Goal: Communication & Community: Share content

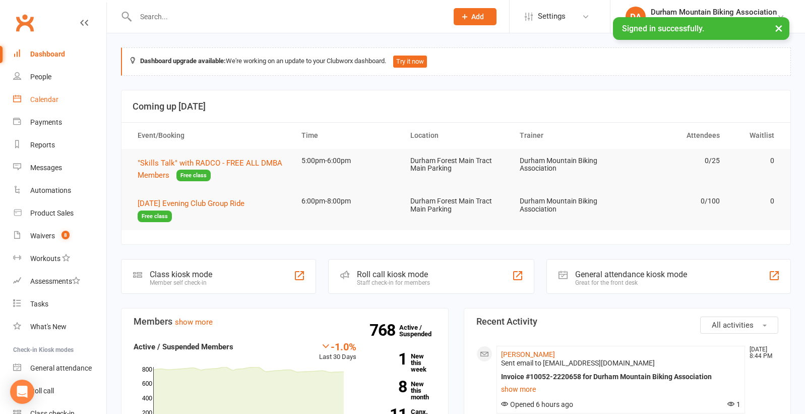
click at [53, 109] on link "Calendar" at bounding box center [59, 99] width 93 height 23
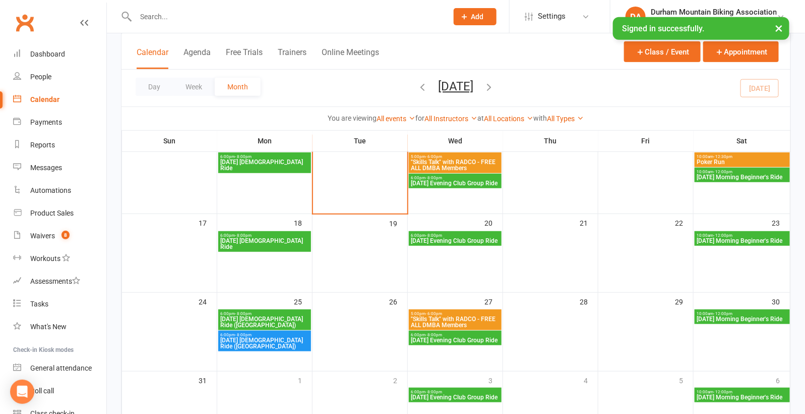
scroll to position [224, 0]
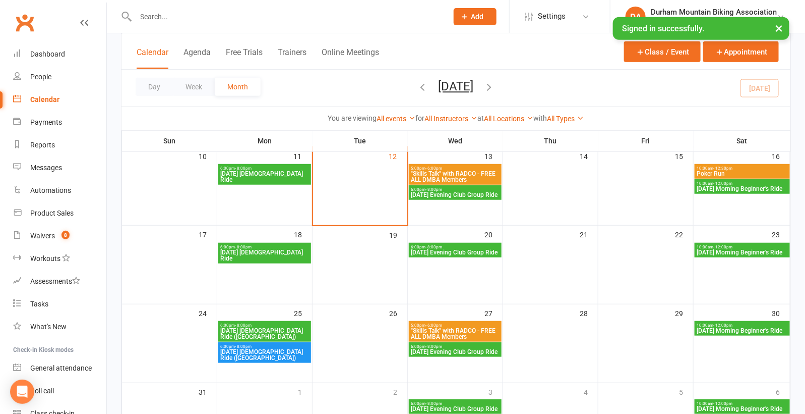
click at [495, 79] on button "button" at bounding box center [489, 88] width 11 height 18
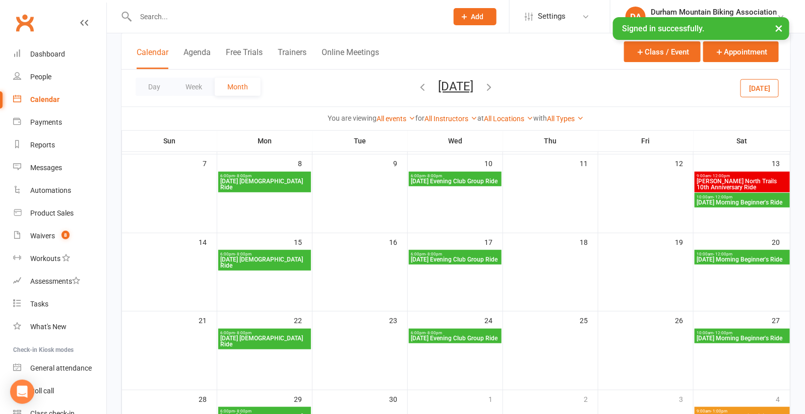
scroll to position [99, 0]
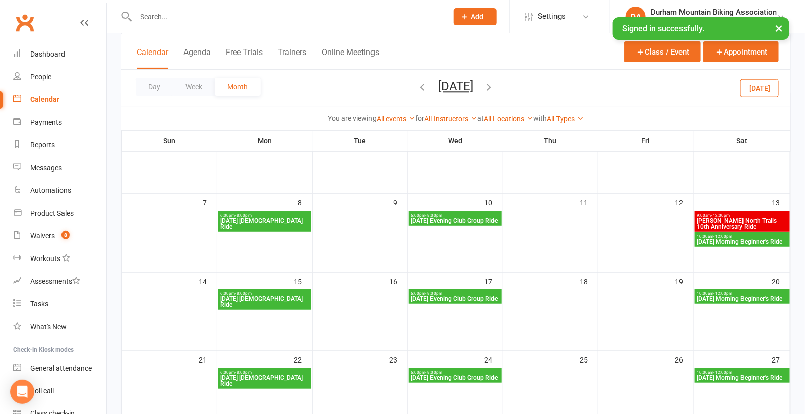
click at [731, 215] on span "9:00am - 12:00pm" at bounding box center [742, 215] width 91 height 5
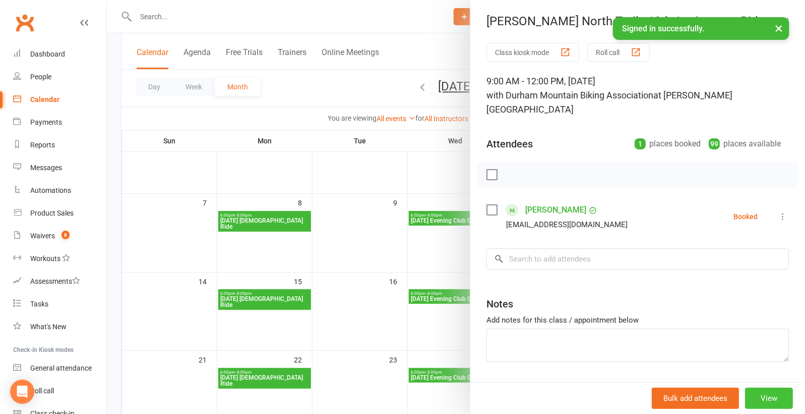
click at [766, 390] on button "View" at bounding box center [769, 397] width 48 height 21
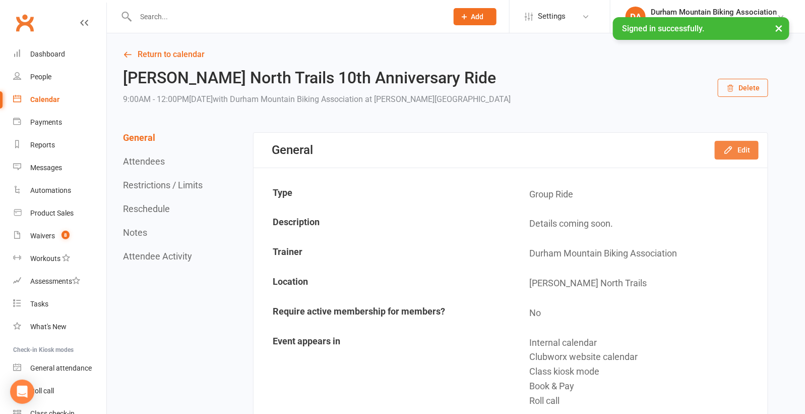
click at [737, 154] on button "Edit" at bounding box center [737, 150] width 44 height 18
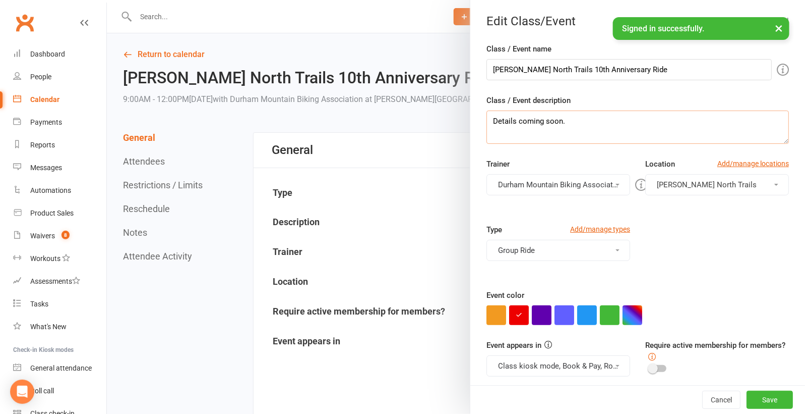
click at [576, 127] on textarea "Details coming soon." at bounding box center [638, 126] width 303 height 33
click at [619, 118] on textarea "10 am - 12 pm. Meet at the bottom of [GEOGRAPHIC_DATA] (" at bounding box center [638, 126] width 303 height 33
paste textarea "Join us in Celebrating the 10 Anniversary of the [PERSON_NAME] Trail Build and …"
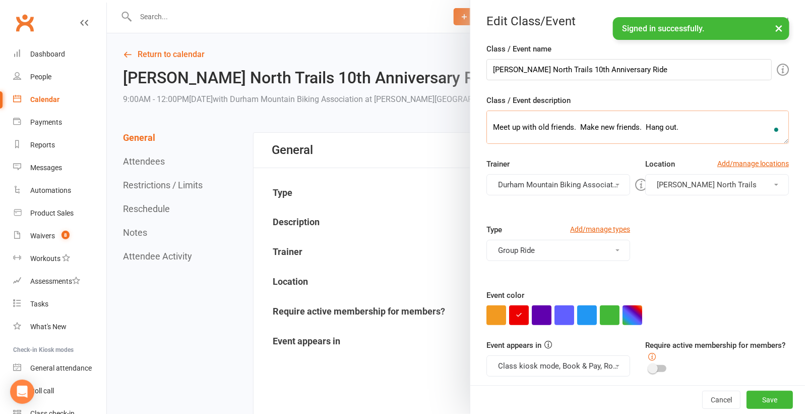
scroll to position [42, 0]
click at [578, 127] on textarea "10 am - 12 pm. Meet at the bottom of the trail Zipline (post D5). Join us in Ce…" at bounding box center [638, 126] width 303 height 33
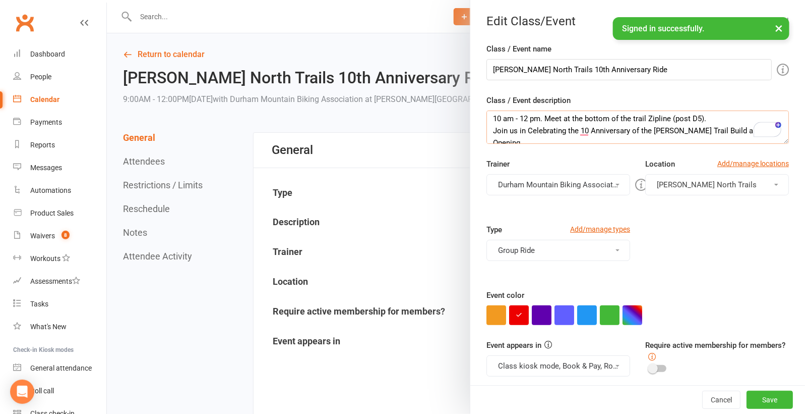
scroll to position [12, 0]
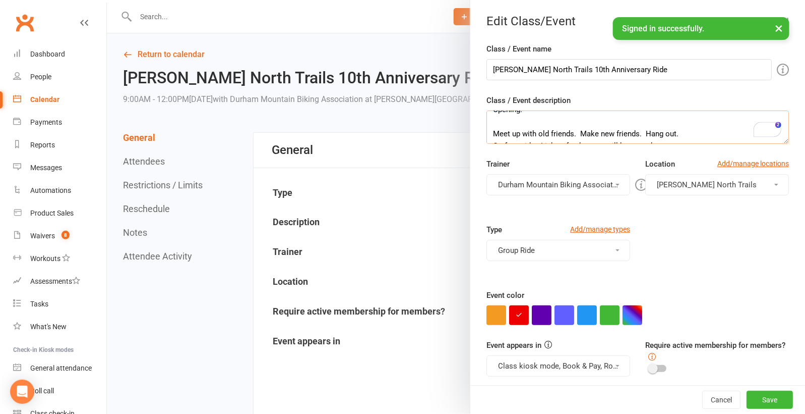
click at [540, 130] on textarea "10 am - 12 pm. Meet at the bottom of the trail Zipline (post D5). Join us in Ce…" at bounding box center [638, 126] width 303 height 33
click at [580, 121] on textarea "10 am - 12 pm. Meet at the bottom of the trail Zipline (post D5). Join us in Ce…" at bounding box center [638, 126] width 303 height 33
click at [642, 119] on textarea "10 am - 12 pm. Meet at the bottom of the trail Zipline (post D5). Join us in Ce…" at bounding box center [638, 126] width 303 height 33
type textarea "10 am - 12 pm. Meet at the bottom of the trail Zipline (post D5). Join us in Ce…"
click at [772, 393] on button "Save" at bounding box center [770, 399] width 46 height 18
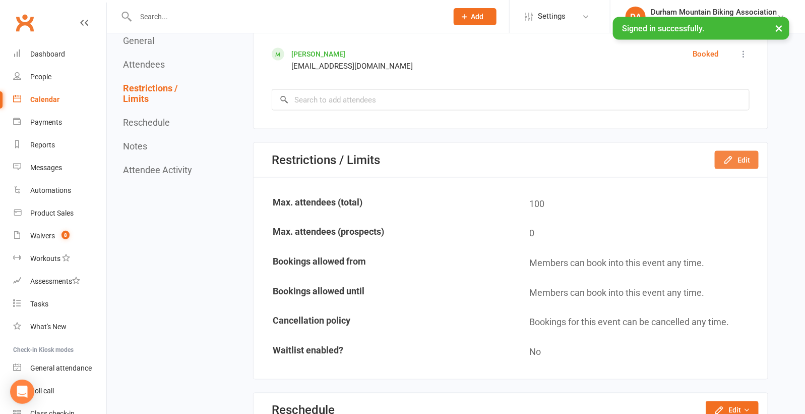
click at [728, 164] on button "Edit" at bounding box center [737, 160] width 44 height 18
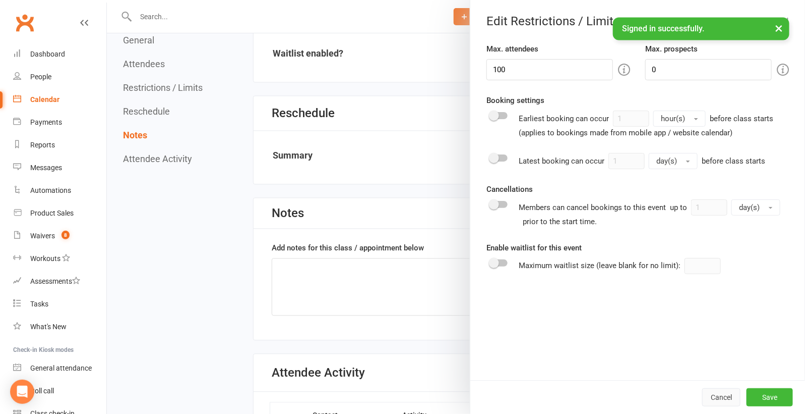
click at [718, 395] on button "Cancel" at bounding box center [721, 397] width 38 height 18
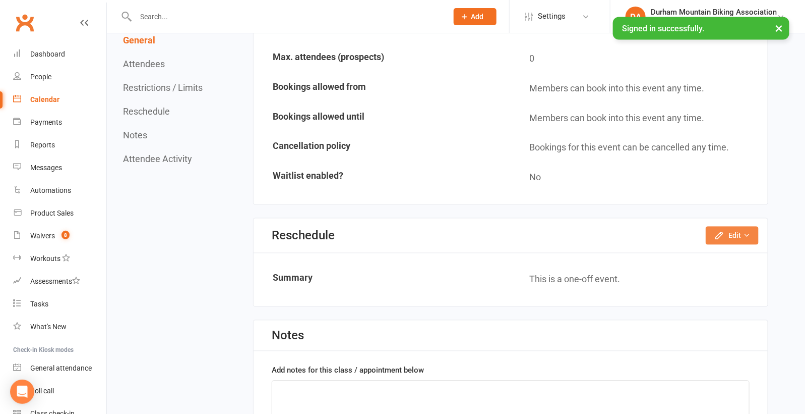
click at [739, 229] on button "Edit" at bounding box center [732, 235] width 53 height 18
click at [768, 179] on section "Restrictions / Limits Edit Max. attendees (total) 100 Max. attendees (prospects…" at bounding box center [510, 86] width 515 height 237
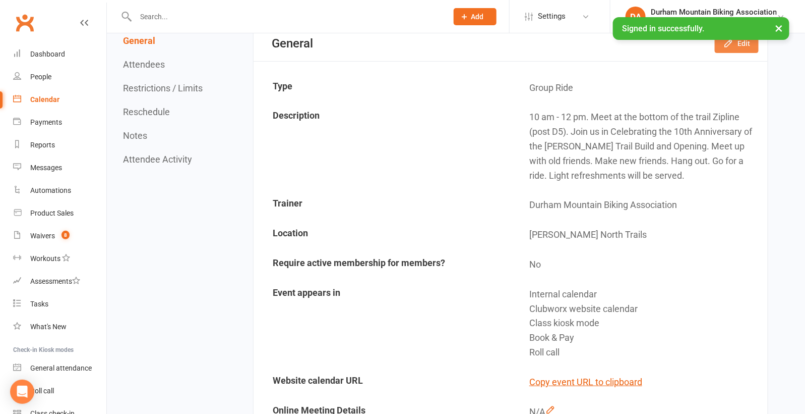
click at [751, 47] on button "Edit" at bounding box center [737, 43] width 44 height 18
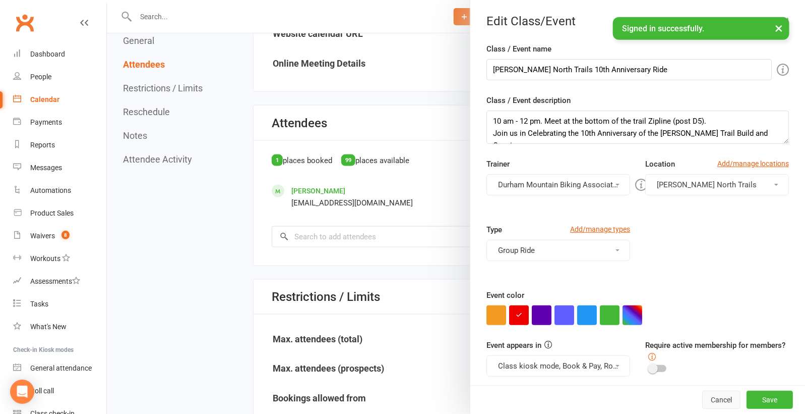
click at [731, 406] on button "Cancel" at bounding box center [721, 399] width 38 height 18
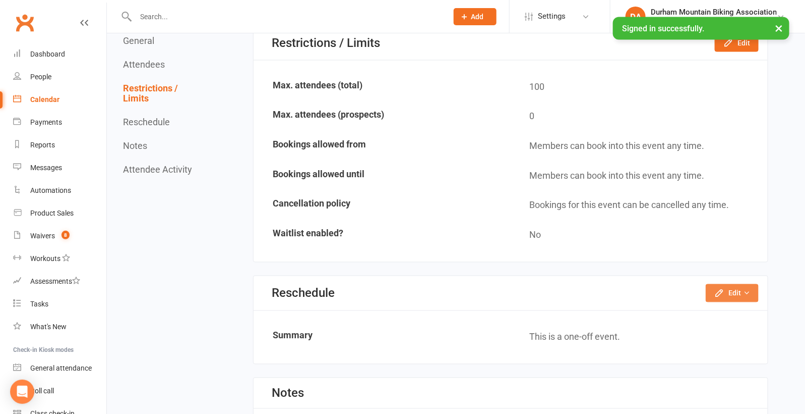
click at [743, 290] on button "Edit" at bounding box center [732, 293] width 53 height 18
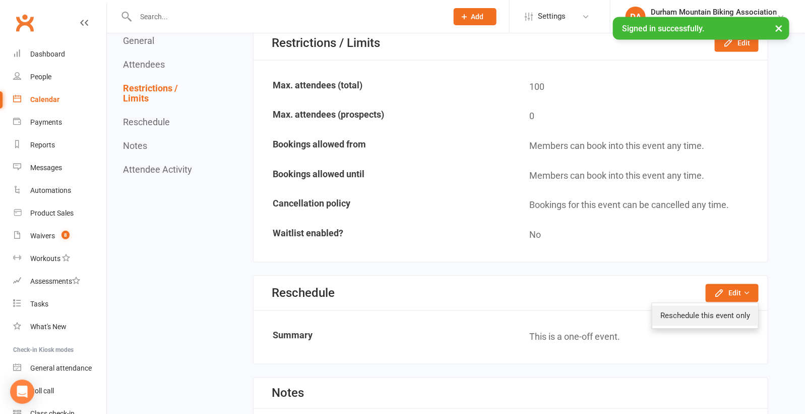
click at [734, 315] on link "Reschedule this event only" at bounding box center [706, 316] width 106 height 20
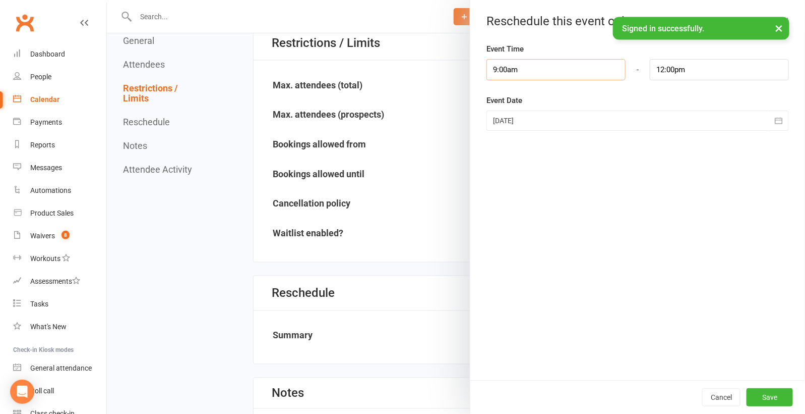
click at [602, 68] on input "9:00am" at bounding box center [556, 69] width 139 height 21
type input "10:00am"
click at [516, 118] on li "10:00am" at bounding box center [511, 122] width 48 height 15
click at [699, 63] on input "1:00pm" at bounding box center [719, 69] width 139 height 21
type input "2:00pm"
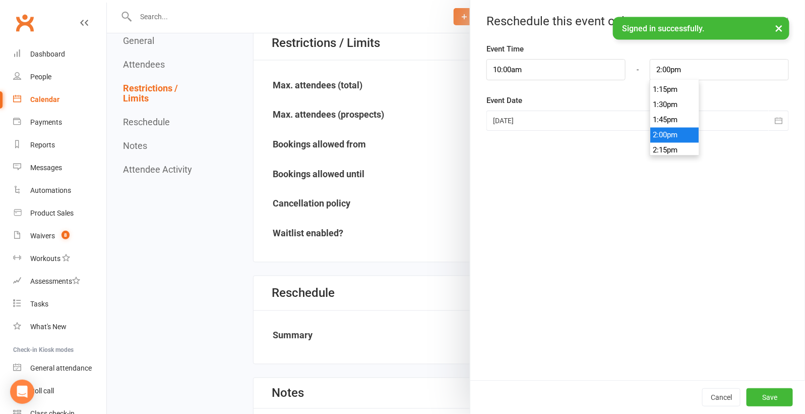
click at [669, 133] on li "2:00pm" at bounding box center [675, 135] width 48 height 15
click at [774, 398] on button "Save" at bounding box center [770, 397] width 46 height 18
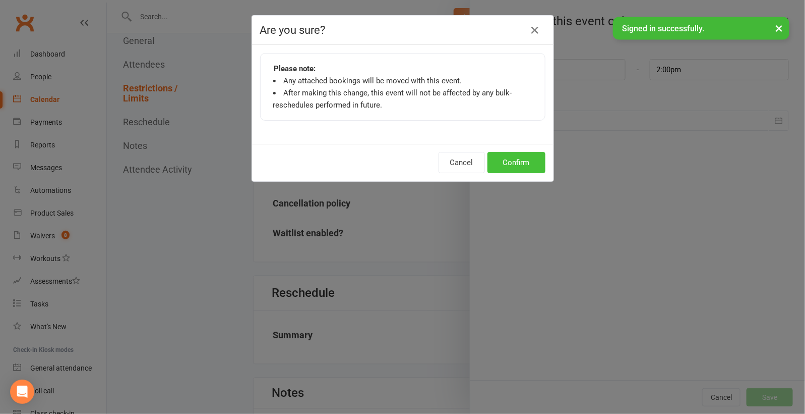
click at [511, 153] on button "Confirm" at bounding box center [517, 162] width 58 height 21
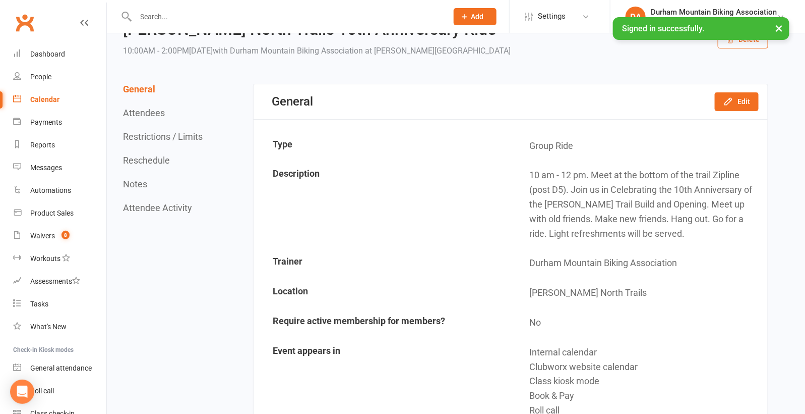
scroll to position [43, 0]
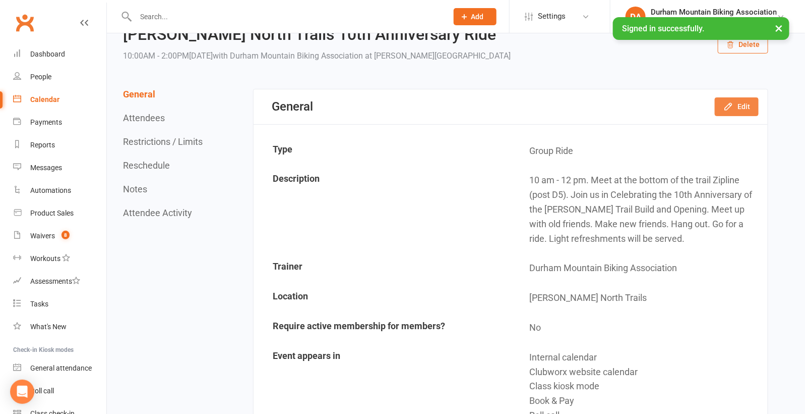
click at [731, 111] on button "Edit" at bounding box center [737, 106] width 44 height 18
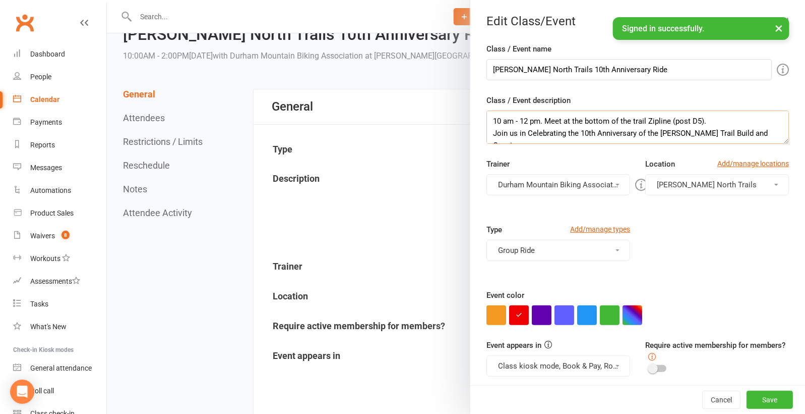
click at [525, 122] on textarea "10 am - 12 pm. Meet at the bottom of the trail Zipline (post D5). Join us in Ce…" at bounding box center [638, 126] width 303 height 33
type textarea "10 am - 2 pm. Meet at the bottom of the trail Zipline (post D5). Join us in Cel…"
click at [776, 413] on div "Cancel Save" at bounding box center [638, 399] width 335 height 29
click at [776, 400] on button "Save" at bounding box center [770, 399] width 46 height 18
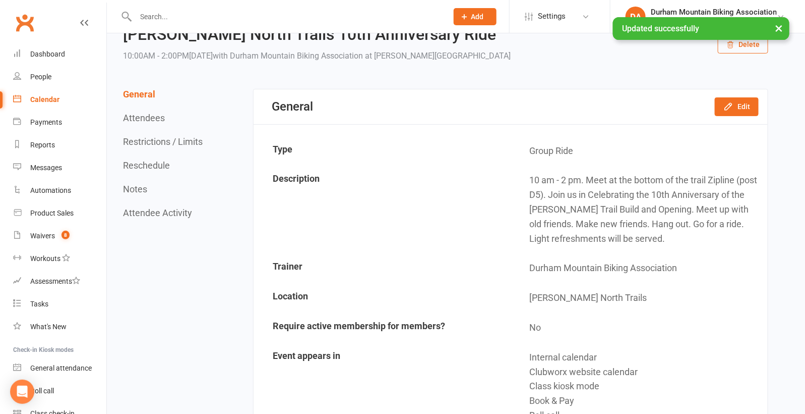
scroll to position [0, 0]
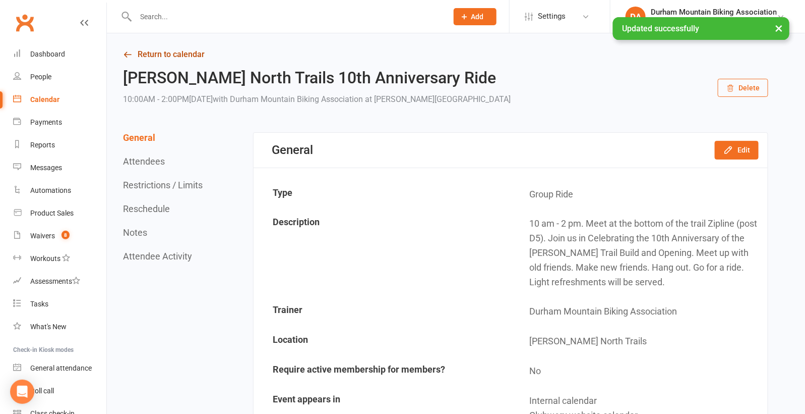
click at [151, 52] on link "Return to calendar" at bounding box center [446, 54] width 646 height 14
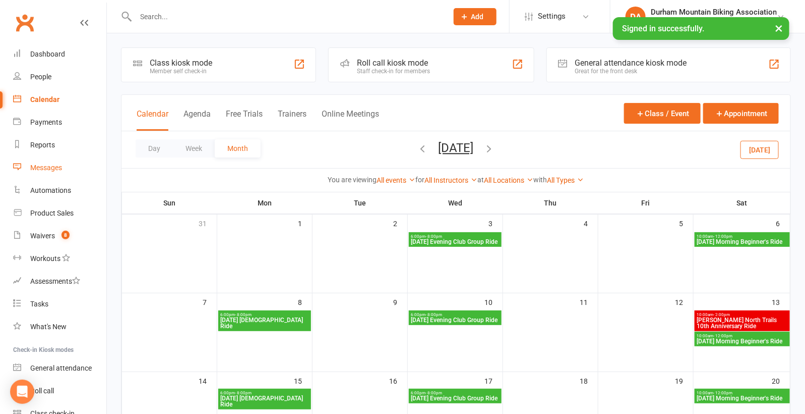
click at [50, 164] on div "Messages" at bounding box center [46, 167] width 32 height 8
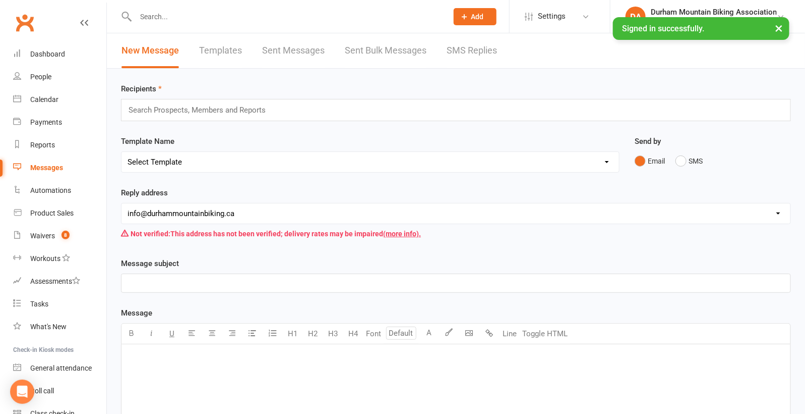
click at [217, 46] on link "Templates" at bounding box center [220, 50] width 43 height 35
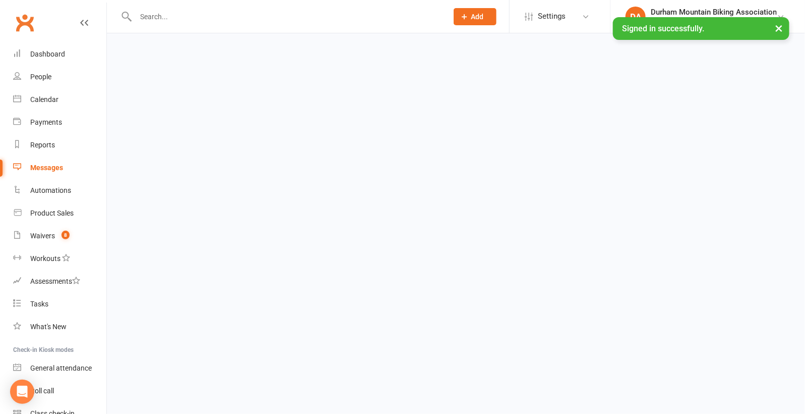
select select "grid"
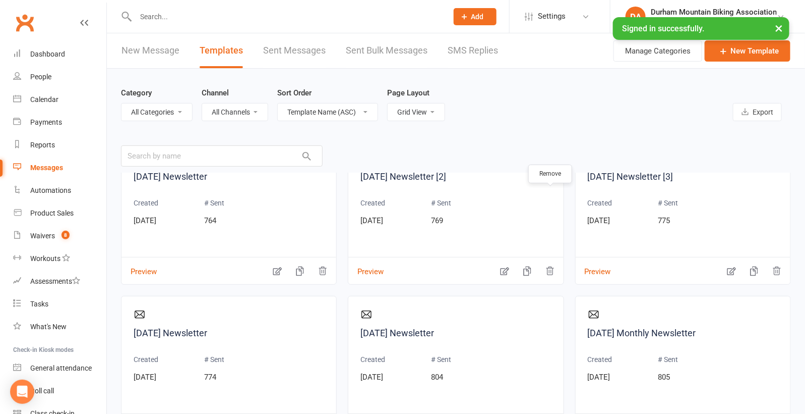
scroll to position [203, 0]
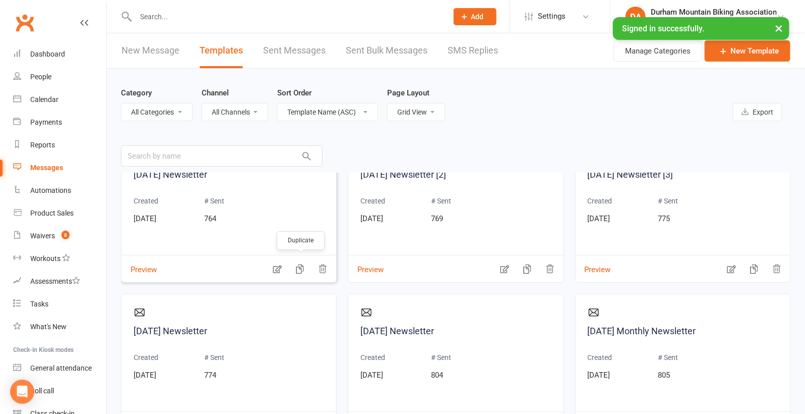
click at [299, 270] on icon "button" at bounding box center [300, 269] width 10 height 10
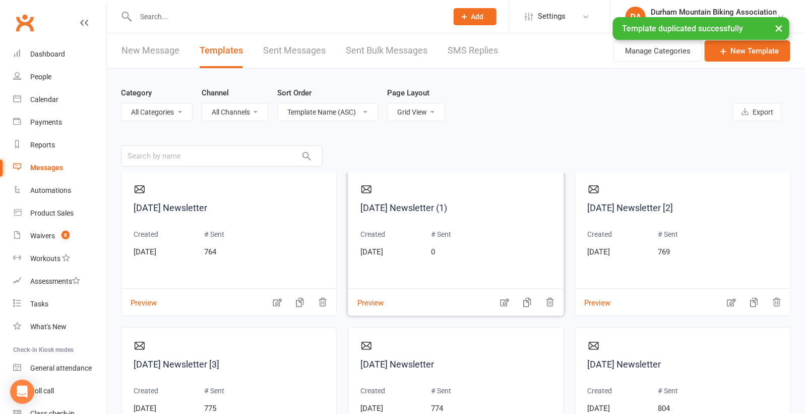
click at [503, 297] on icon "button" at bounding box center [505, 302] width 10 height 10
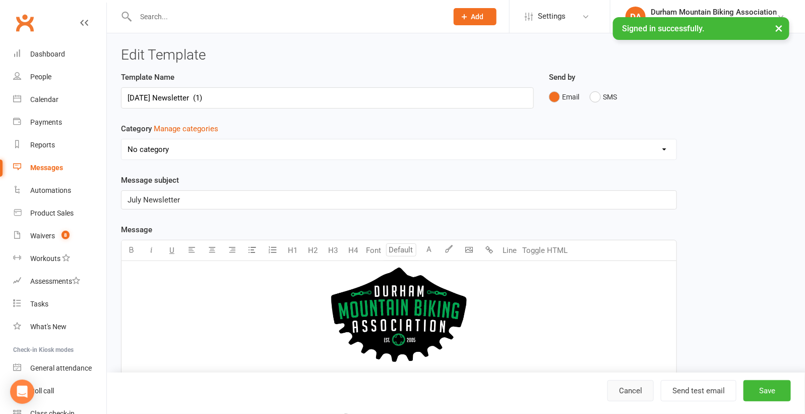
click at [618, 384] on link "Cancel" at bounding box center [631, 390] width 46 height 21
select select "grid"
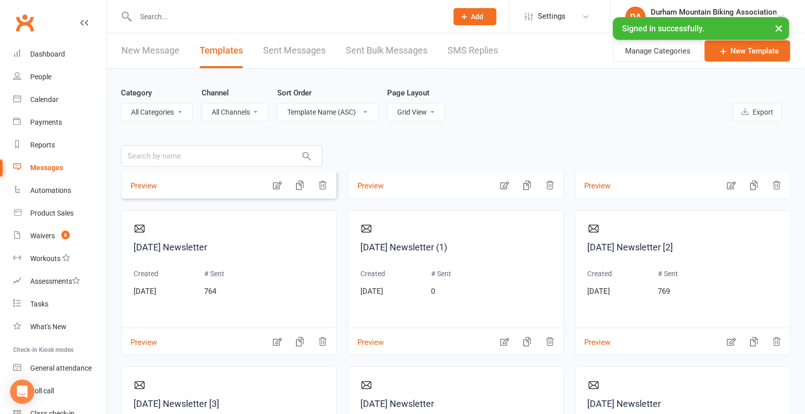
scroll to position [134, 0]
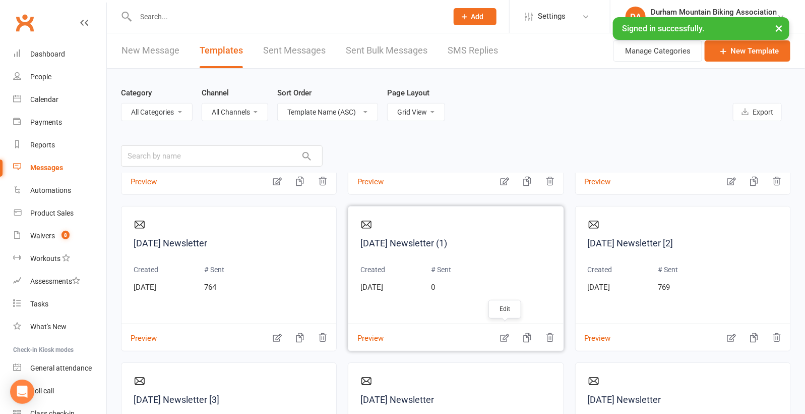
click at [505, 332] on icon "button" at bounding box center [505, 337] width 10 height 10
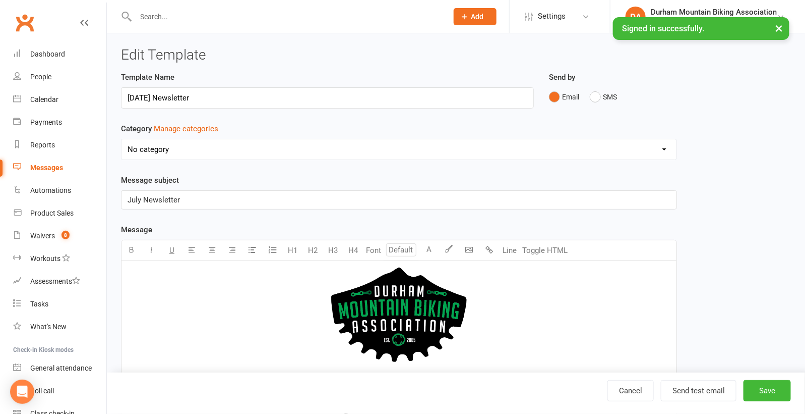
drag, startPoint x: 161, startPoint y: 100, endPoint x: 150, endPoint y: 100, distance: 10.6
click at [150, 100] on input "[DATE] Newsletter" at bounding box center [327, 97] width 413 height 21
type input "[DATE] Newsletter"
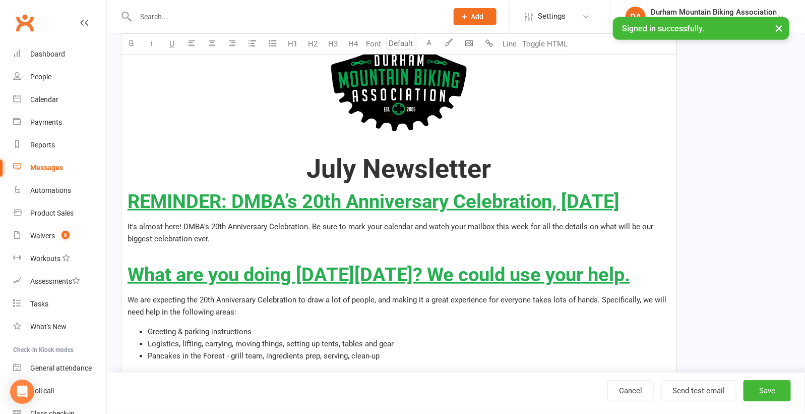
scroll to position [265, 0]
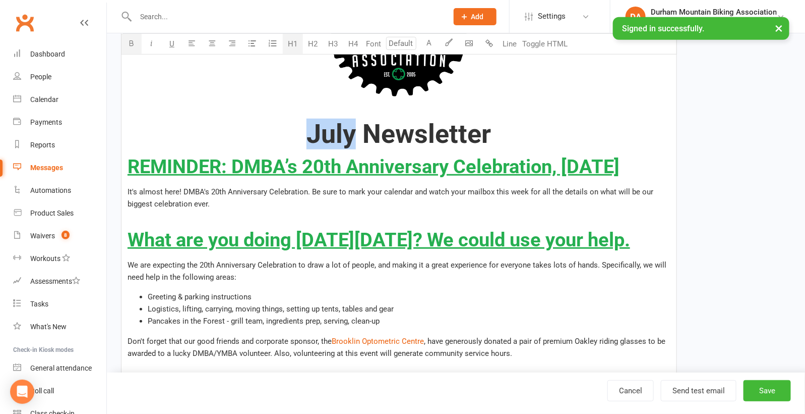
drag, startPoint x: 356, startPoint y: 134, endPoint x: 308, endPoint y: 134, distance: 47.9
click at [308, 134] on span "July Newsletter" at bounding box center [399, 134] width 185 height 31
click at [764, 396] on button "Save" at bounding box center [767, 390] width 47 height 21
select select "grid"
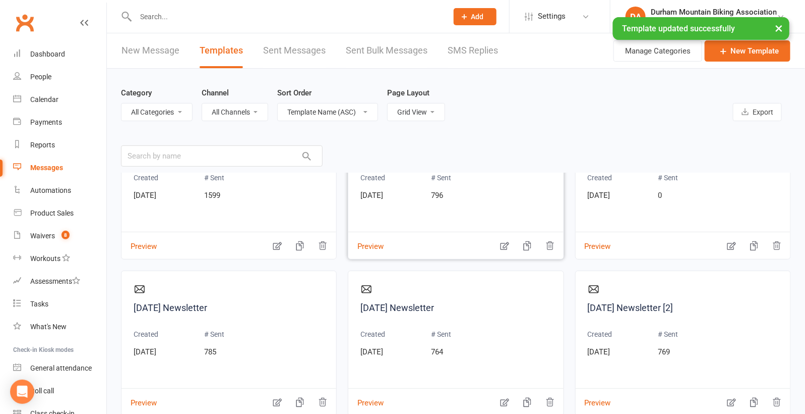
scroll to position [72, 0]
click at [730, 242] on icon "button" at bounding box center [732, 244] width 10 height 10
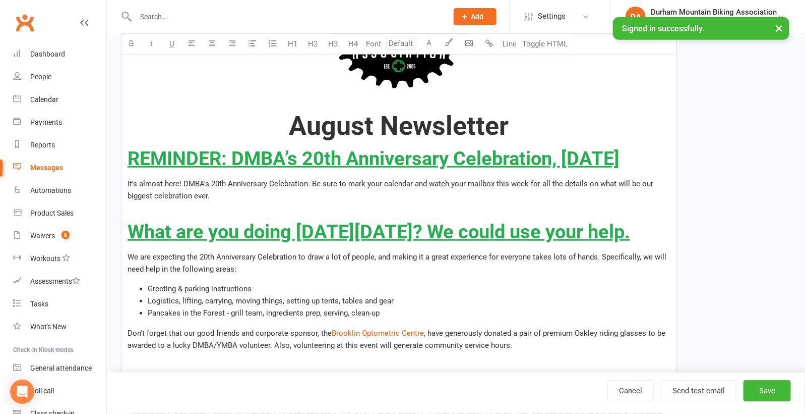
scroll to position [274, 0]
drag, startPoint x: 202, startPoint y: 181, endPoint x: 142, endPoint y: 159, distance: 63.8
click at [142, 159] on h2 "REMINDER: DMBA’s 20th Anniversary Celebration, Saturday July 19th" at bounding box center [399, 158] width 543 height 21
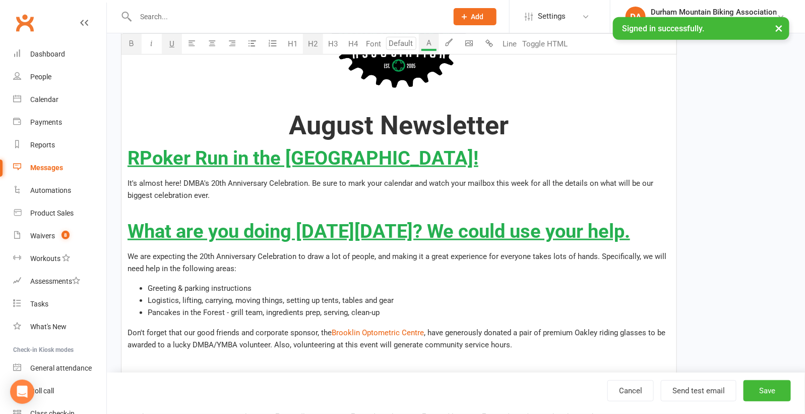
click at [142, 159] on span "RPoker Run in the Durham Forest!" at bounding box center [303, 158] width 351 height 22
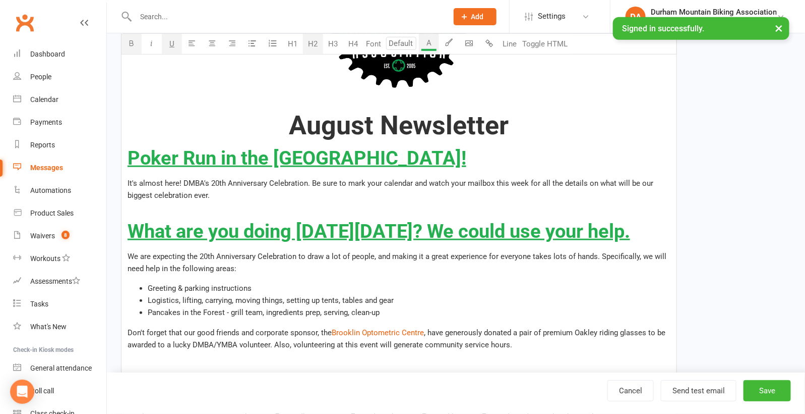
click at [418, 162] on h2 "Poker Run in the Durham Forest!" at bounding box center [399, 158] width 543 height 21
click at [128, 159] on span "Poker Run in the [GEOGRAPHIC_DATA] [DATE][DATE]" at bounding box center [355, 158] width 455 height 22
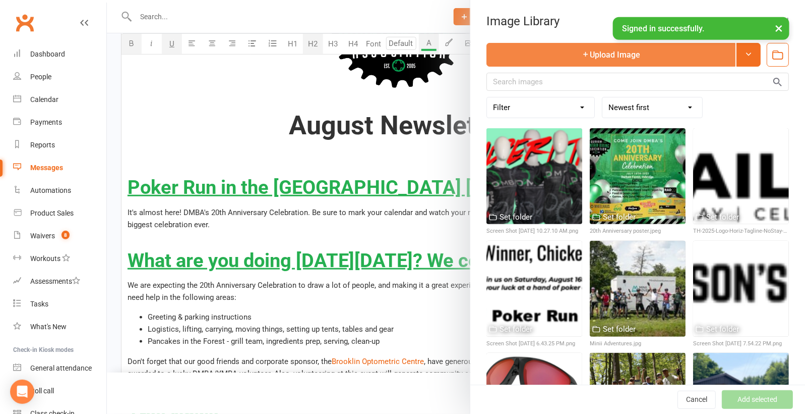
click at [606, 58] on button "Upload Image" at bounding box center [611, 55] width 249 height 24
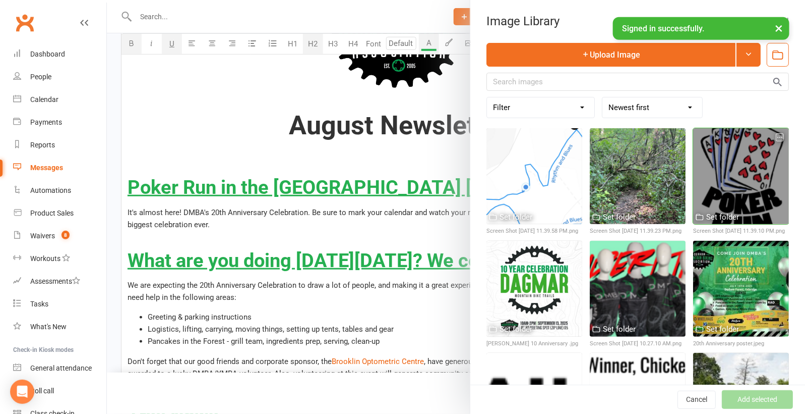
click at [759, 159] on div at bounding box center [741, 176] width 96 height 96
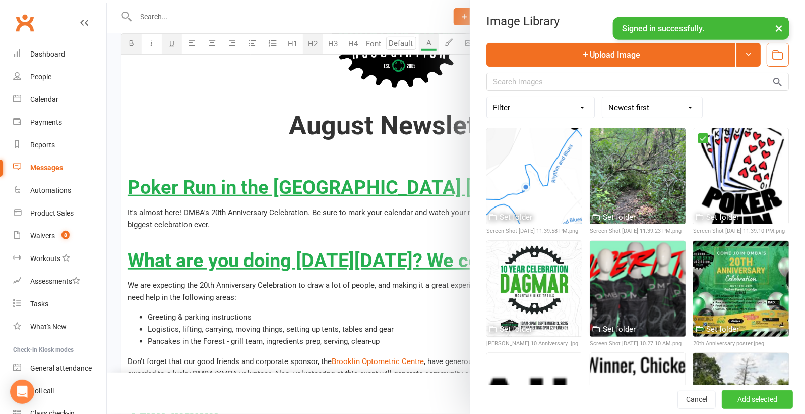
click at [750, 406] on button "Add selected" at bounding box center [757, 399] width 71 height 18
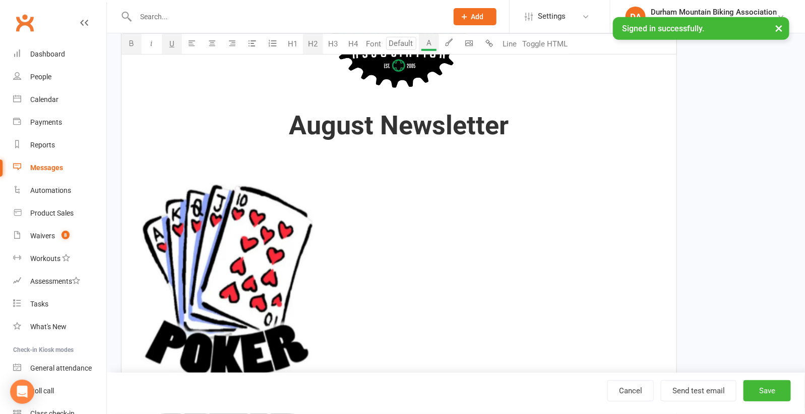
click at [292, 242] on img "To enrich screen reader interactions, please activate Accessibility in Grammarl…" at bounding box center [225, 300] width 195 height 262
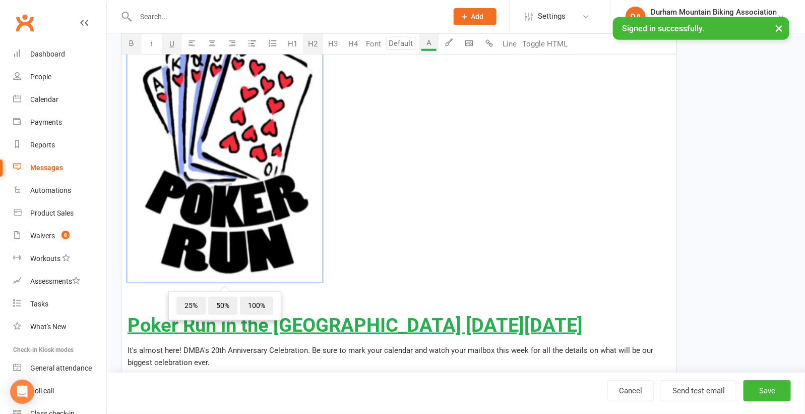
scroll to position [428, 0]
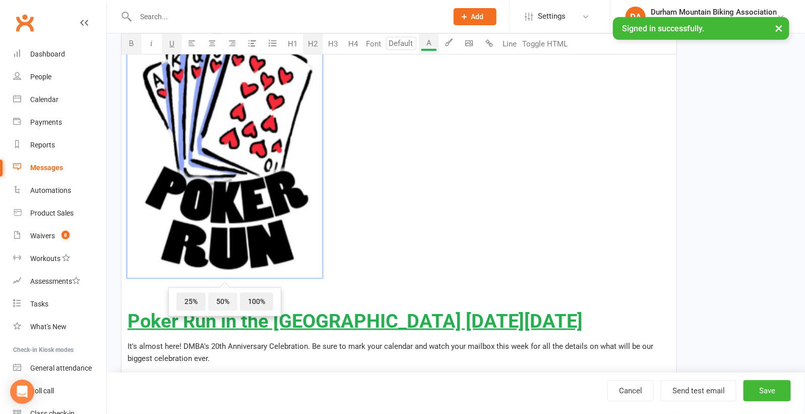
click at [221, 301] on span "50%" at bounding box center [222, 301] width 29 height 18
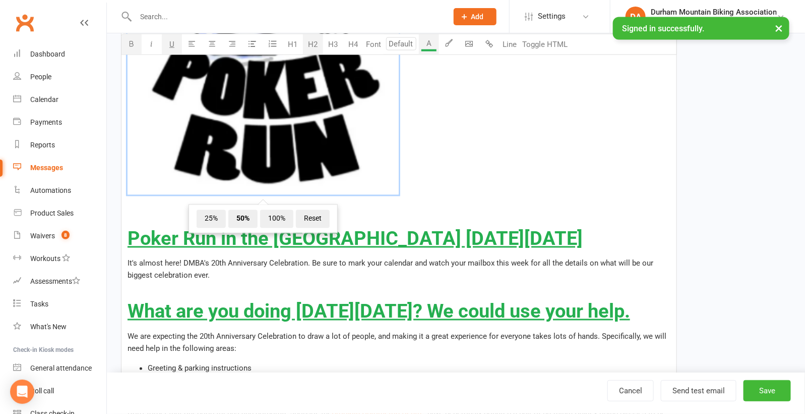
scroll to position [614, 0]
click at [349, 289] on p "To enrich screen reader interactions, please activate Accessibility in Grammarl…" at bounding box center [399, 291] width 543 height 12
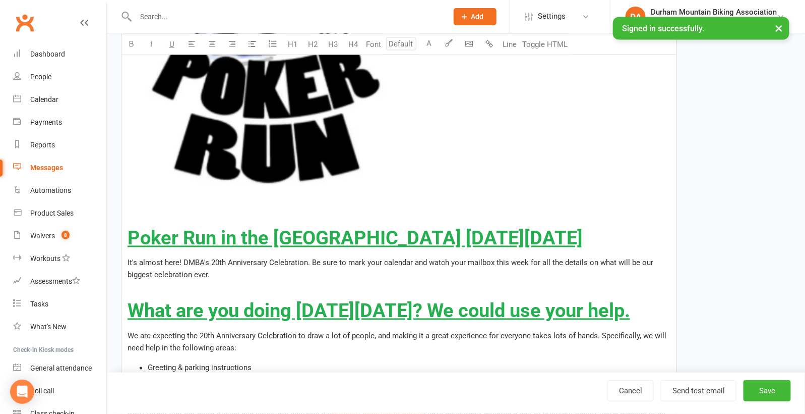
click at [128, 238] on span "Poker Run in the [GEOGRAPHIC_DATA] [DATE][DATE]" at bounding box center [355, 238] width 455 height 22
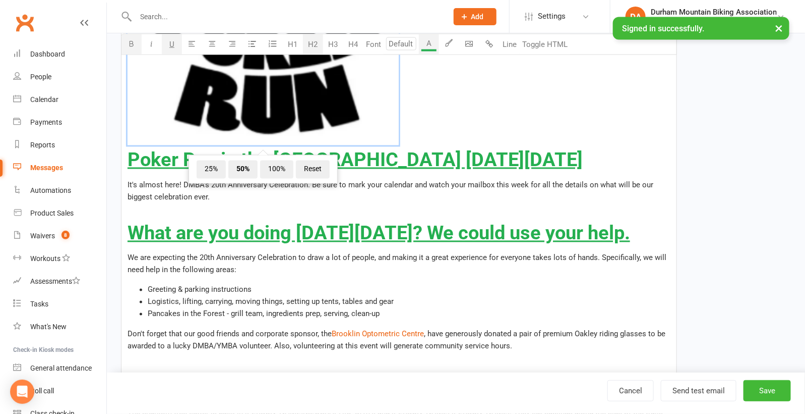
scroll to position [657, 0]
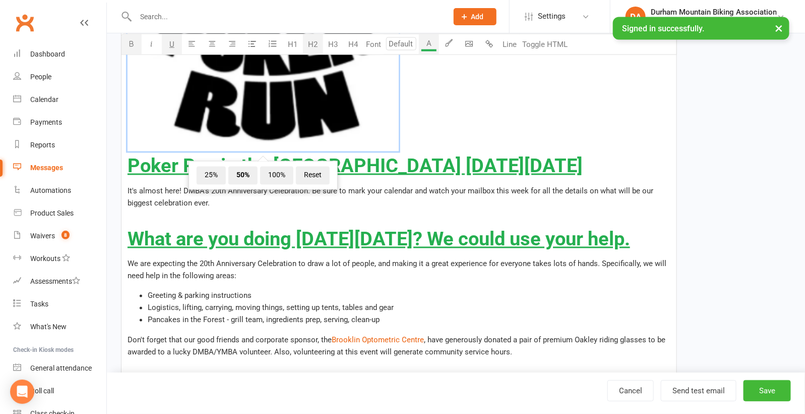
click at [245, 205] on p "It's almost here! DMBA's 20th Anniversary Celebration. Be sure to mark your cal…" at bounding box center [399, 197] width 543 height 24
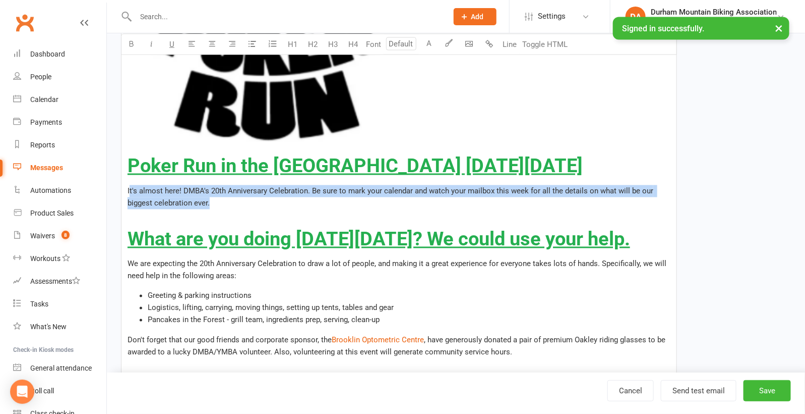
drag, startPoint x: 212, startPoint y: 205, endPoint x: 130, endPoint y: 194, distance: 82.9
click at [130, 194] on p "It's almost here! DMBA's 20th Anniversary Celebration. Be sure to mark your cal…" at bounding box center [399, 197] width 543 height 24
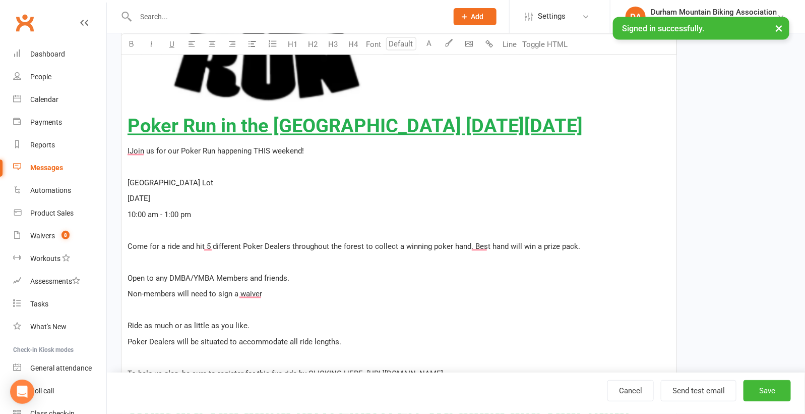
scroll to position [697, 0]
click at [131, 148] on span "IJoin us for our Poker Run happening THIS weekend!" at bounding box center [216, 150] width 177 height 9
click at [145, 165] on p "﻿" at bounding box center [399, 166] width 543 height 12
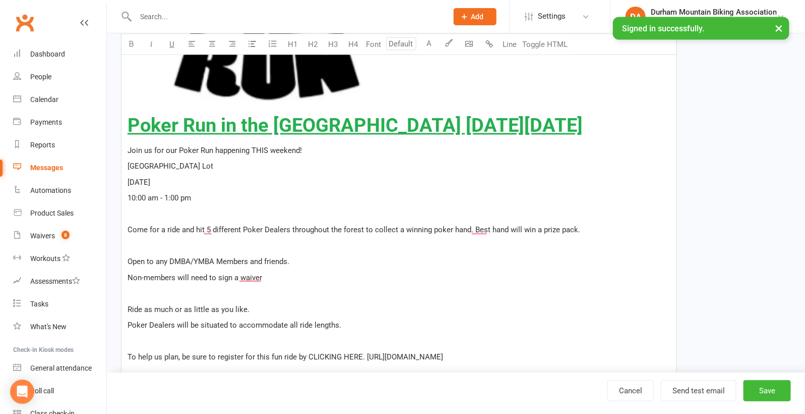
click at [139, 212] on p "﻿" at bounding box center [399, 214] width 543 height 12
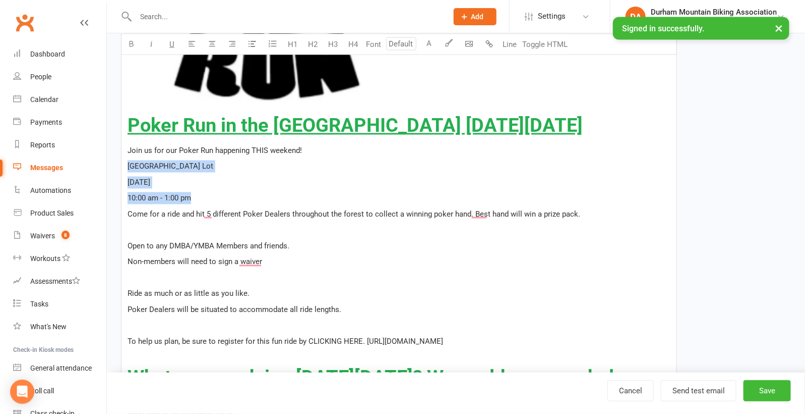
drag, startPoint x: 203, startPoint y: 200, endPoint x: 126, endPoint y: 169, distance: 83.1
click at [138, 226] on p "﻿" at bounding box center [399, 230] width 543 height 12
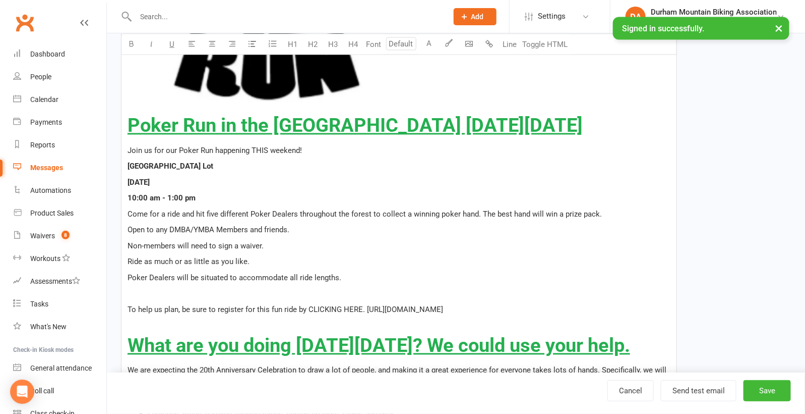
click at [143, 293] on p "﻿" at bounding box center [399, 293] width 543 height 12
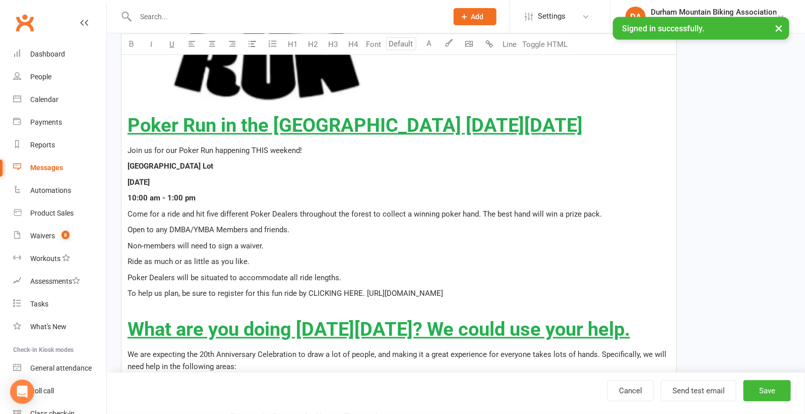
drag, startPoint x: 546, startPoint y: 292, endPoint x: 366, endPoint y: 290, distance: 180.5
click at [366, 290] on p "To help us plan, be sure to register for this fun ride by CLICKING HERE. [URL][…" at bounding box center [399, 293] width 543 height 12
drag, startPoint x: 361, startPoint y: 292, endPoint x: 309, endPoint y: 289, distance: 52.0
click at [309, 289] on span "To help us plan, be sure to register for this fun ride by CLICKING HERE." at bounding box center [247, 293] width 238 height 9
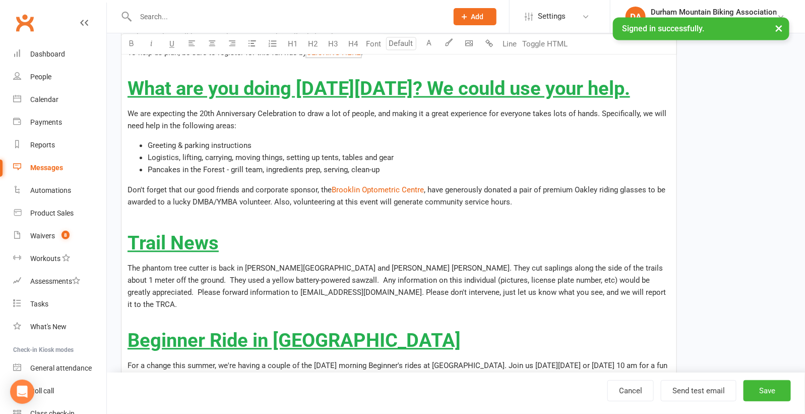
scroll to position [900, 0]
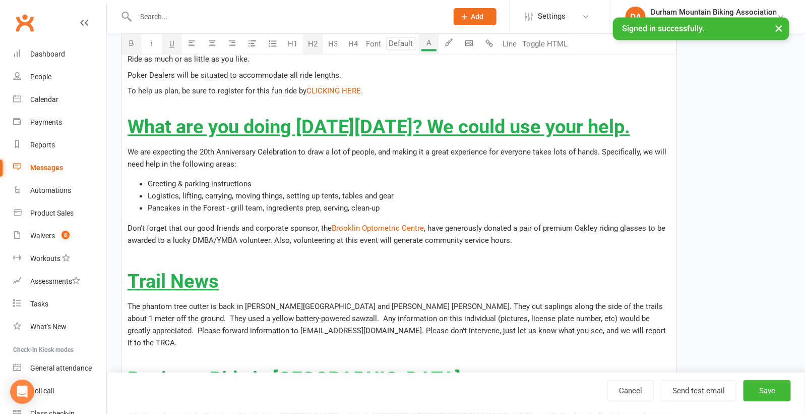
drag, startPoint x: 170, startPoint y: 150, endPoint x: 144, endPoint y: 126, distance: 35.3
click at [144, 126] on h2 "What are you doing [DATE][DATE]? We could use your help." at bounding box center [399, 126] width 543 height 21
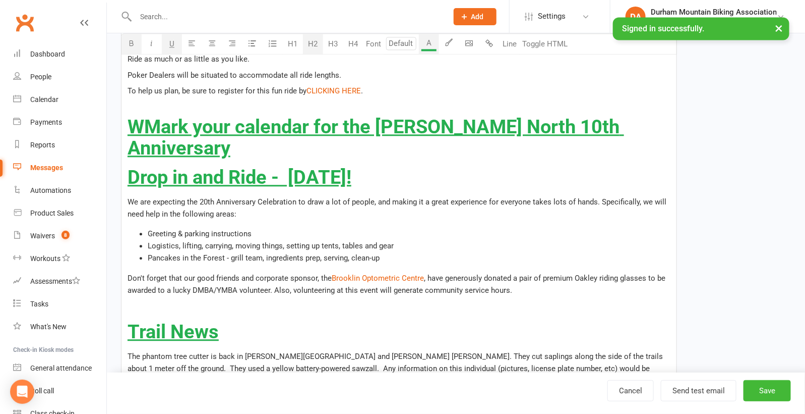
click at [144, 126] on span "WMark your calendar for the [PERSON_NAME] North 10th Anniversary" at bounding box center [376, 136] width 497 height 43
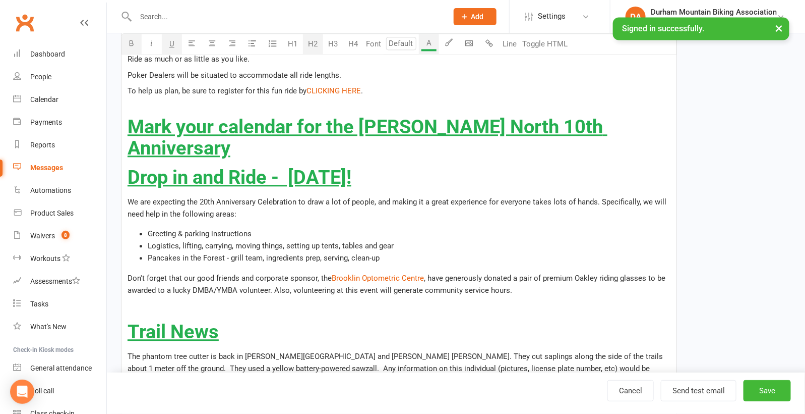
scroll to position [920, 0]
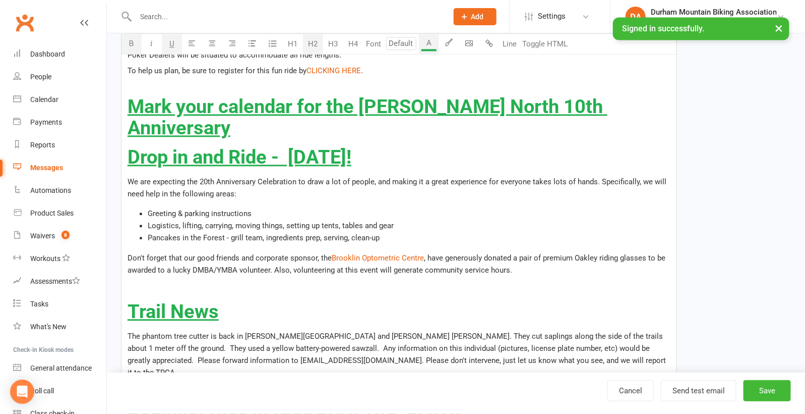
click at [292, 146] on span "Drop in and Ride - [DATE]!" at bounding box center [240, 157] width 224 height 22
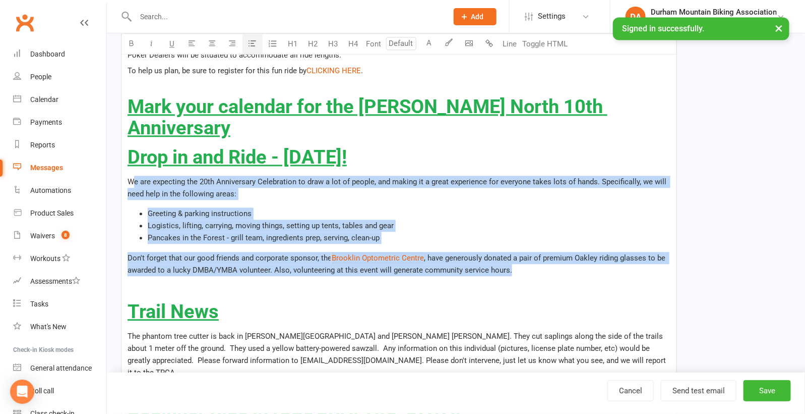
drag, startPoint x: 516, startPoint y: 249, endPoint x: 136, endPoint y: 162, distance: 390.0
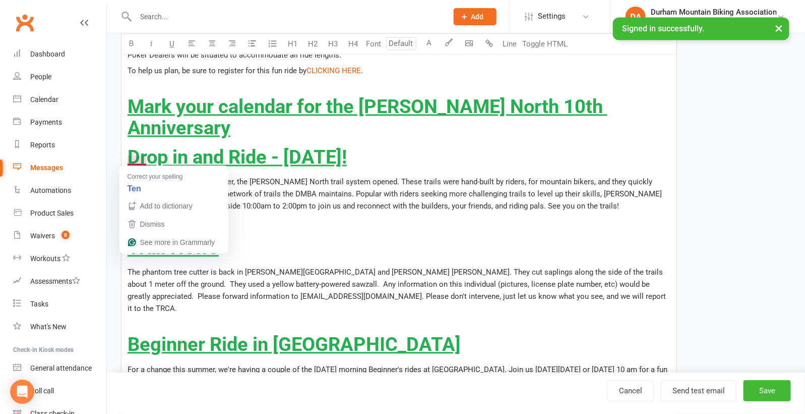
click at [134, 177] on span "WTen years ago this September, the [PERSON_NAME] North trail system opened. The…" at bounding box center [396, 193] width 537 height 33
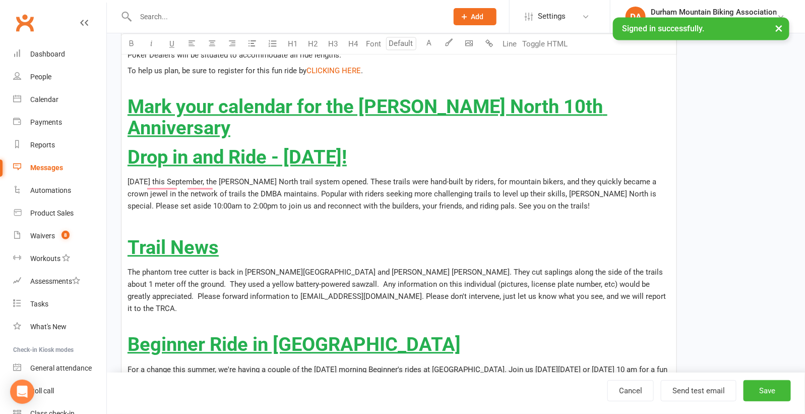
click at [140, 84] on p "To enrich screen reader interactions, please activate Accessibility in Grammarl…" at bounding box center [399, 87] width 543 height 12
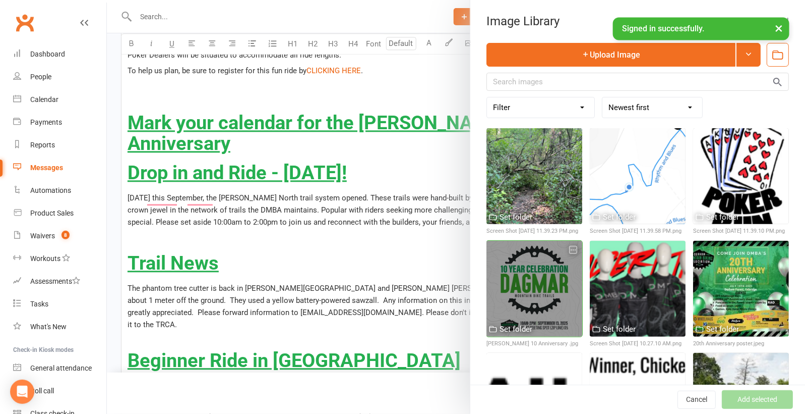
click at [522, 252] on div at bounding box center [535, 289] width 96 height 96
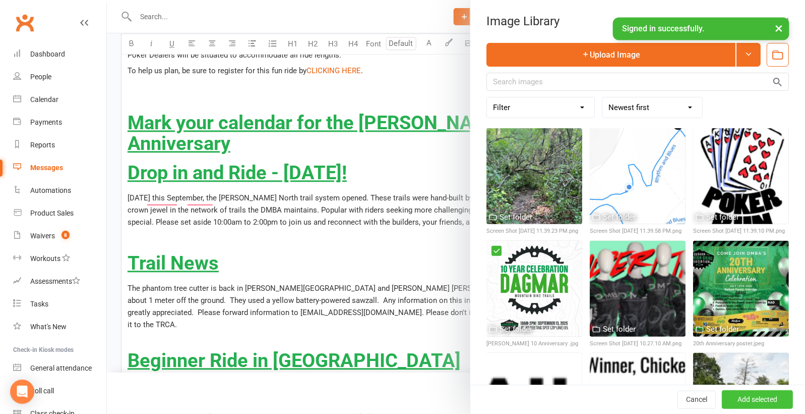
click at [756, 405] on button "Add selected" at bounding box center [757, 399] width 71 height 18
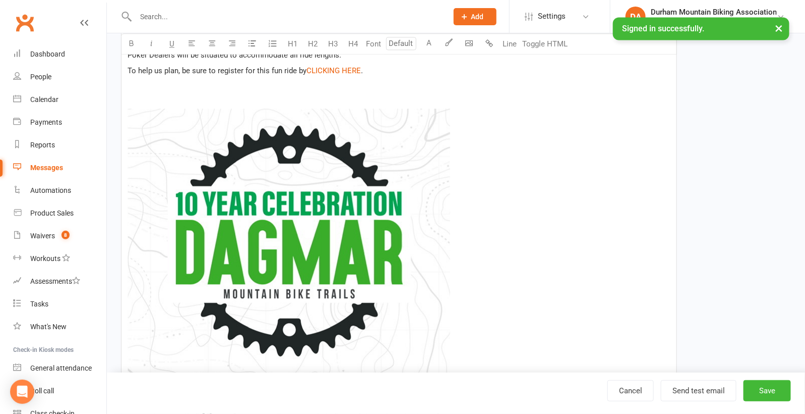
click at [350, 208] on img "To enrich screen reader interactions, please activate Accessibility in Grammarl…" at bounding box center [289, 269] width 323 height 323
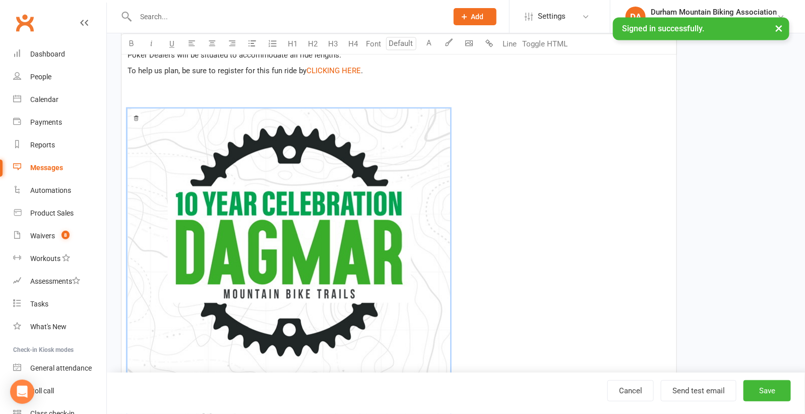
scroll to position [1030, 0]
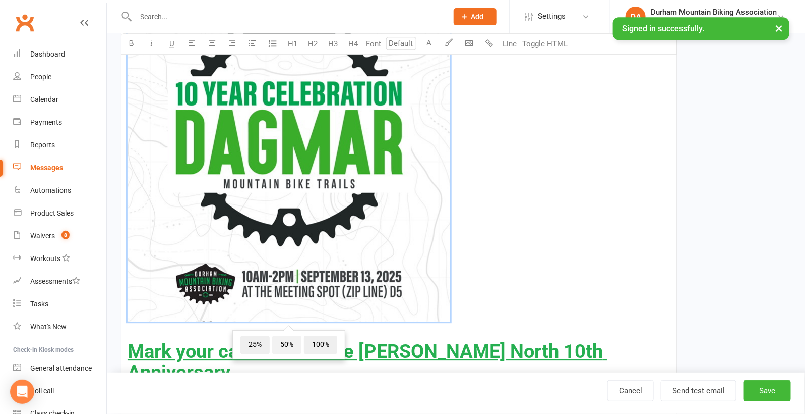
click at [288, 337] on span "50%" at bounding box center [286, 344] width 29 height 18
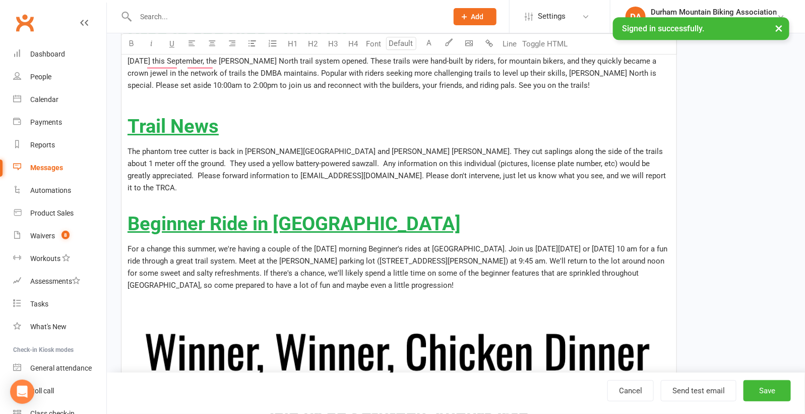
scroll to position [1355, 0]
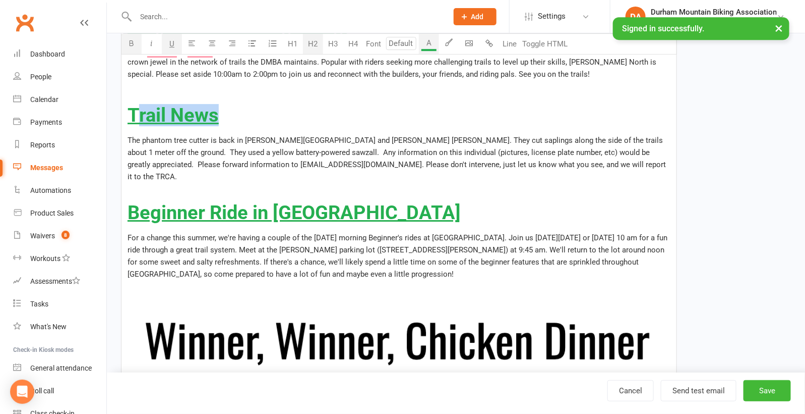
drag, startPoint x: 223, startPoint y: 98, endPoint x: 140, endPoint y: 98, distance: 83.2
click at [140, 98] on h2 "Trail News" at bounding box center [399, 105] width 543 height 42
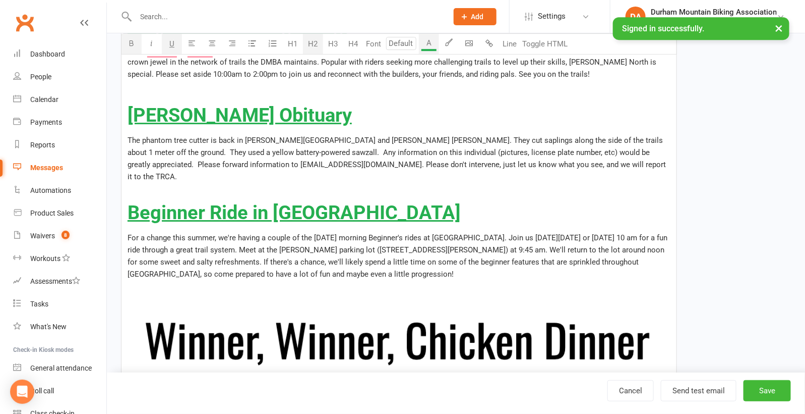
click at [140, 104] on span "[PERSON_NAME] Obituary" at bounding box center [240, 115] width 224 height 22
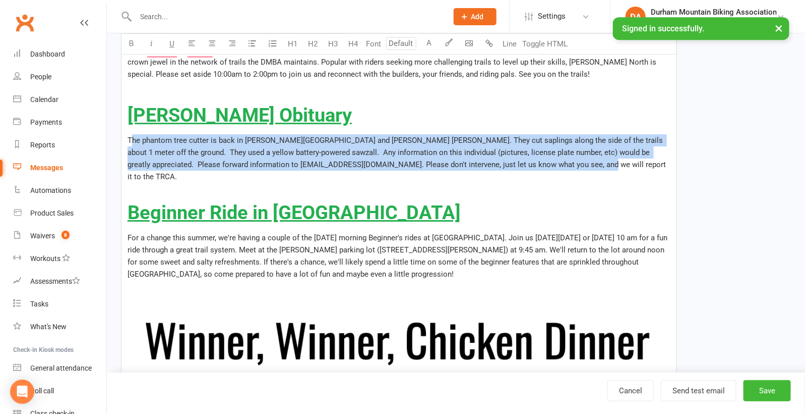
drag, startPoint x: 544, startPoint y: 142, endPoint x: 131, endPoint y: 124, distance: 412.9
click at [131, 134] on p "The phantom tree cutter is back in [PERSON_NAME][GEOGRAPHIC_DATA] and [PERSON_N…" at bounding box center [399, 158] width 543 height 48
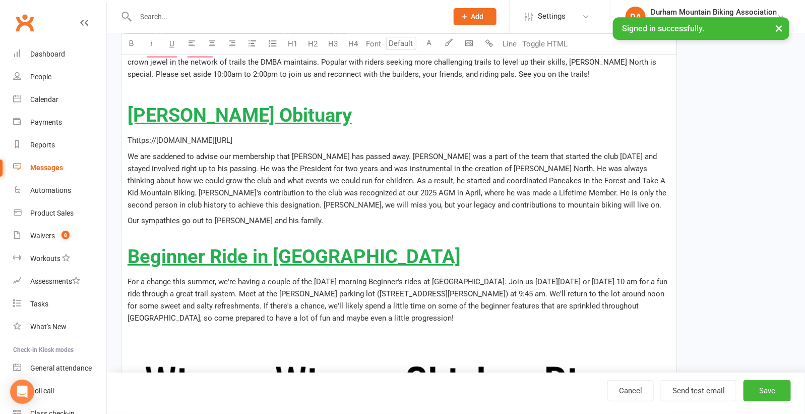
click at [131, 136] on span "Thttps://[DOMAIN_NAME][URL]" at bounding box center [180, 140] width 105 height 9
drag, startPoint x: 223, startPoint y: 118, endPoint x: 122, endPoint y: 118, distance: 101.4
click at [122, 118] on div "﻿ August Newsletter ﻿ ﻿ Poker Run in the [GEOGRAPHIC_DATA] [DATE][DATE] Join us…" at bounding box center [399, 355] width 555 height 2898
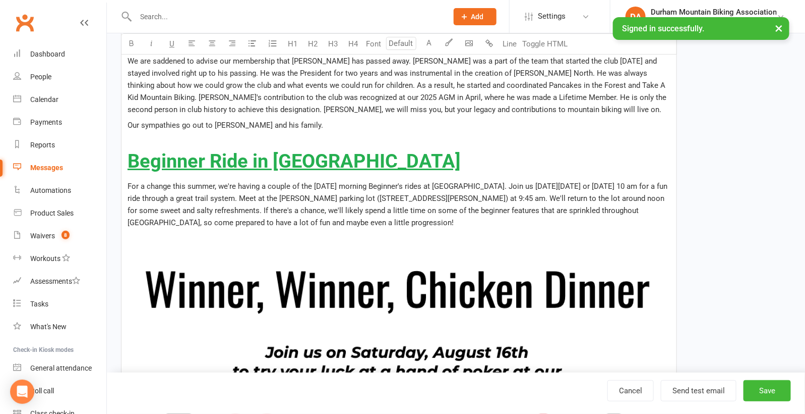
scroll to position [1482, 0]
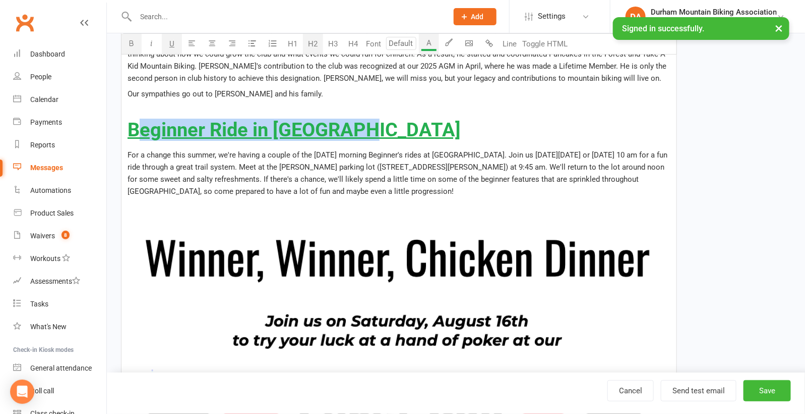
drag, startPoint x: 372, startPoint y: 107, endPoint x: 140, endPoint y: 107, distance: 231.5
click at [140, 120] on h2 "Beginner Ride in [GEOGRAPHIC_DATA]" at bounding box center [399, 130] width 543 height 21
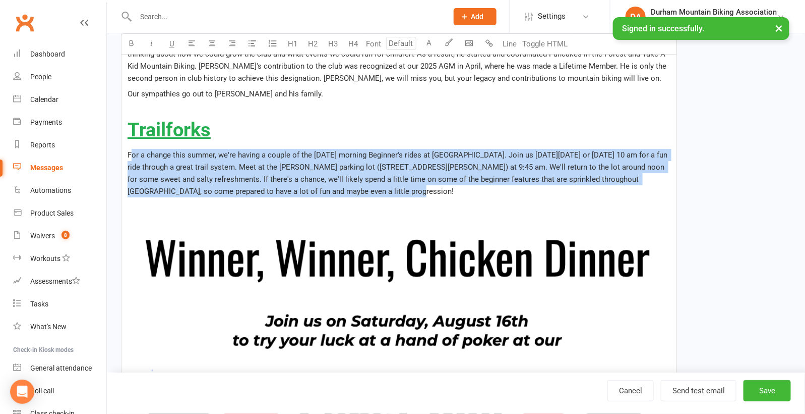
drag, startPoint x: 371, startPoint y: 166, endPoint x: 131, endPoint y: 136, distance: 242.0
click at [131, 149] on p "For a change this summer, we're having a couple of the [DATE] morning Beginner'…" at bounding box center [399, 173] width 543 height 48
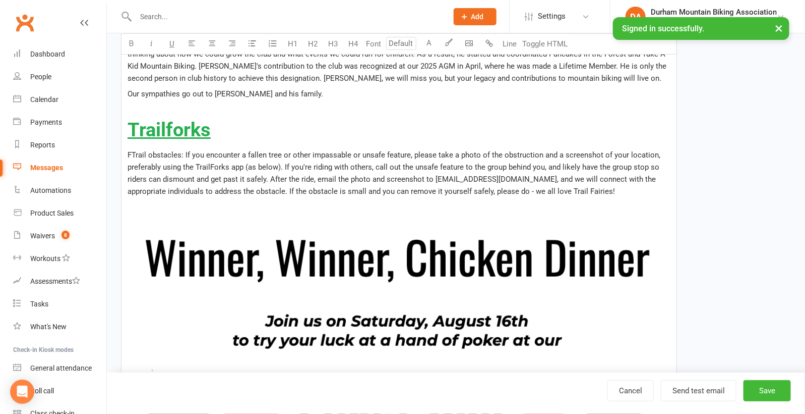
click at [132, 150] on span "FTrail obstacles: If you encounter a fallen tree or other impassable or unsafe …" at bounding box center [395, 172] width 535 height 45
click at [611, 174] on p "Trail obstacles: If you encounter a fallen tree or other impassable or unsafe f…" at bounding box center [399, 173] width 543 height 48
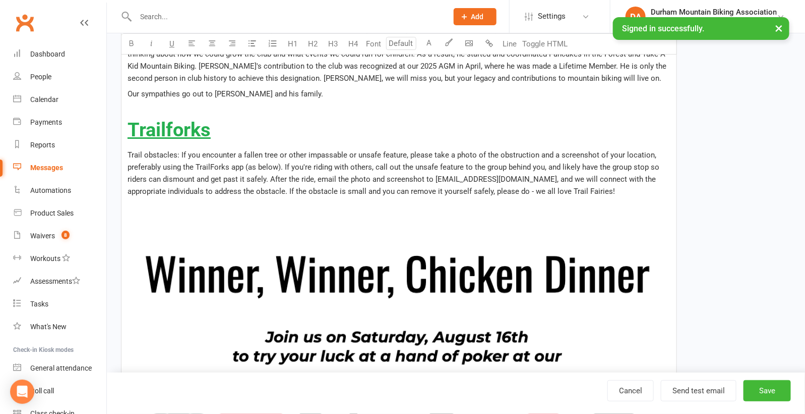
click at [598, 278] on img "To enrich screen reader interactions, please activate Accessibility in Grammarl…" at bounding box center [399, 358] width 543 height 227
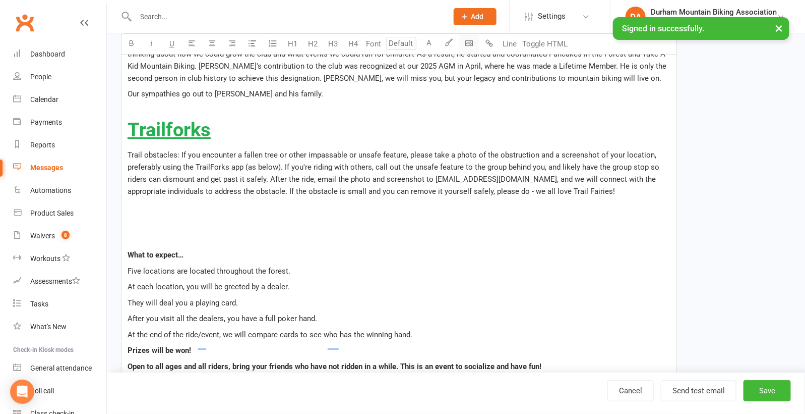
click at [468, 46] on icon "button" at bounding box center [470, 43] width 8 height 8
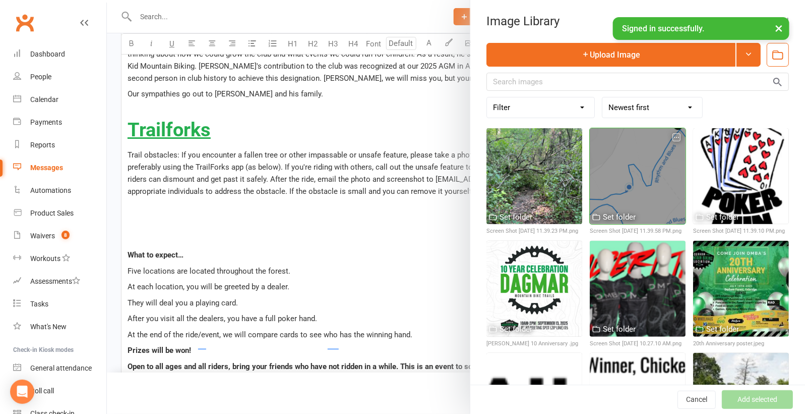
scroll to position [33, 0]
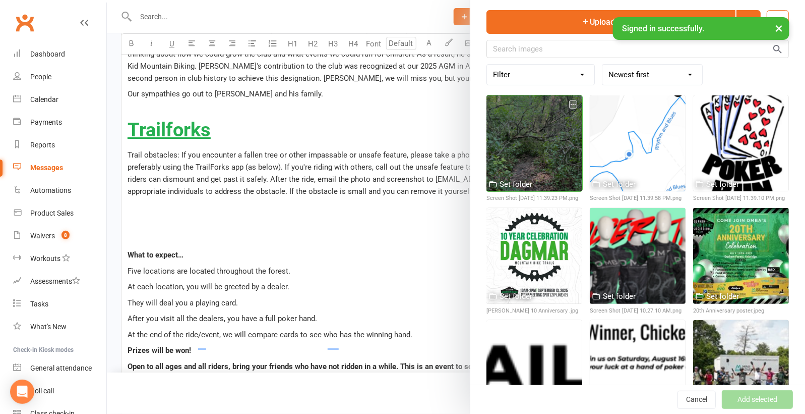
click at [525, 130] on div at bounding box center [535, 143] width 96 height 96
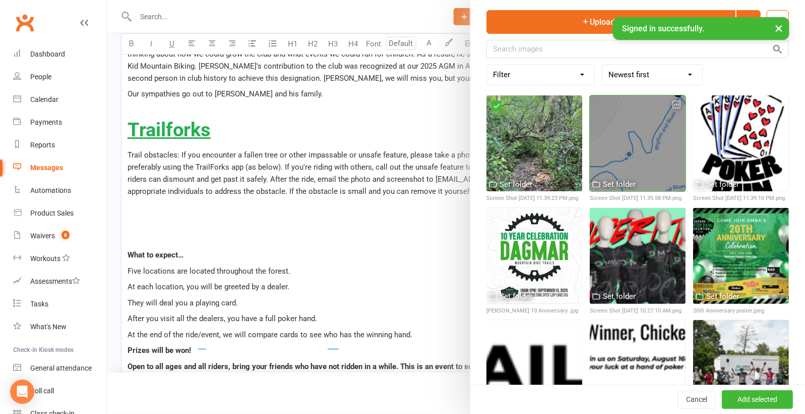
click at [647, 139] on div at bounding box center [638, 143] width 96 height 96
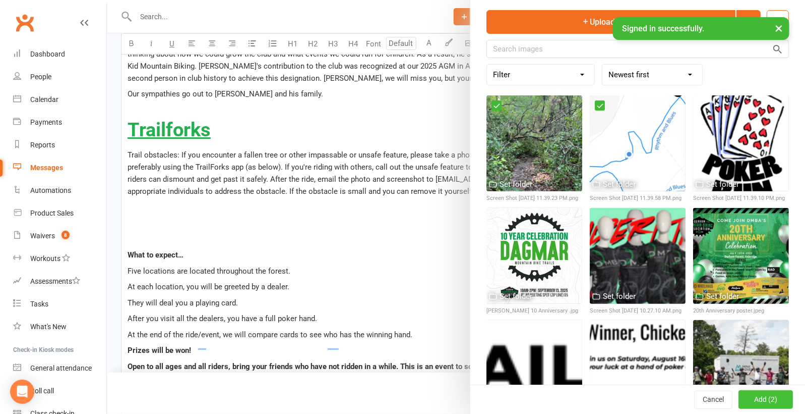
click at [760, 399] on button "Add (2)" at bounding box center [766, 399] width 54 height 18
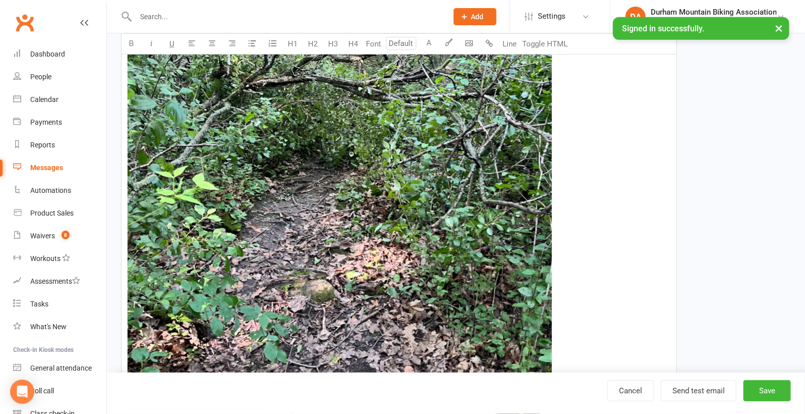
click at [382, 116] on img "To enrich screen reader interactions, please activate Accessibility in Grammarl…" at bounding box center [340, 111] width 425 height 532
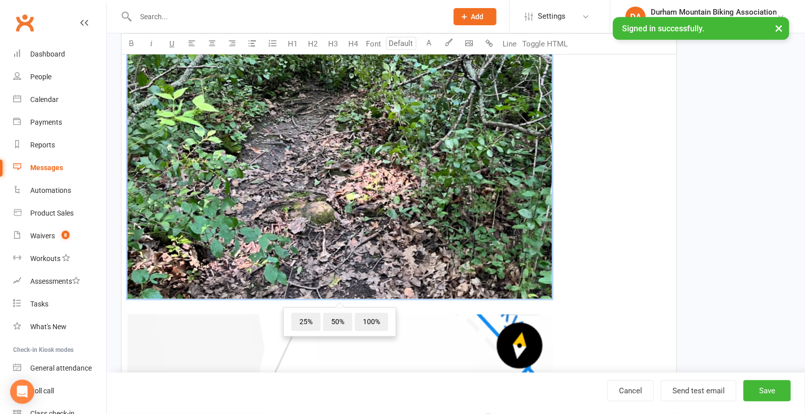
scroll to position [1976, 0]
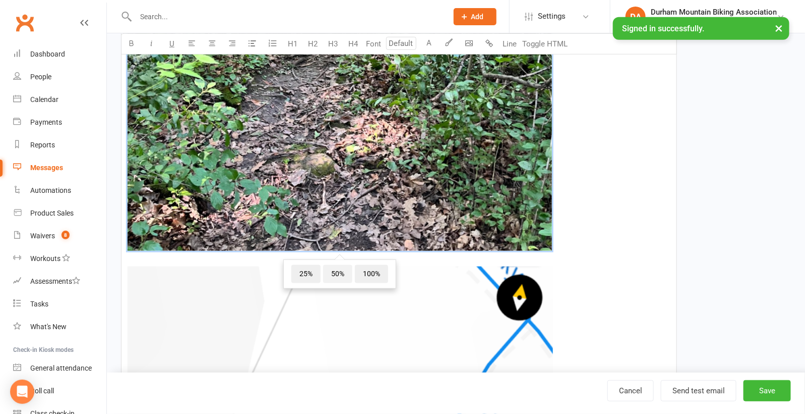
click at [340, 265] on span "50%" at bounding box center [337, 274] width 29 height 18
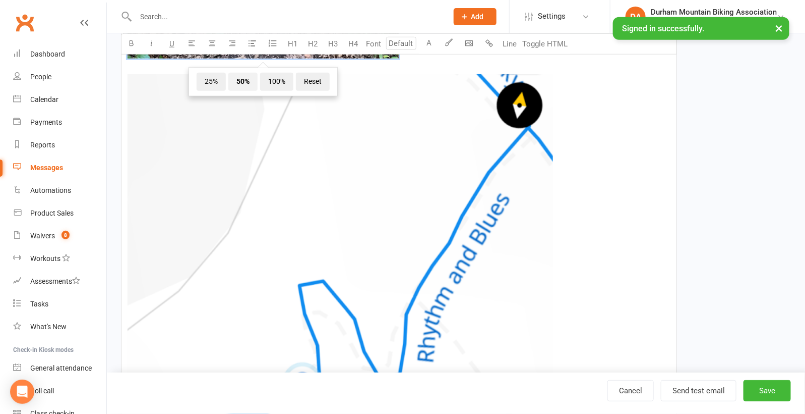
scroll to position [2001, 0]
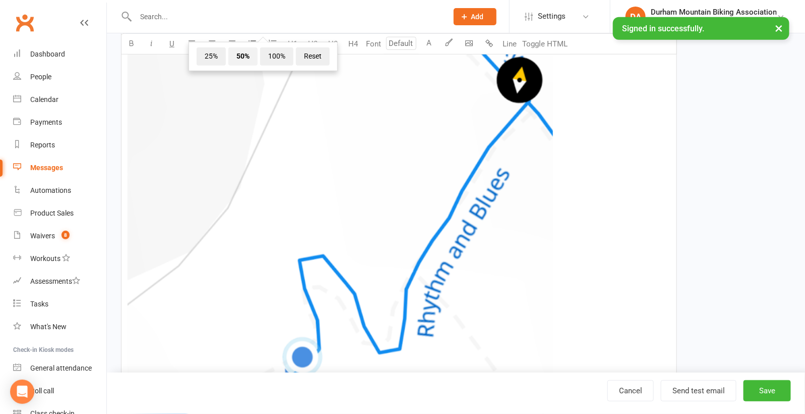
click at [340, 245] on img "To enrich screen reader interactions, please activate Accessibility in Grammarl…" at bounding box center [341, 309] width 426 height 521
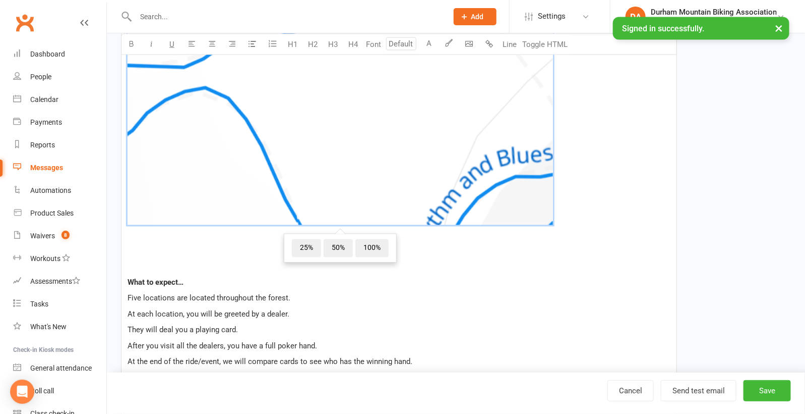
scroll to position [2368, 0]
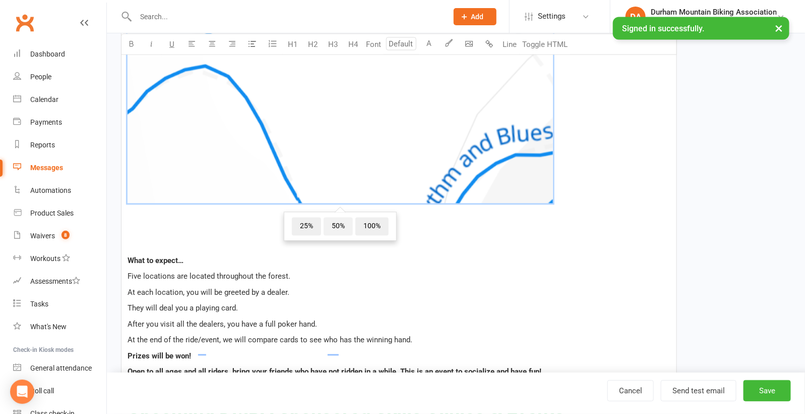
click at [335, 217] on span "50%" at bounding box center [338, 226] width 29 height 18
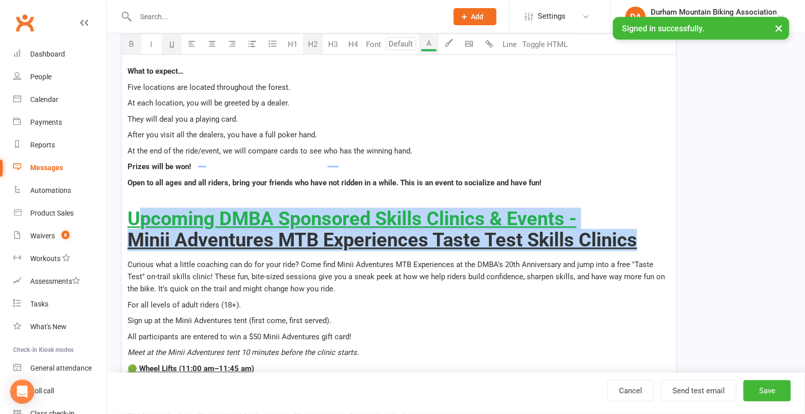
drag, startPoint x: 641, startPoint y: 225, endPoint x: 142, endPoint y: 207, distance: 499.6
click at [142, 209] on h2 "Upcoming DMBA Sponsored Skills Clinics & Events - Minii Adventures MTB Experien…" at bounding box center [399, 230] width 543 height 42
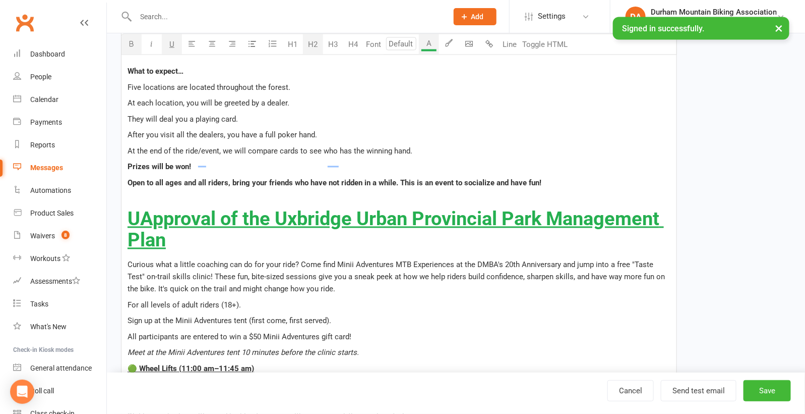
click at [137, 208] on span "UApproval of the Uxbridge Urban Provincial Park Management Plan" at bounding box center [396, 229] width 537 height 43
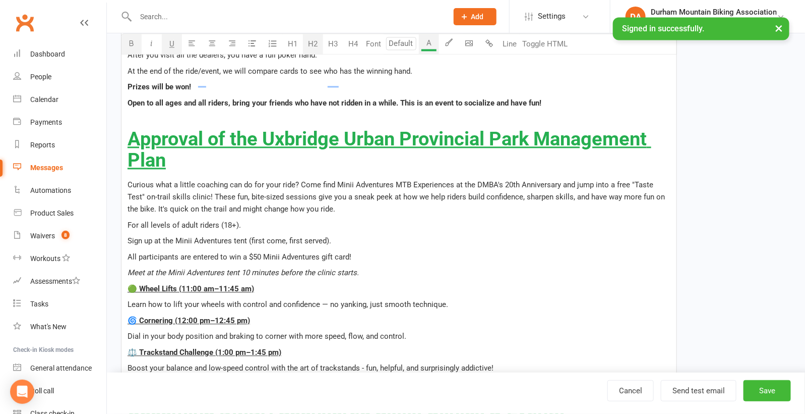
scroll to position [2466, 0]
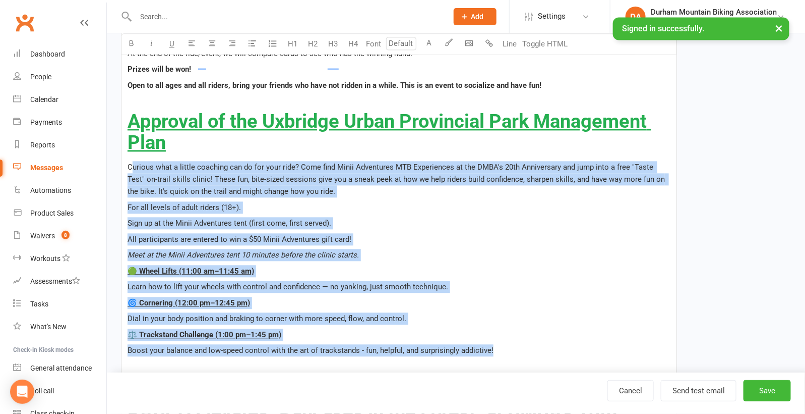
drag, startPoint x: 494, startPoint y: 331, endPoint x: 133, endPoint y: 150, distance: 404.2
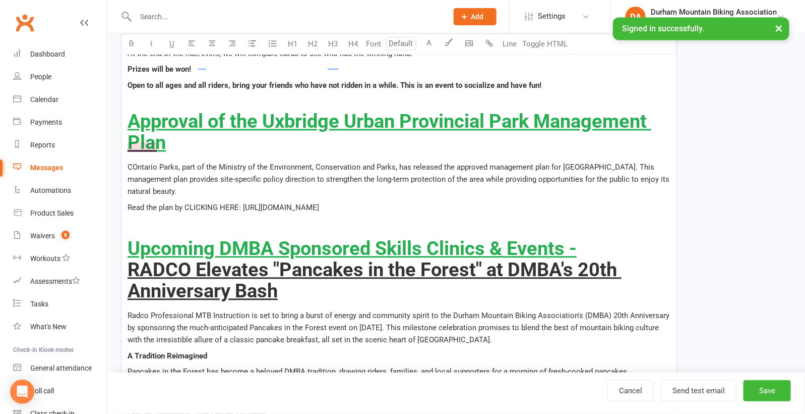
click at [132, 162] on span "COntario Parks, part of the Ministry of the Environment, Conservation and Parks…" at bounding box center [400, 178] width 544 height 33
drag, startPoint x: 513, startPoint y: 187, endPoint x: 243, endPoint y: 185, distance: 269.8
click at [243, 201] on p "Read the plan by CLICKING HERE: [URL][DOMAIN_NAME]" at bounding box center [399, 207] width 543 height 12
drag, startPoint x: 237, startPoint y: 186, endPoint x: 186, endPoint y: 183, distance: 51.6
click at [186, 203] on span "Read the plan by CLICKING HERE." at bounding box center [184, 207] width 113 height 9
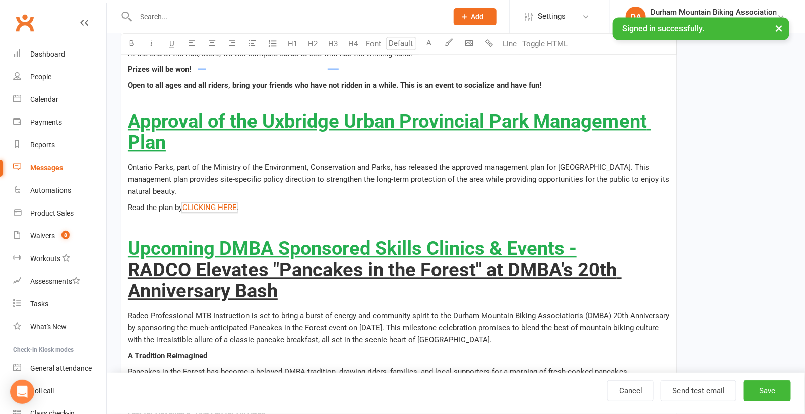
click at [304, 217] on h2 "Upcoming DMBA Sponsored Skills Clinics & Events - RADCO Elevates "Pancakes in t…" at bounding box center [399, 259] width 543 height 84
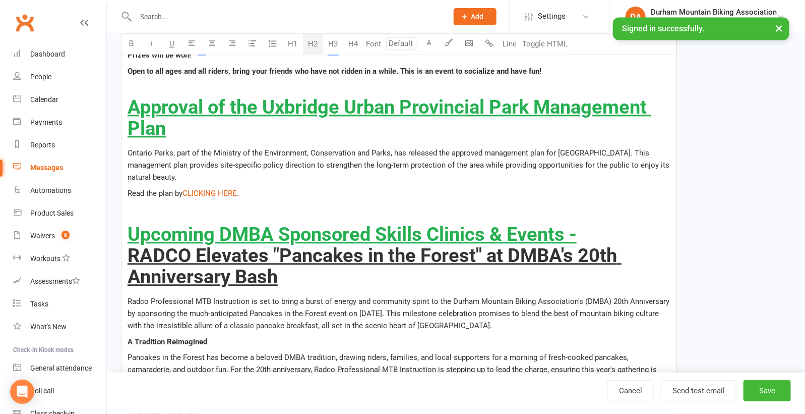
scroll to position [2495, 0]
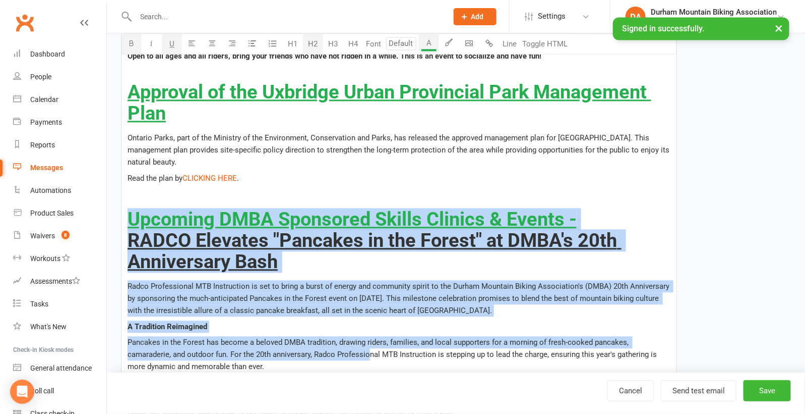
drag, startPoint x: 131, startPoint y: 194, endPoint x: 326, endPoint y: 338, distance: 243.0
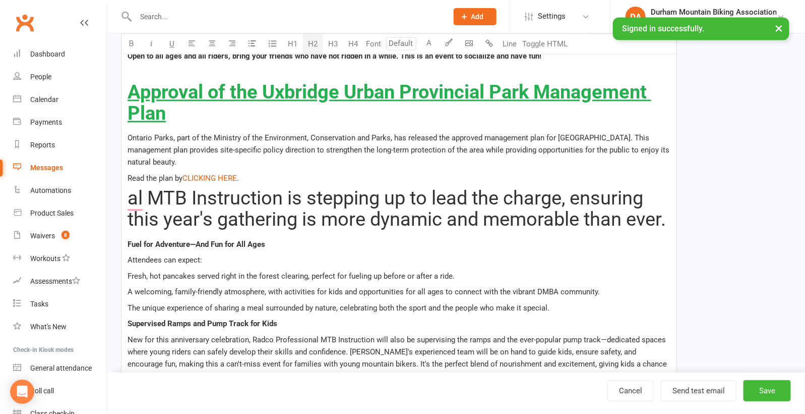
scroll to position [2570, 0]
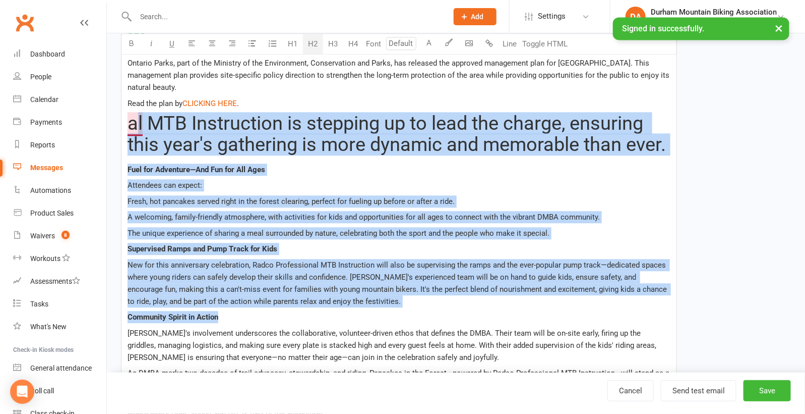
drag, startPoint x: 236, startPoint y: 318, endPoint x: 132, endPoint y: 117, distance: 226.2
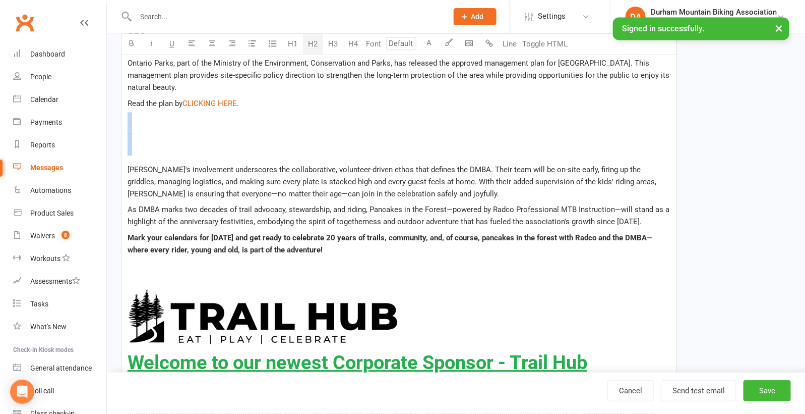
drag, startPoint x: 335, startPoint y: 232, endPoint x: 138, endPoint y: 132, distance: 221.3
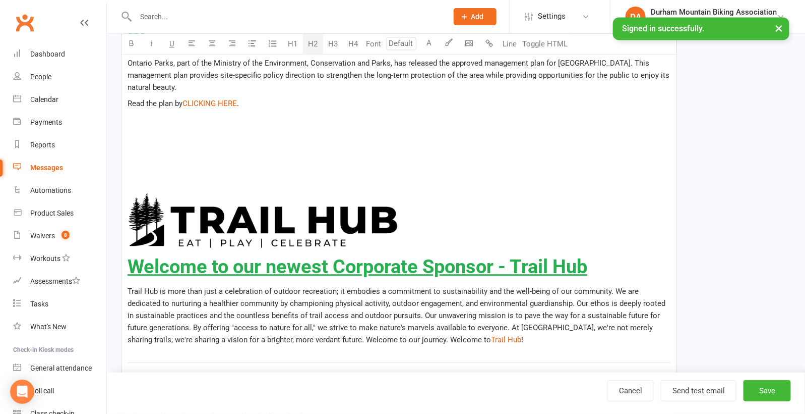
scroll to position [2592, 0]
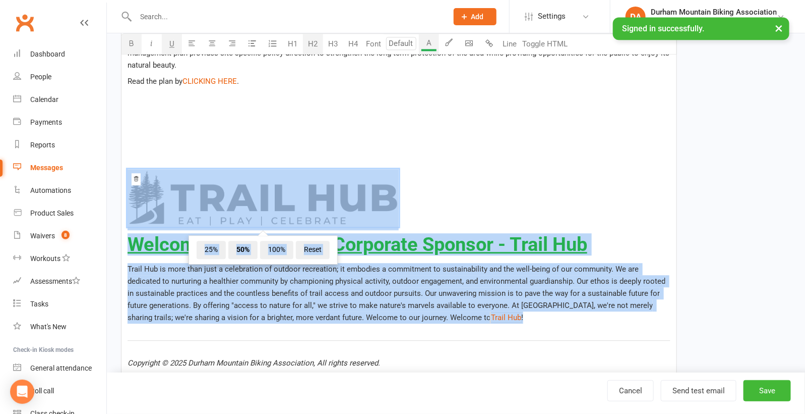
drag, startPoint x: 463, startPoint y: 302, endPoint x: 157, endPoint y: 180, distance: 329.4
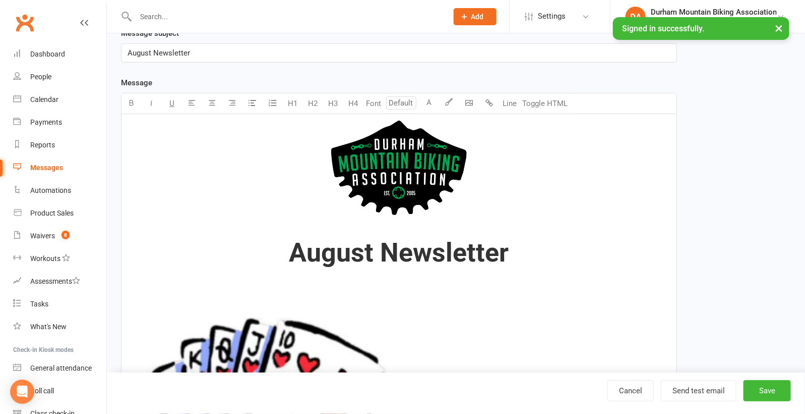
scroll to position [0, 0]
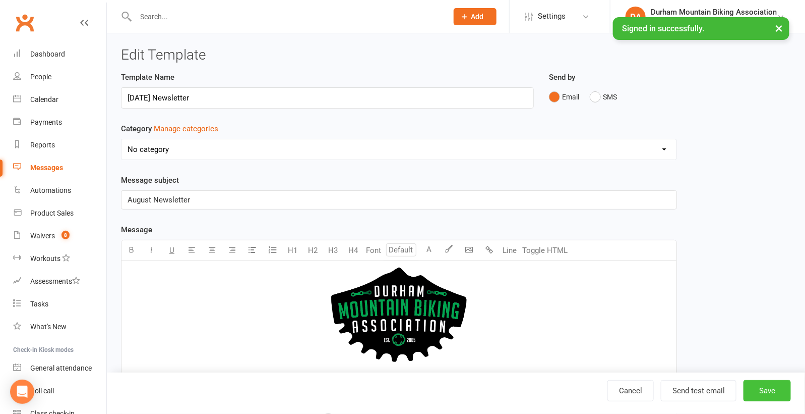
click at [765, 395] on button "Save" at bounding box center [767, 390] width 47 height 21
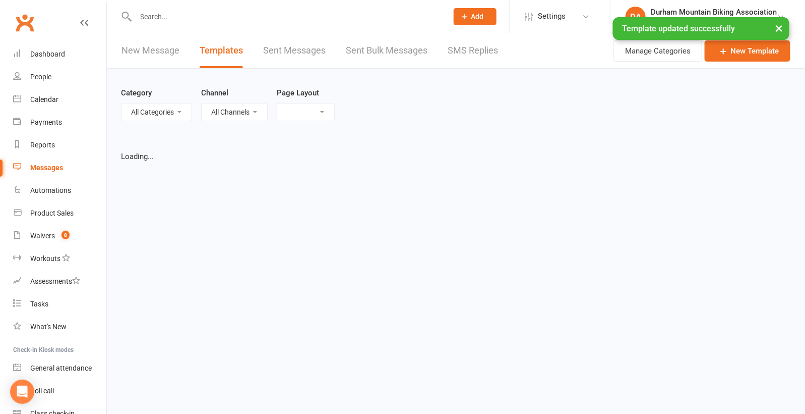
select select "grid"
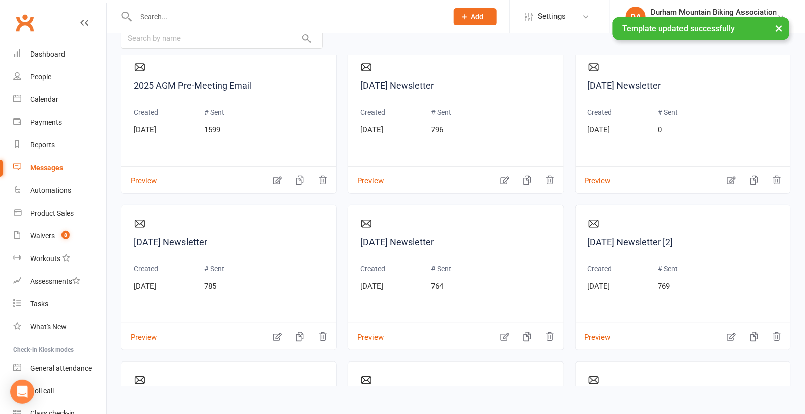
scroll to position [18, 0]
click at [598, 179] on button "Preview" at bounding box center [593, 173] width 35 height 11
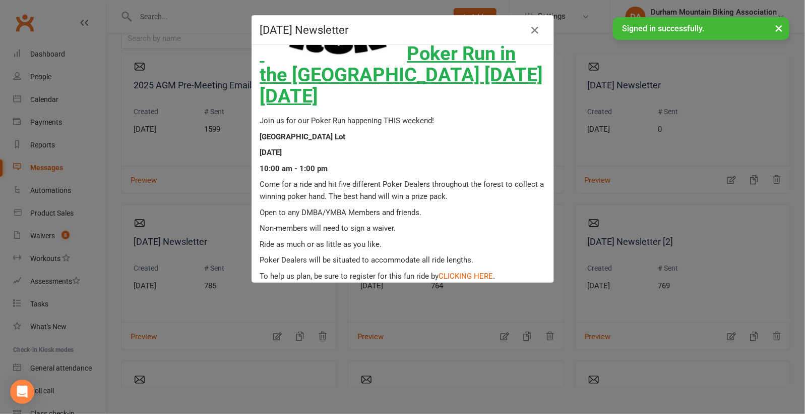
scroll to position [313, 0]
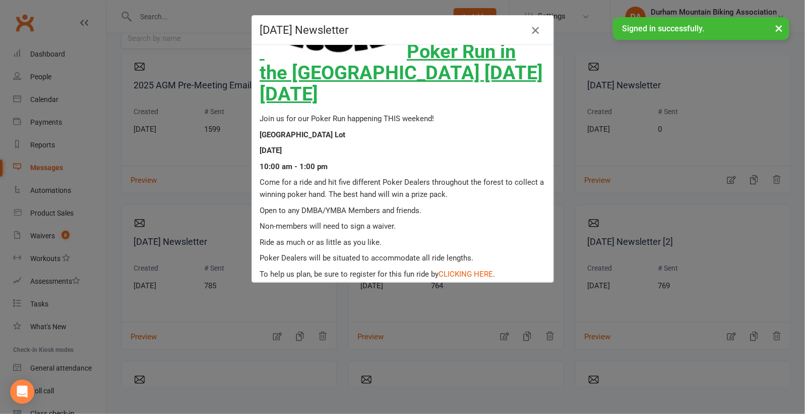
click at [537, 32] on icon "button" at bounding box center [536, 30] width 12 height 12
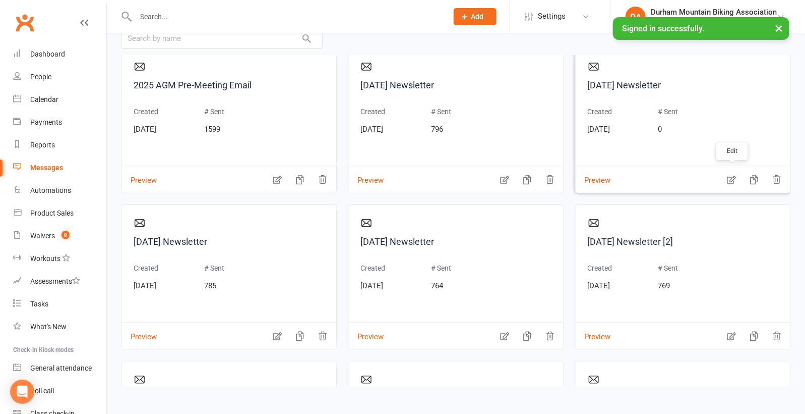
click at [728, 179] on icon "button" at bounding box center [732, 180] width 9 height 8
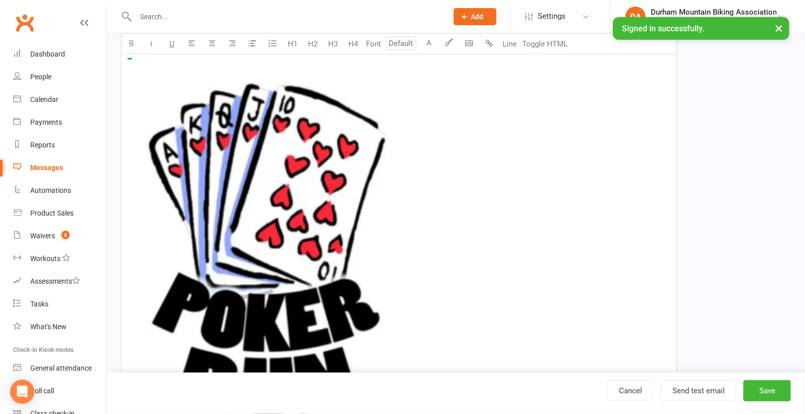
scroll to position [410, 0]
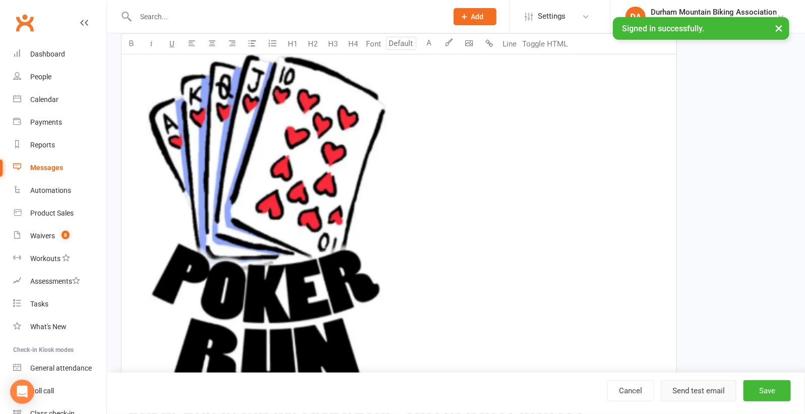
click at [703, 391] on button "Send test email" at bounding box center [699, 390] width 76 height 21
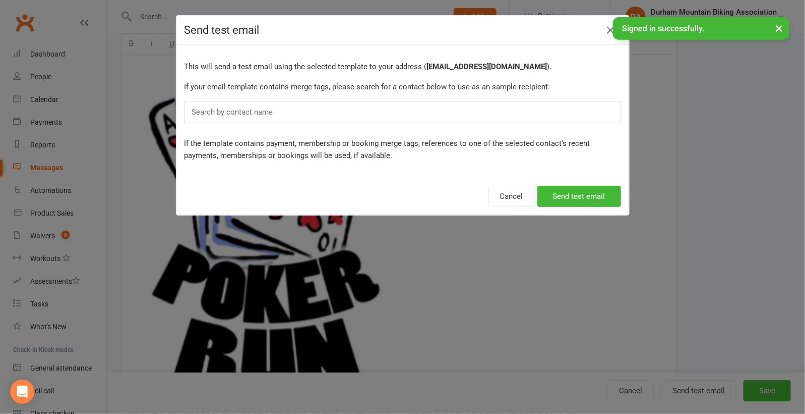
click at [288, 115] on div "Search by contact name" at bounding box center [403, 112] width 437 height 22
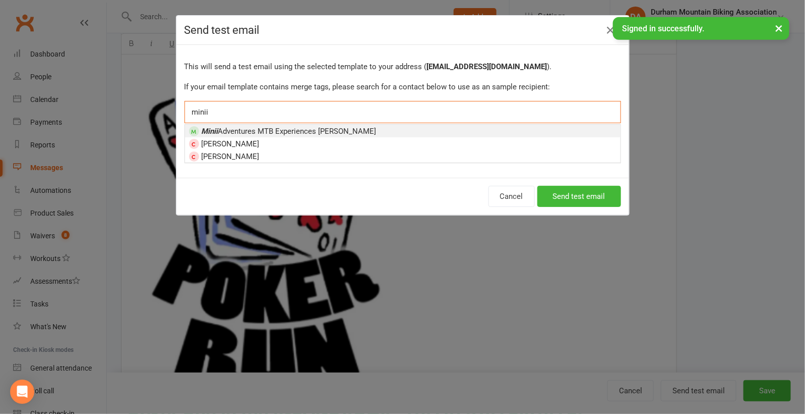
type input "minii"
click at [250, 131] on span "Minii Adventures MTB Experiences [PERSON_NAME]" at bounding box center [289, 131] width 175 height 9
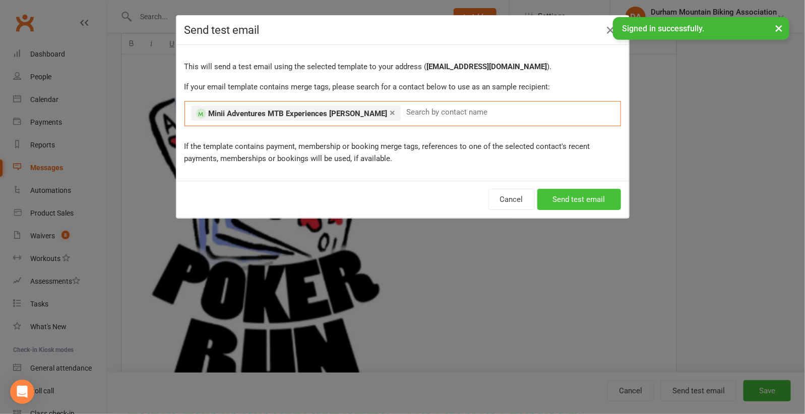
click at [569, 192] on button "Send test email" at bounding box center [580, 199] width 84 height 21
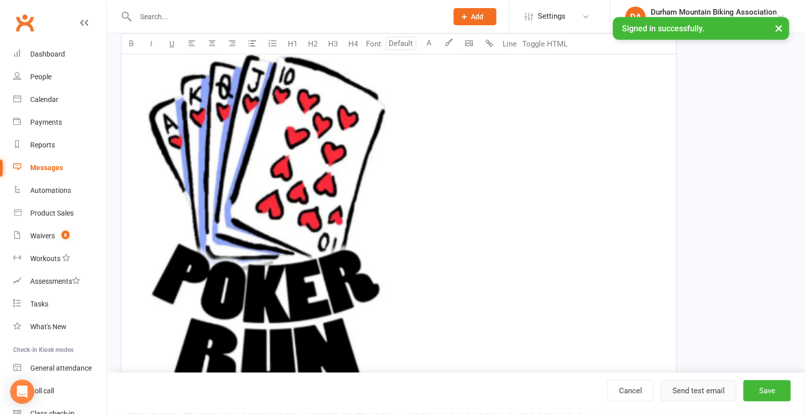
click at [701, 382] on button "Send test email" at bounding box center [699, 390] width 76 height 21
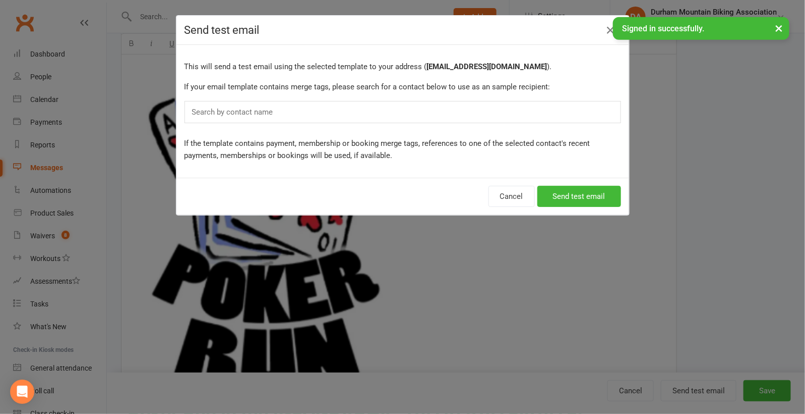
click at [371, 111] on div "Search by contact name" at bounding box center [403, 112] width 437 height 22
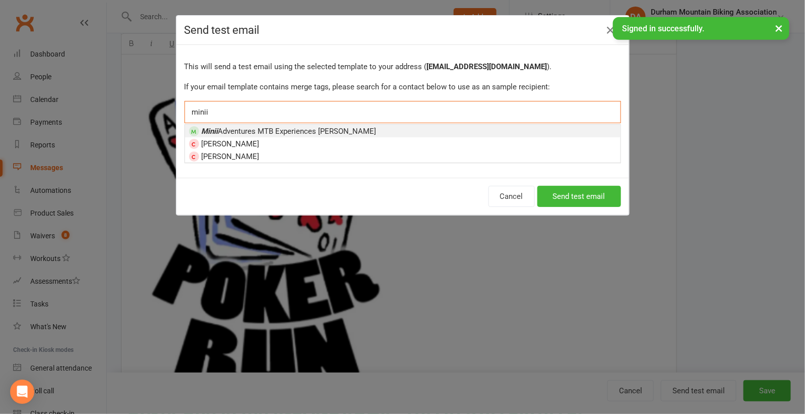
type input "minii"
click at [224, 129] on span "Minii Adventures MTB Experiences [PERSON_NAME]" at bounding box center [289, 131] width 175 height 9
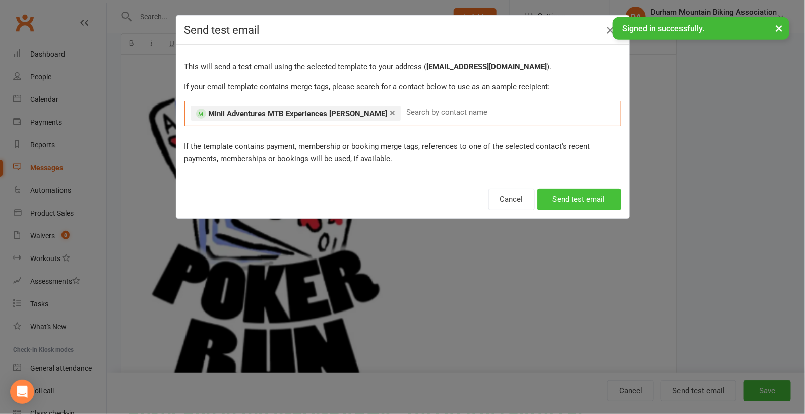
click at [568, 196] on button "Send test email" at bounding box center [580, 199] width 84 height 21
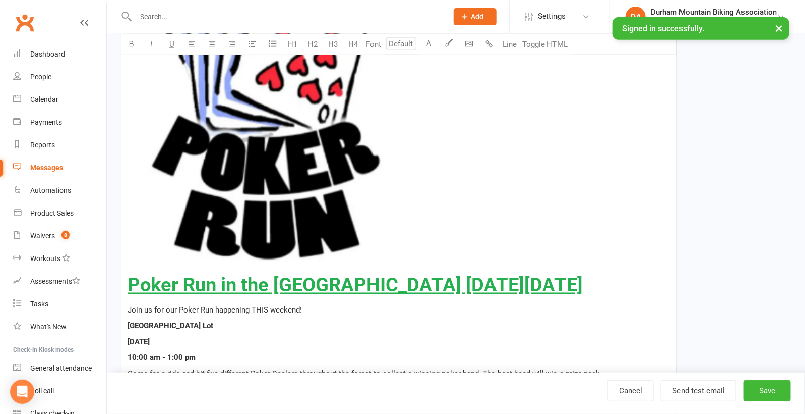
scroll to position [539, 0]
click at [128, 279] on span "Poker Run in the [GEOGRAPHIC_DATA] [DATE][DATE]" at bounding box center [355, 284] width 455 height 22
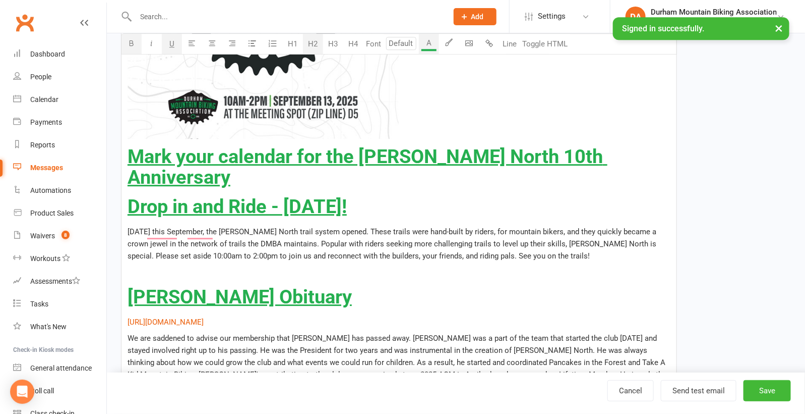
scroll to position [1191, 0]
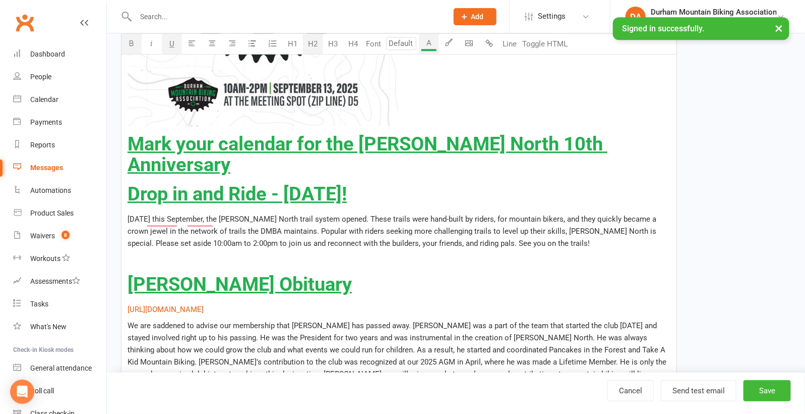
click at [129, 183] on span "Drop in and Ride - [DATE]!" at bounding box center [237, 194] width 219 height 22
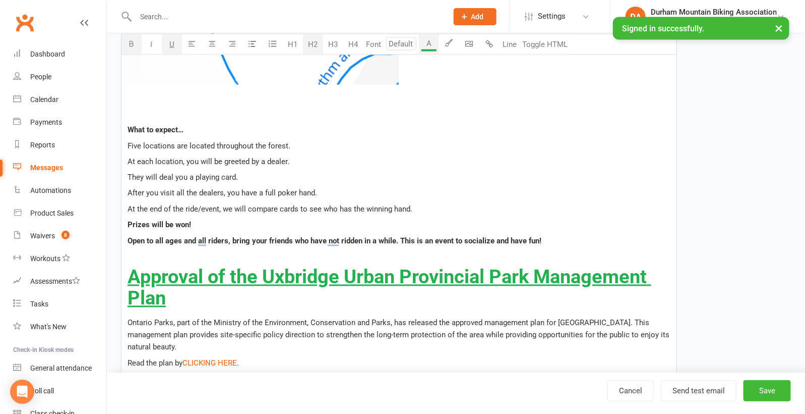
scroll to position [2223, 0]
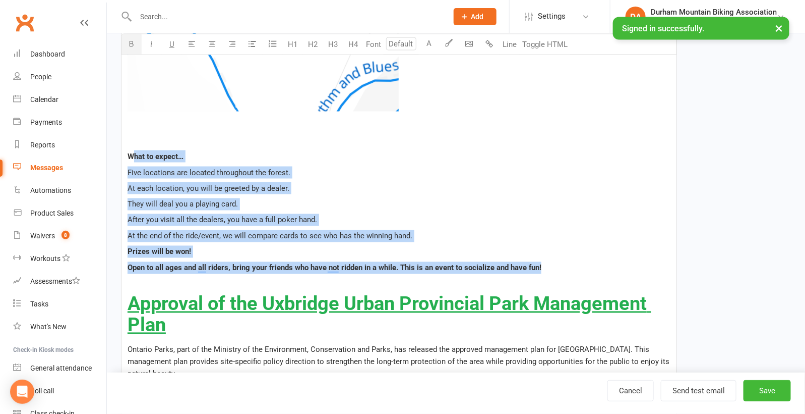
drag, startPoint x: 556, startPoint y: 270, endPoint x: 131, endPoint y: 155, distance: 440.4
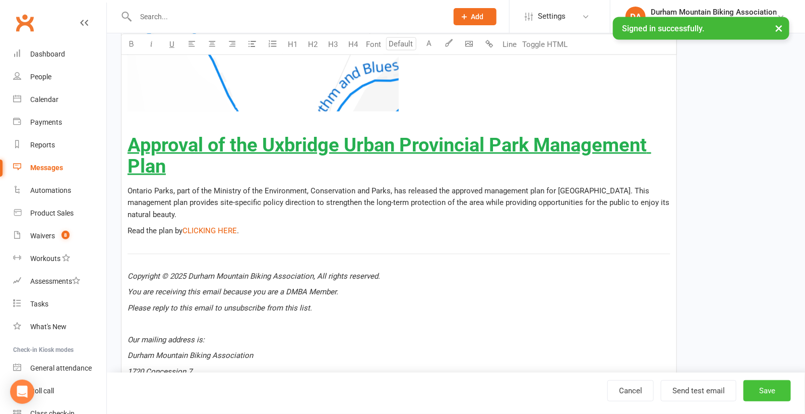
click at [777, 385] on button "Save" at bounding box center [767, 390] width 47 height 21
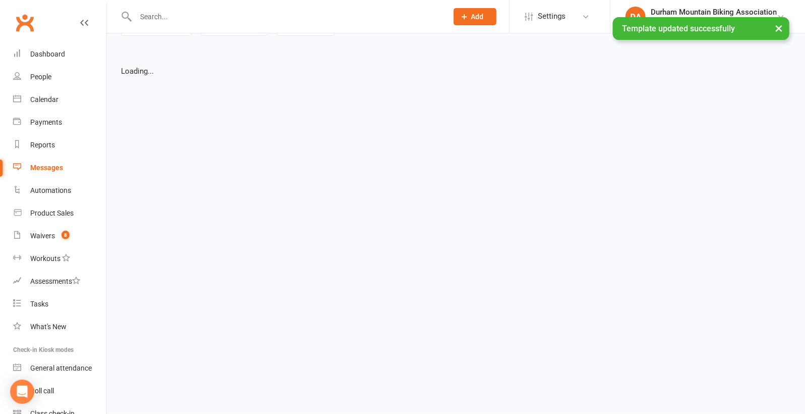
select select "grid"
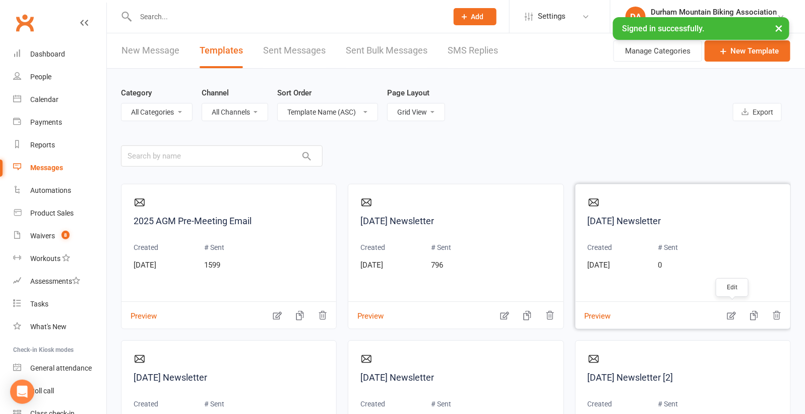
click at [731, 315] on icon "button" at bounding box center [732, 315] width 10 height 10
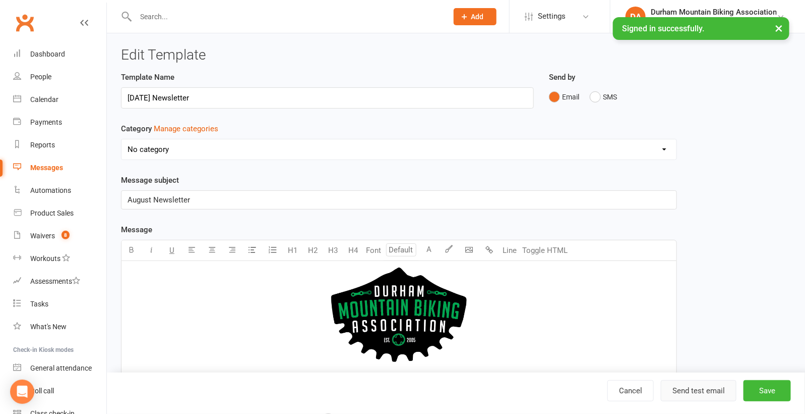
click at [687, 385] on button "Send test email" at bounding box center [699, 390] width 76 height 21
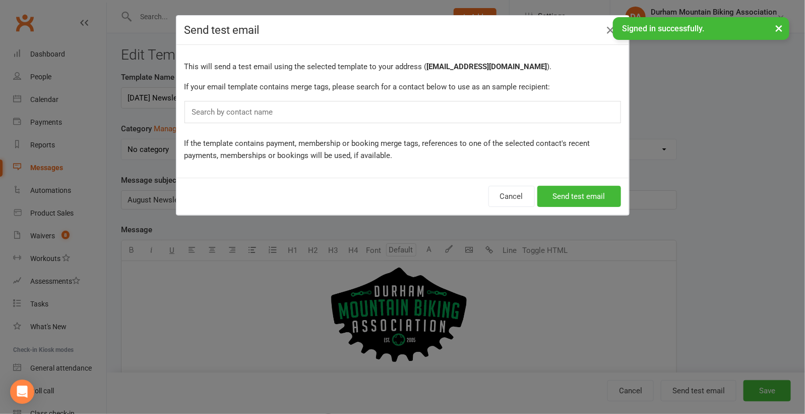
click at [388, 106] on div "Search by contact name" at bounding box center [403, 112] width 437 height 22
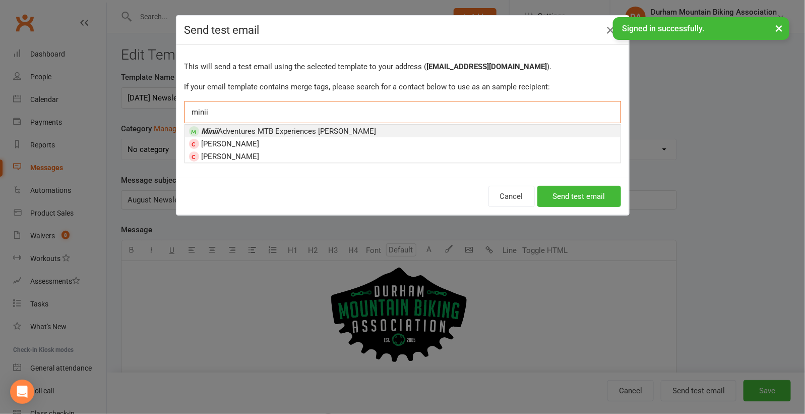
type input "minii"
click at [285, 128] on span "Minii Adventures MTB Experiences [PERSON_NAME]" at bounding box center [289, 131] width 175 height 9
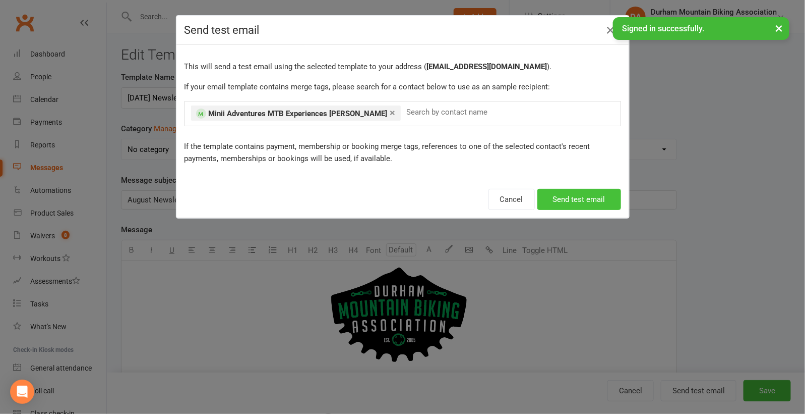
click at [565, 199] on button "Send test email" at bounding box center [580, 199] width 84 height 21
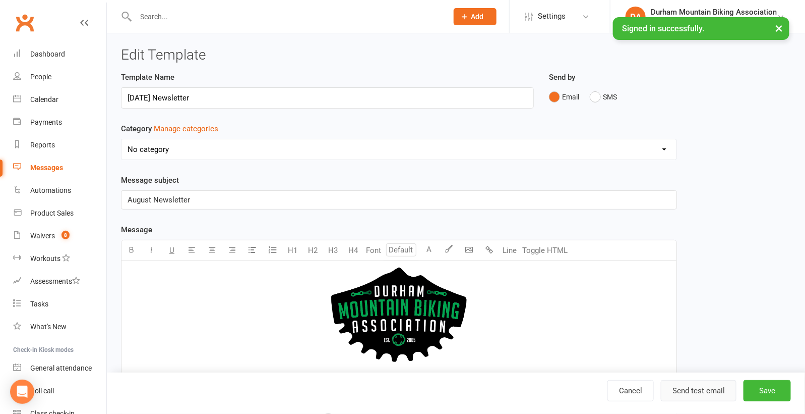
click at [703, 394] on button "Send test email" at bounding box center [699, 390] width 76 height 21
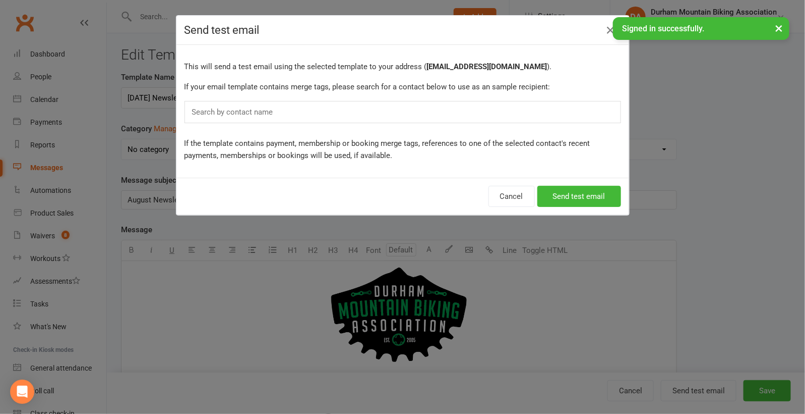
click at [423, 118] on div "Search by contact name" at bounding box center [403, 112] width 437 height 22
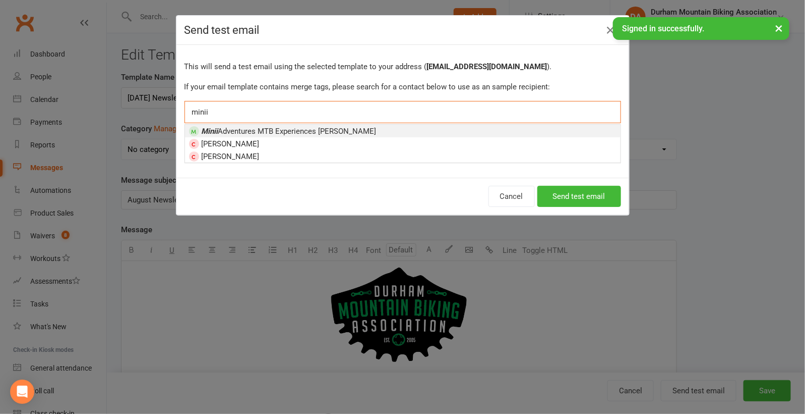
type input "minii"
click at [247, 132] on span "Minii Adventures MTB Experiences [PERSON_NAME]" at bounding box center [289, 131] width 175 height 9
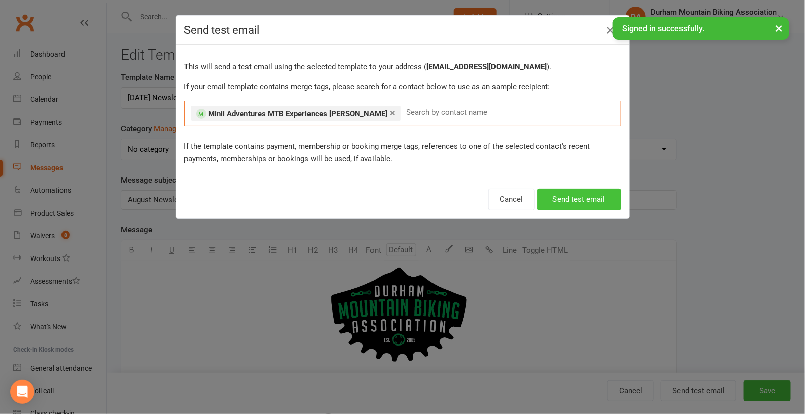
click at [588, 206] on button "Send test email" at bounding box center [580, 199] width 84 height 21
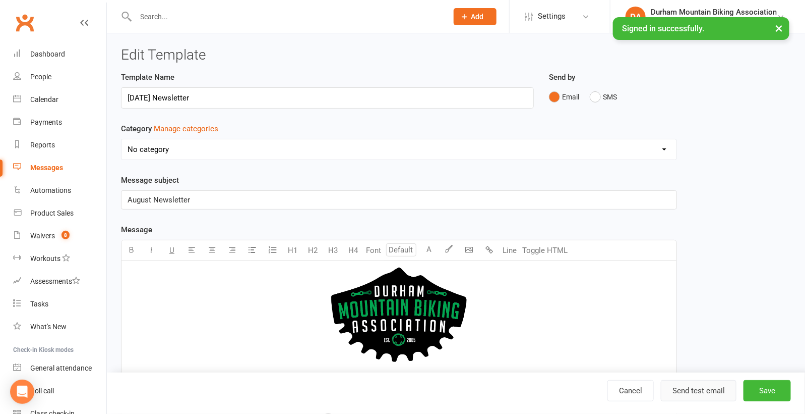
click at [690, 388] on button "Send test email" at bounding box center [699, 390] width 76 height 21
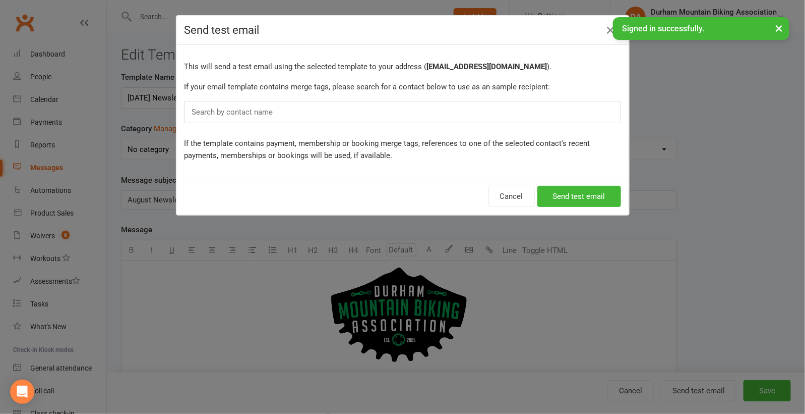
click at [389, 113] on div "Search by contact name" at bounding box center [403, 112] width 437 height 22
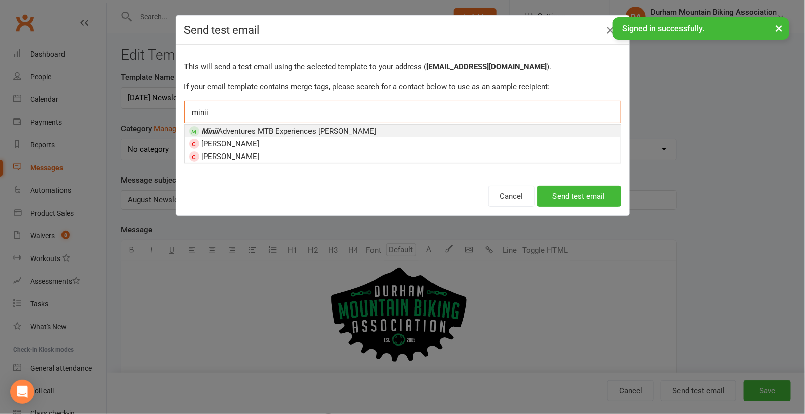
type input "minii"
click at [283, 128] on span "Minii Adventures MTB Experiences [PERSON_NAME]" at bounding box center [289, 131] width 175 height 9
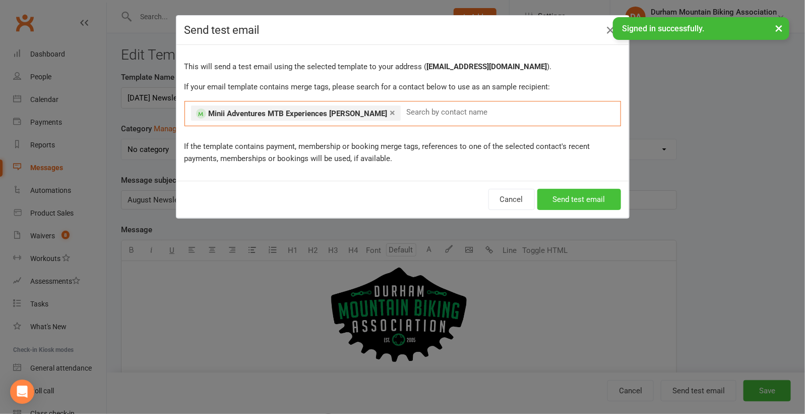
click at [580, 197] on button "Send test email" at bounding box center [580, 199] width 84 height 21
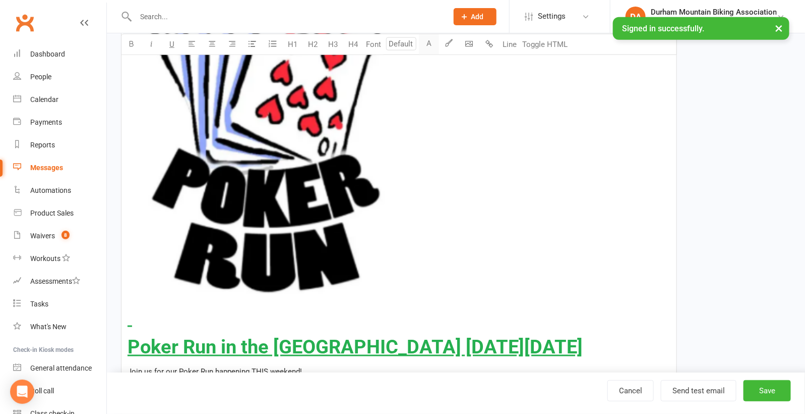
scroll to position [548, 0]
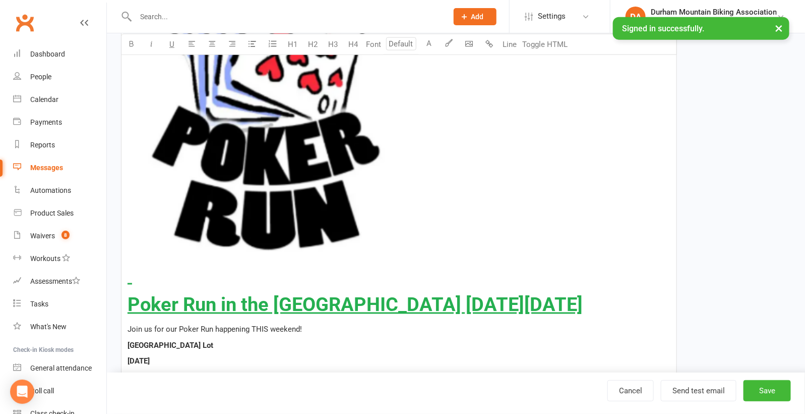
click at [148, 282] on h2 "﻿" at bounding box center [399, 80] width 543 height 412
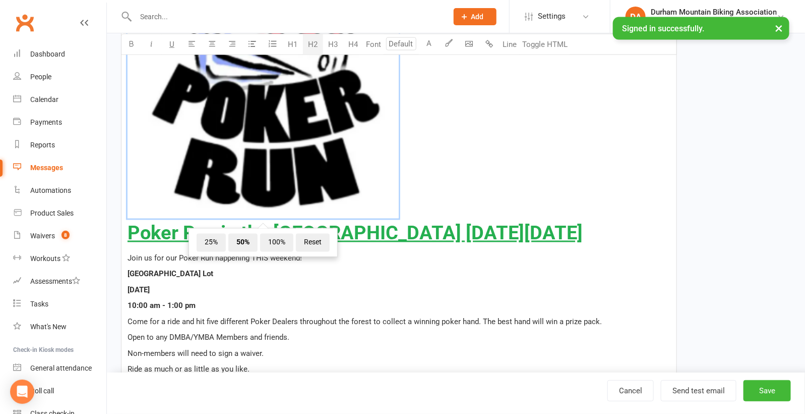
scroll to position [593, 0]
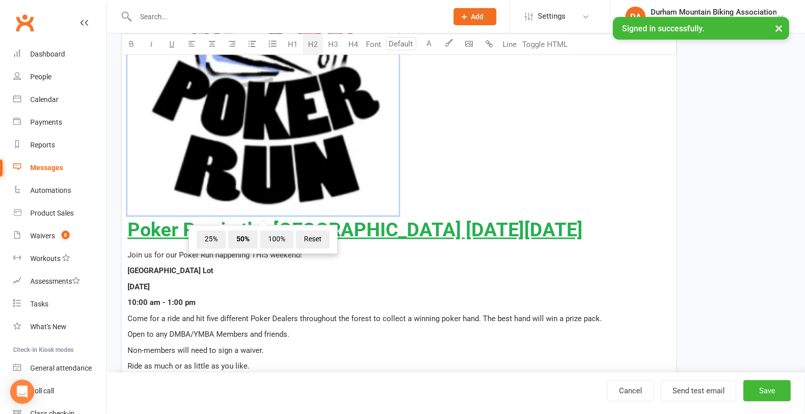
click at [327, 228] on span "25% 50% 100% Reset" at bounding box center [263, 239] width 147 height 27
click at [413, 281] on p "[DATE]" at bounding box center [399, 287] width 543 height 12
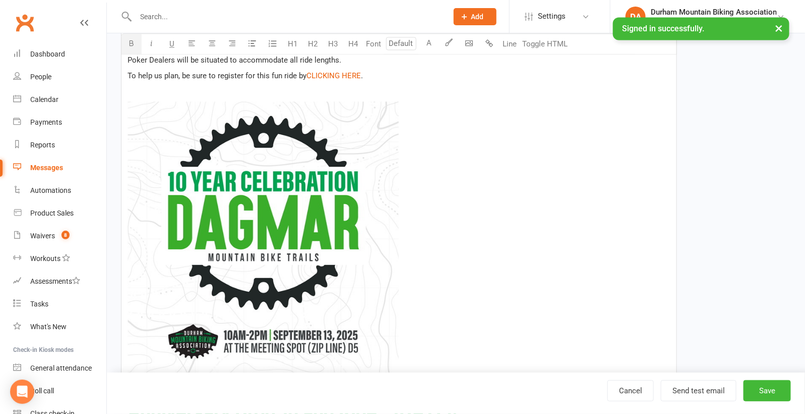
scroll to position [916, 0]
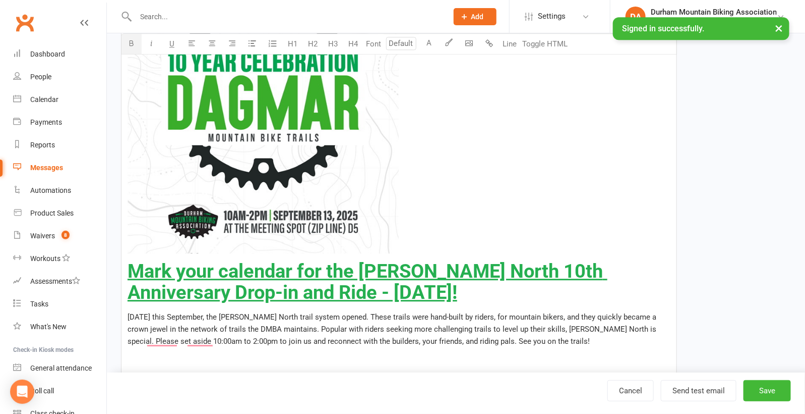
click at [305, 147] on img "To enrich screen reader interactions, please activate Accessibility in Grammarl…" at bounding box center [263, 117] width 271 height 271
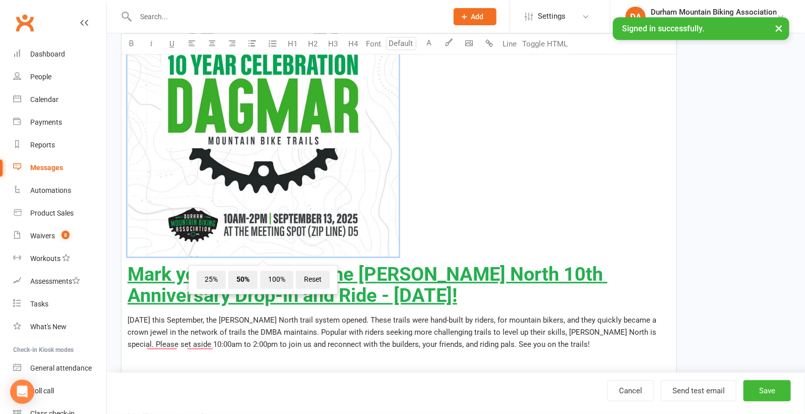
scroll to position [1036, 0]
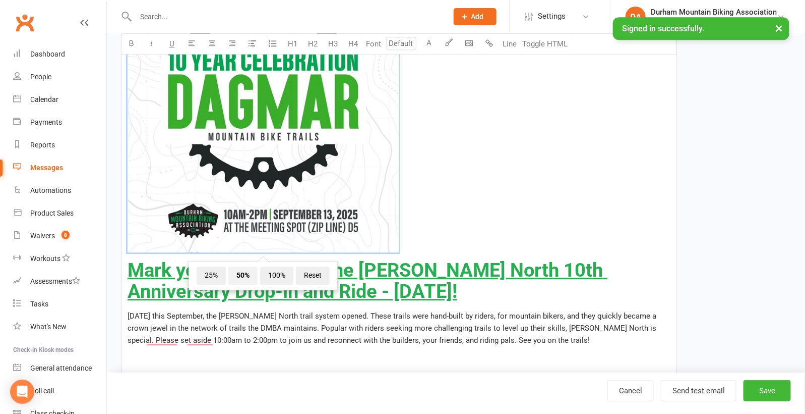
click at [242, 271] on span "50%" at bounding box center [242, 275] width 29 height 18
click at [274, 271] on span "100%" at bounding box center [276, 275] width 33 height 18
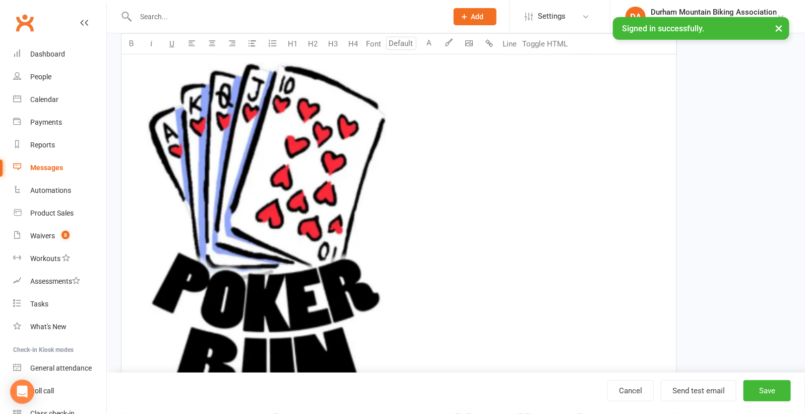
scroll to position [216, 0]
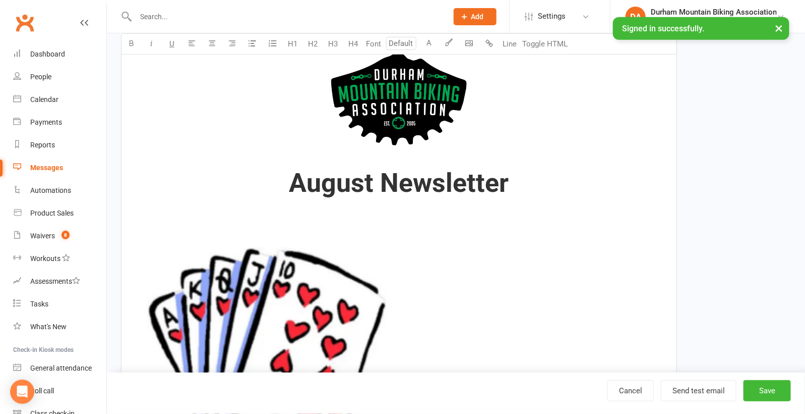
click at [284, 305] on img "To enrich screen reader interactions, please activate Accessibility in Grammarl…" at bounding box center [263, 409] width 271 height 366
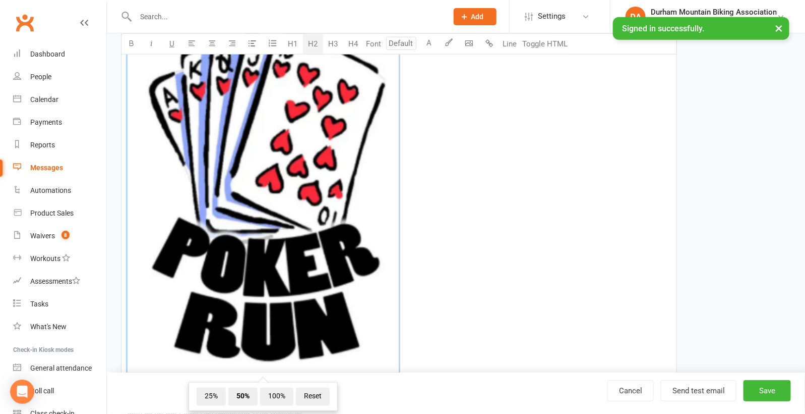
scroll to position [539, 0]
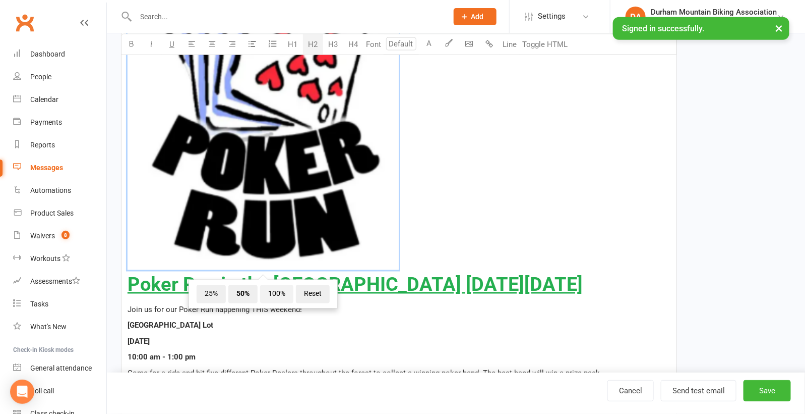
click at [283, 293] on span "100%" at bounding box center [276, 294] width 33 height 18
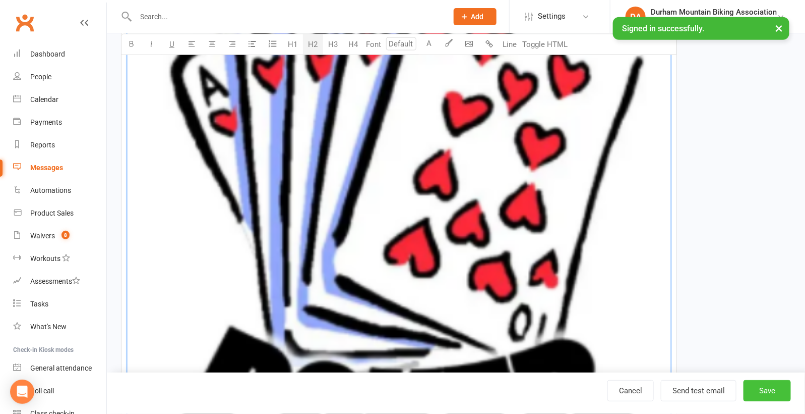
click at [774, 391] on button "Save" at bounding box center [767, 390] width 47 height 21
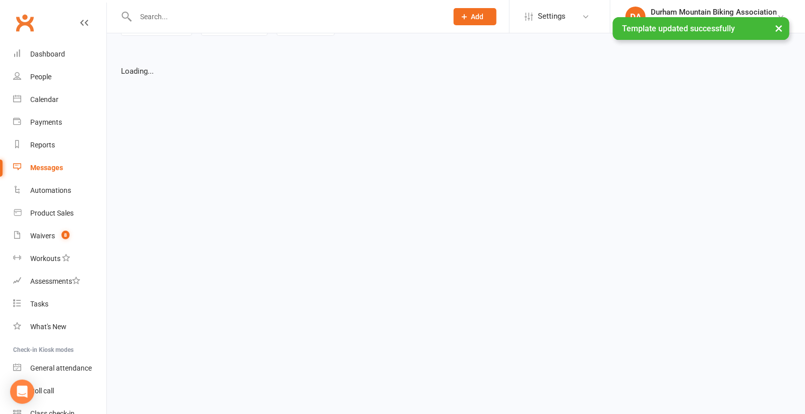
select select "grid"
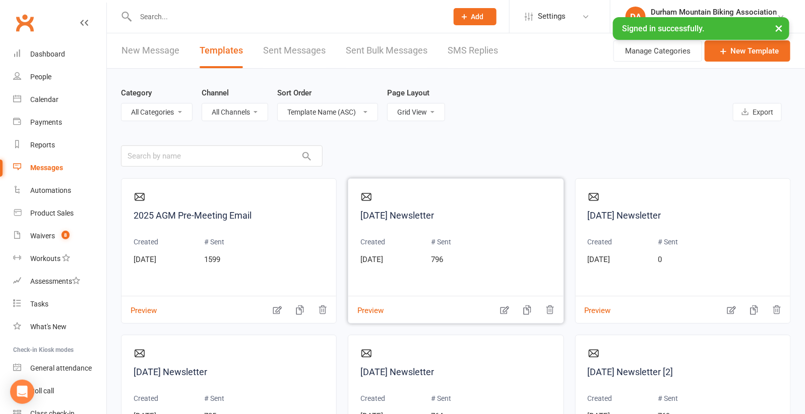
scroll to position [2, 0]
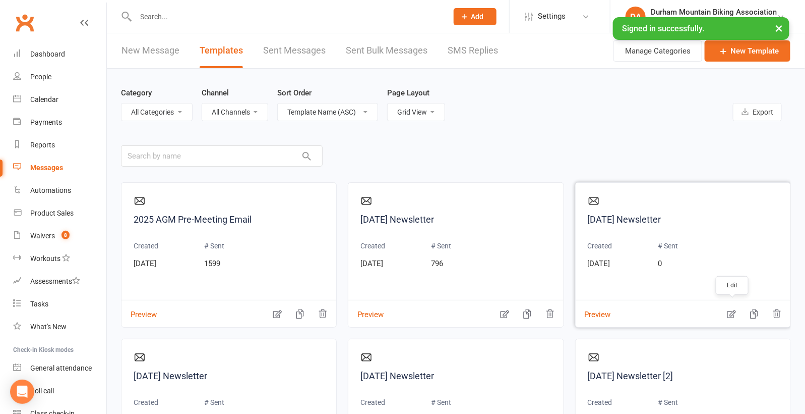
click at [730, 313] on icon "button" at bounding box center [732, 314] width 10 height 10
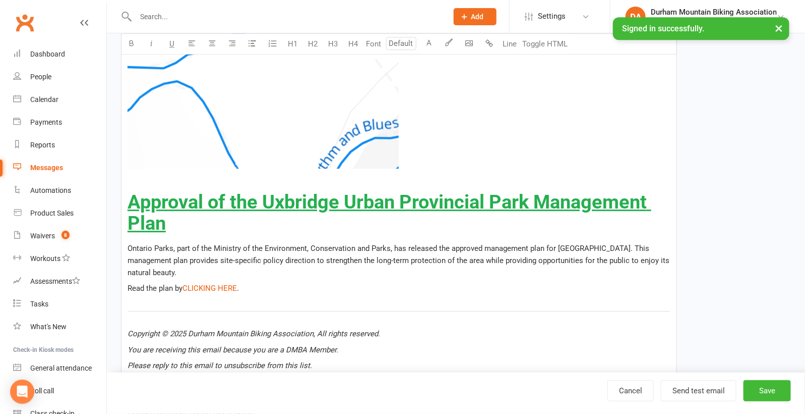
scroll to position [2792, 0]
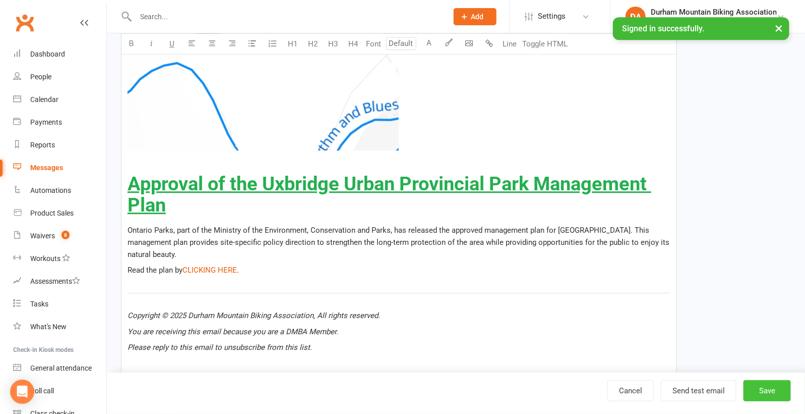
click at [768, 393] on button "Save" at bounding box center [767, 390] width 47 height 21
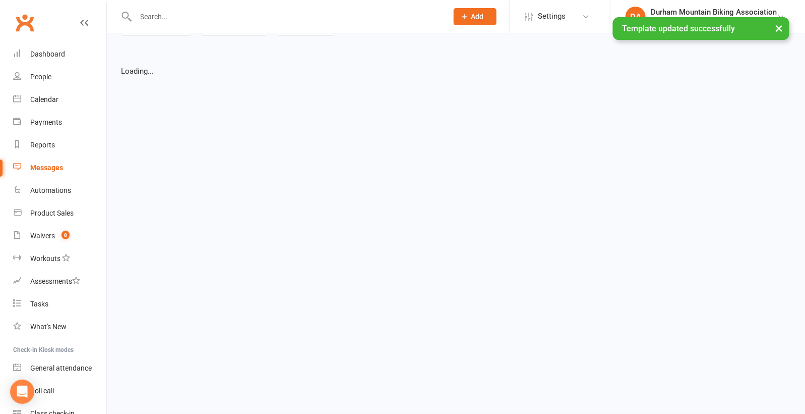
select select "grid"
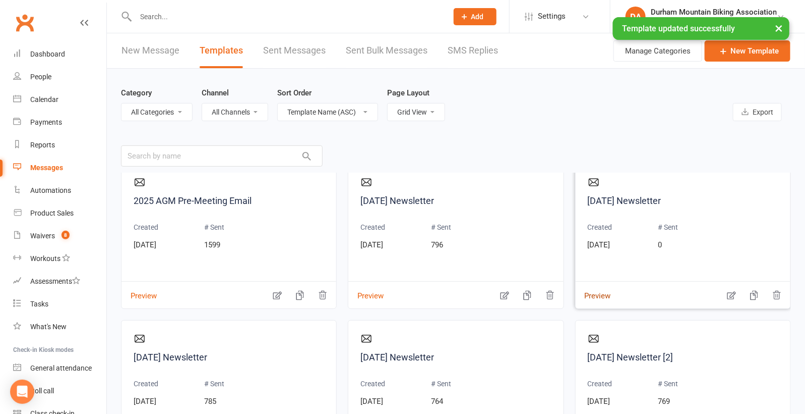
scroll to position [25, 0]
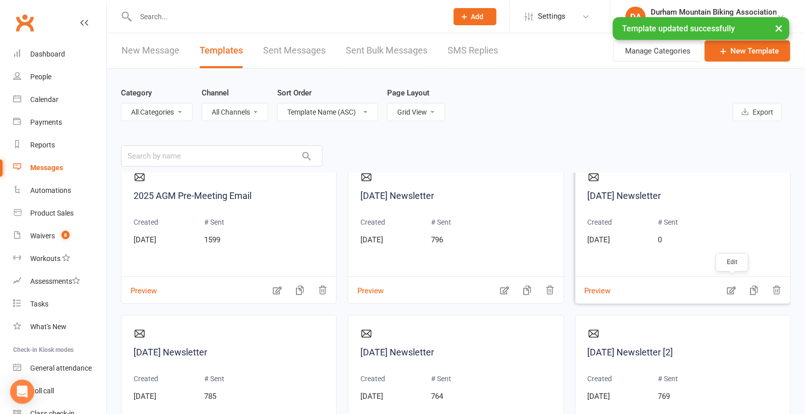
click at [735, 289] on icon "button" at bounding box center [732, 290] width 10 height 10
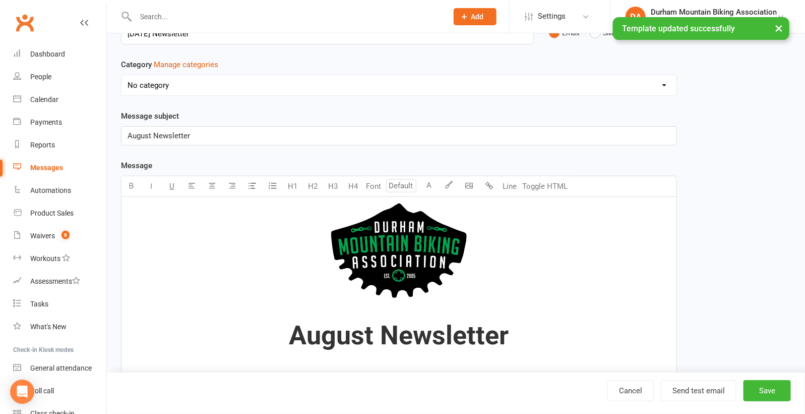
scroll to position [77, 0]
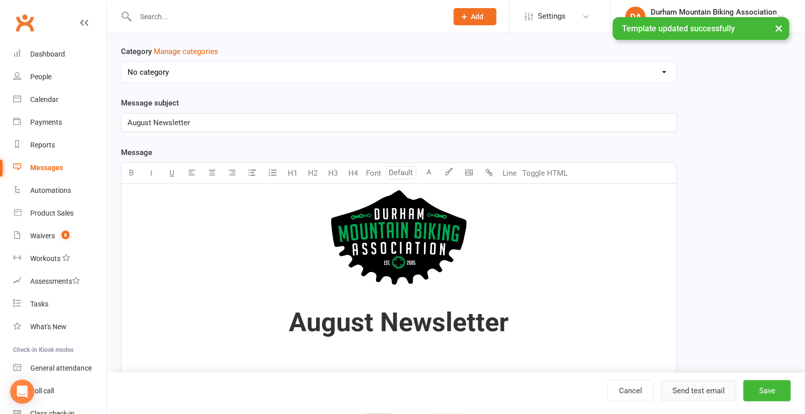
click at [683, 398] on button "Send test email" at bounding box center [699, 390] width 76 height 21
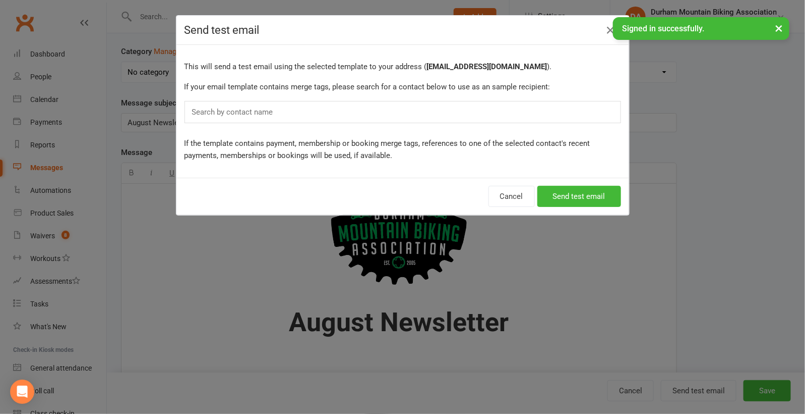
click at [410, 112] on div "Search by contact name" at bounding box center [403, 112] width 437 height 22
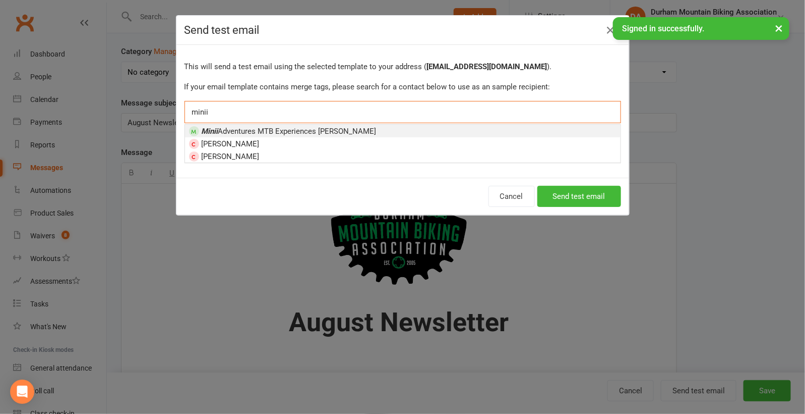
type input "minii"
click at [297, 129] on span "Minii Adventures MTB Experiences Charlotte Batty" at bounding box center [289, 131] width 175 height 9
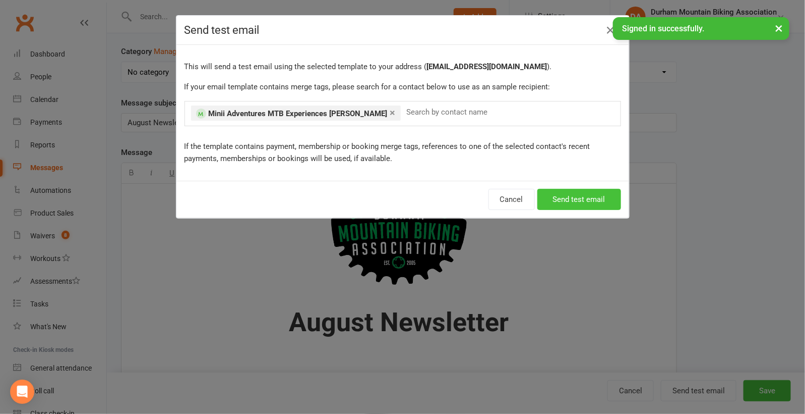
click at [571, 196] on button "Send test email" at bounding box center [580, 199] width 84 height 21
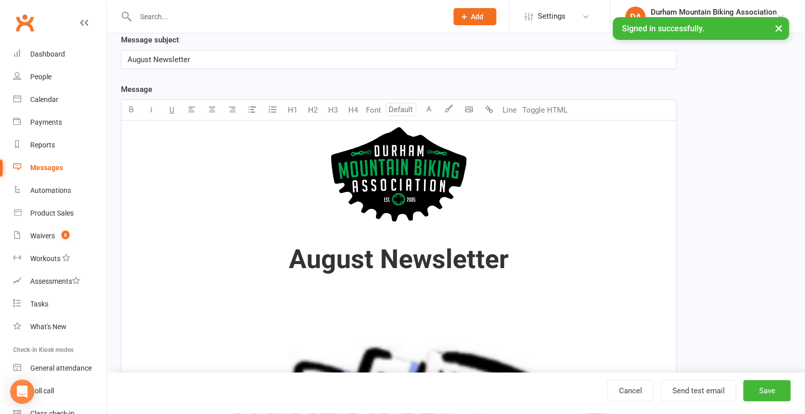
scroll to position [145, 0]
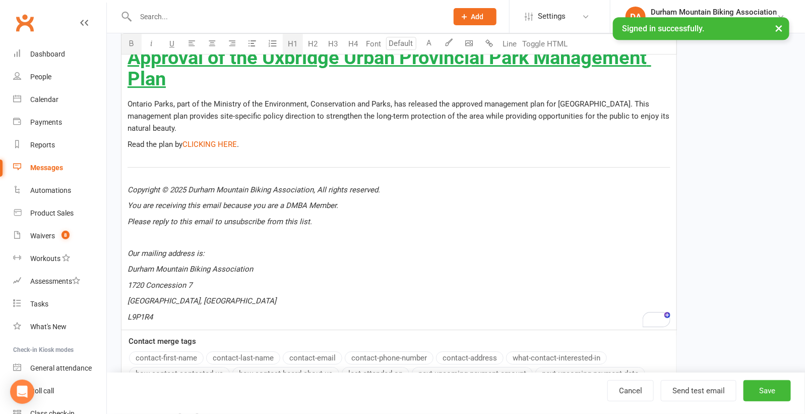
scroll to position [2926, 0]
click at [283, 150] on p "Read the plan by $ CLICKING HERE $ ." at bounding box center [399, 145] width 543 height 12
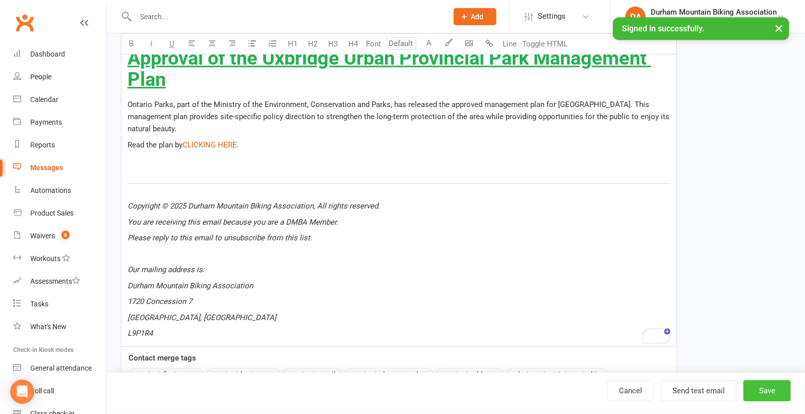
click at [768, 394] on button "Save" at bounding box center [767, 390] width 47 height 21
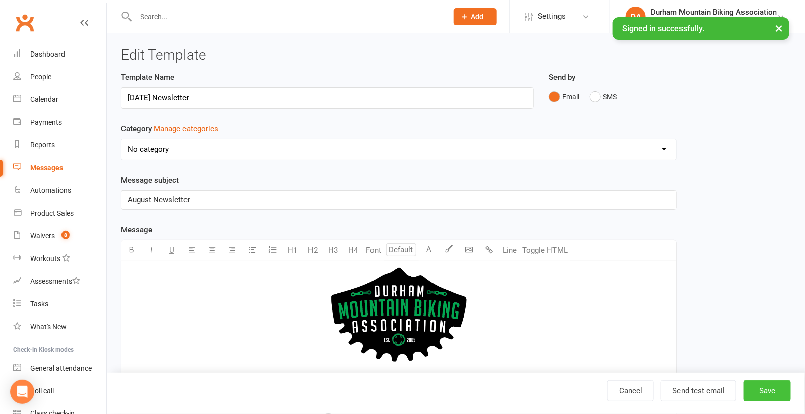
select select "grid"
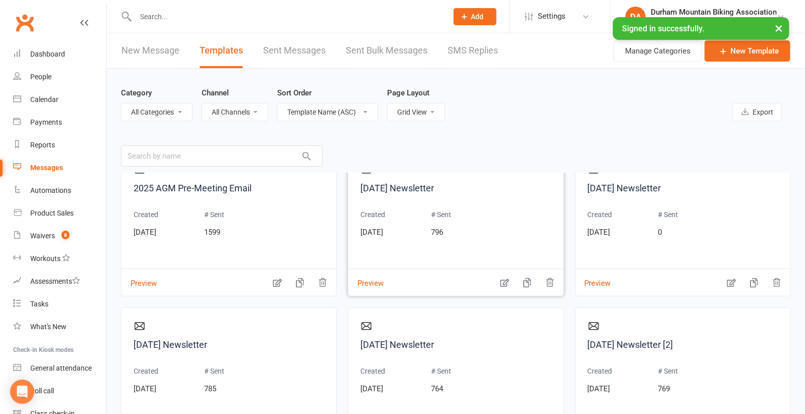
scroll to position [38, 0]
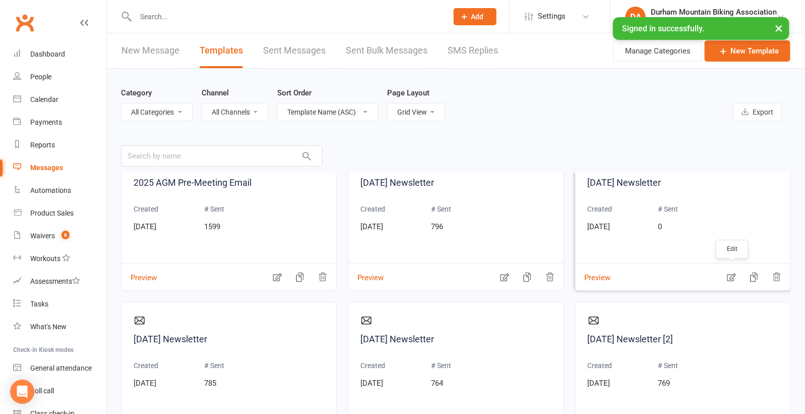
click at [733, 277] on icon "button" at bounding box center [732, 277] width 10 height 10
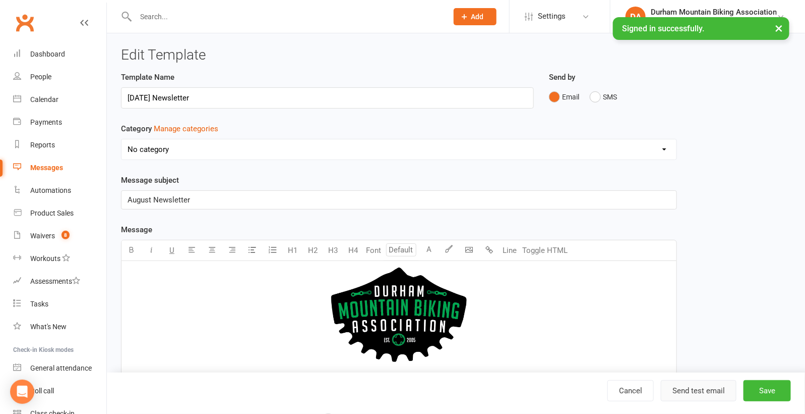
click at [702, 388] on button "Send test email" at bounding box center [699, 390] width 76 height 21
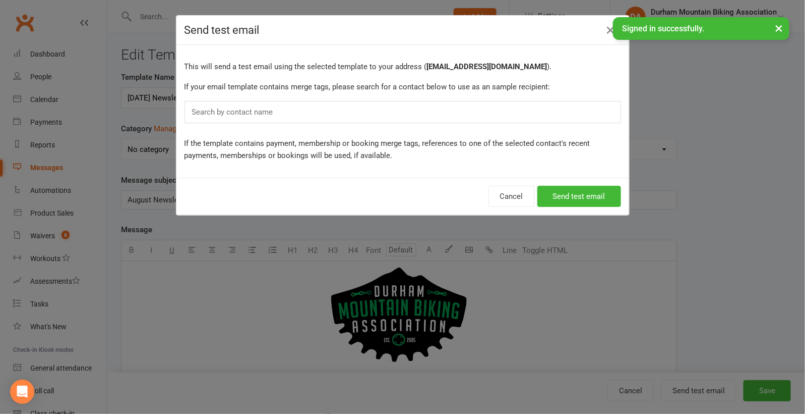
click at [326, 110] on div "Search by contact name" at bounding box center [403, 112] width 437 height 22
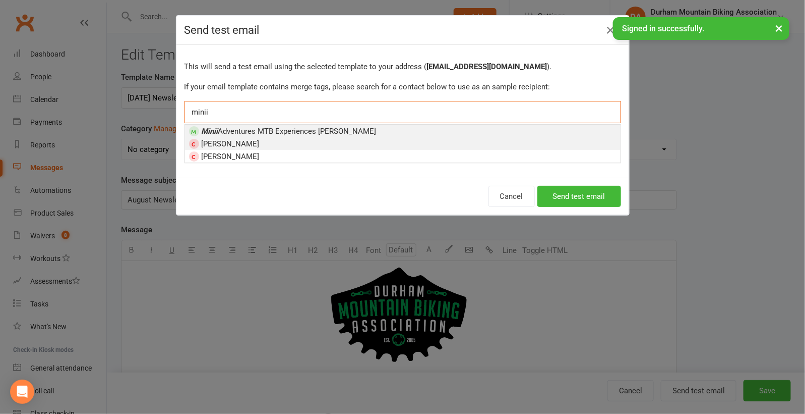
type input "minii"
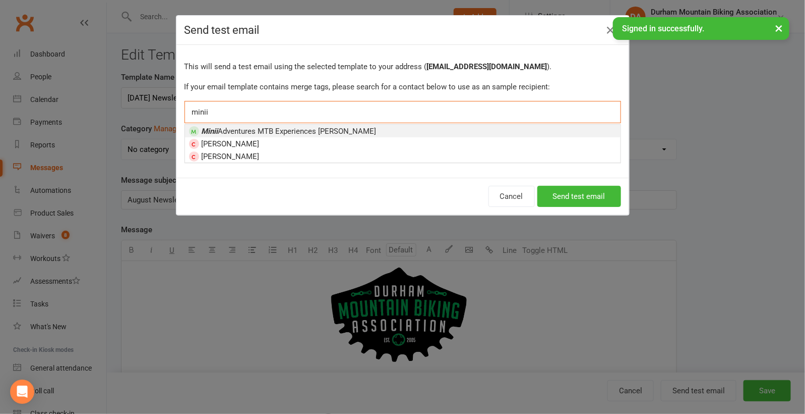
click at [264, 129] on span "Minii Adventures MTB Experiences [PERSON_NAME]" at bounding box center [289, 131] width 175 height 9
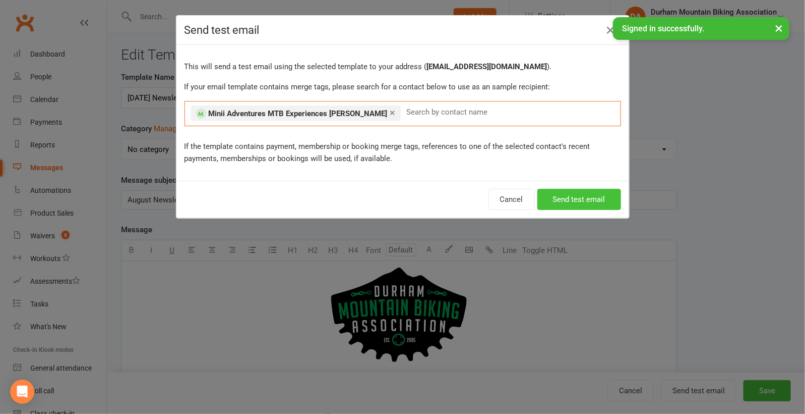
click at [578, 194] on button "Send test email" at bounding box center [580, 199] width 84 height 21
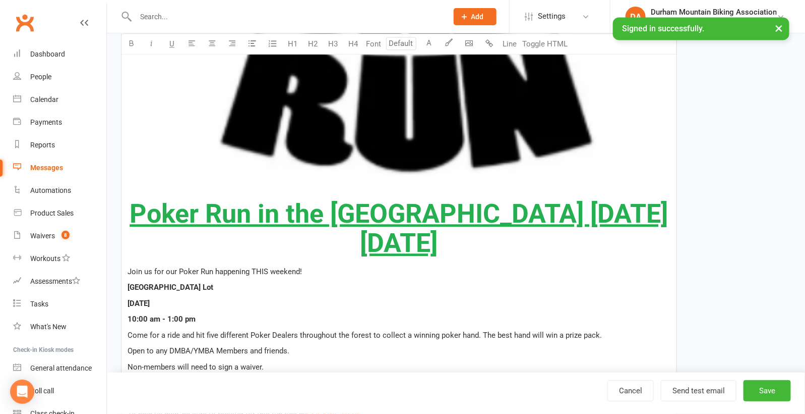
scroll to position [1000, 0]
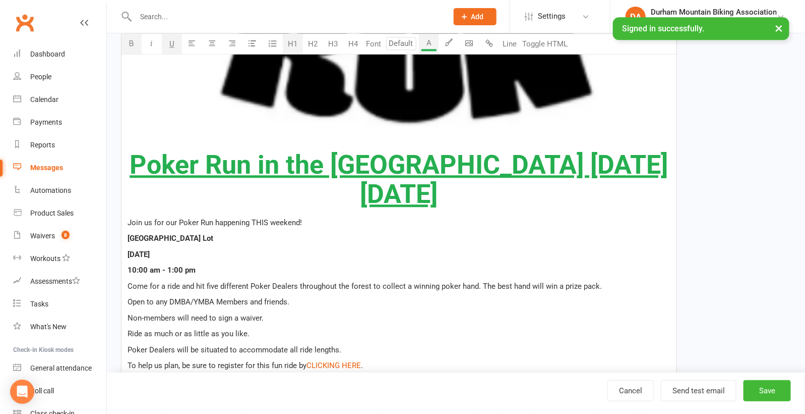
drag, startPoint x: 544, startPoint y: 192, endPoint x: 194, endPoint y: 159, distance: 351.5
click at [209, 43] on icon "button" at bounding box center [213, 43] width 8 height 8
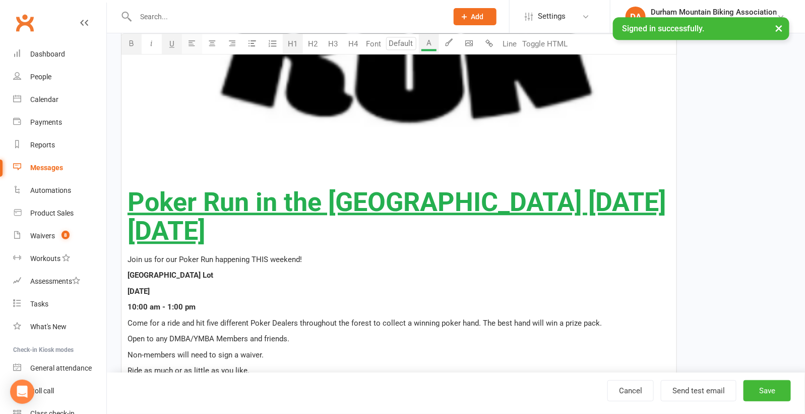
click at [195, 44] on icon "button" at bounding box center [193, 43] width 8 height 8
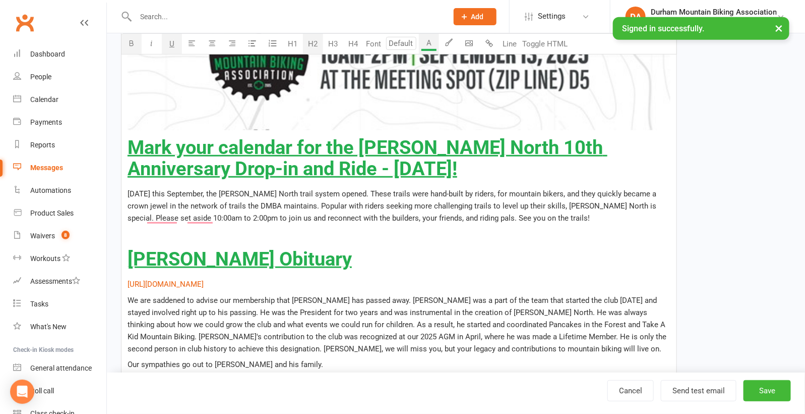
click at [298, 167] on span "Mark your calendar for the [PERSON_NAME] North 10th Anniversary Drop-in and Rid…" at bounding box center [368, 157] width 480 height 43
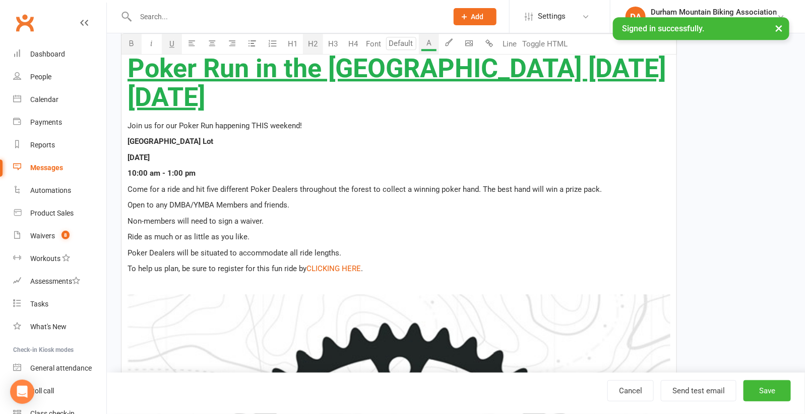
scroll to position [1052, 0]
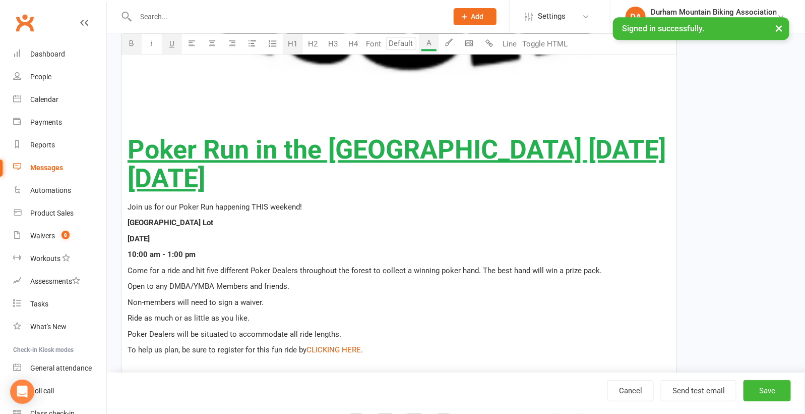
drag, startPoint x: 411, startPoint y: 181, endPoint x: 131, endPoint y: 149, distance: 281.2
click at [131, 149] on h1 "Poker Run in the [GEOGRAPHIC_DATA] [DATE][DATE]" at bounding box center [399, 163] width 543 height 57
click at [314, 42] on button "H2" at bounding box center [313, 44] width 20 height 20
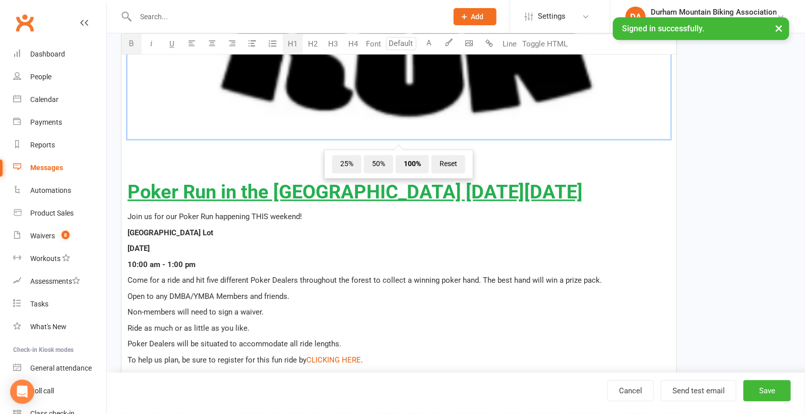
scroll to position [970, 0]
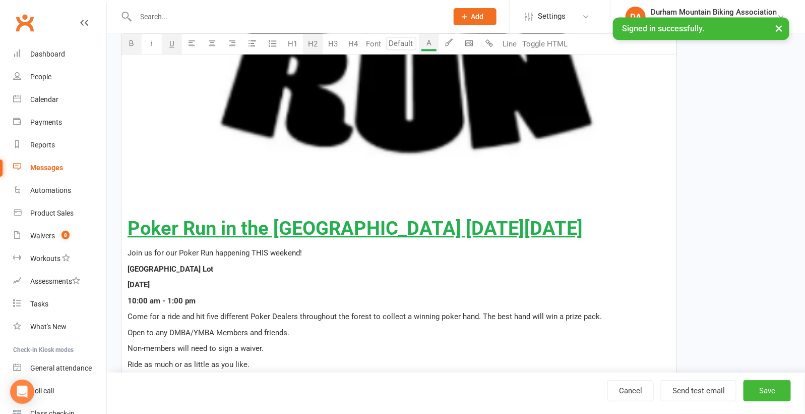
click at [131, 227] on span "Poker Run in the [GEOGRAPHIC_DATA] [DATE][DATE]" at bounding box center [355, 228] width 455 height 22
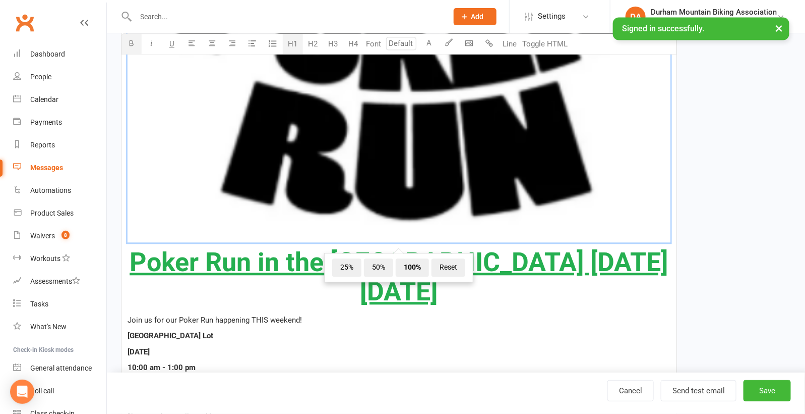
scroll to position [925, 0]
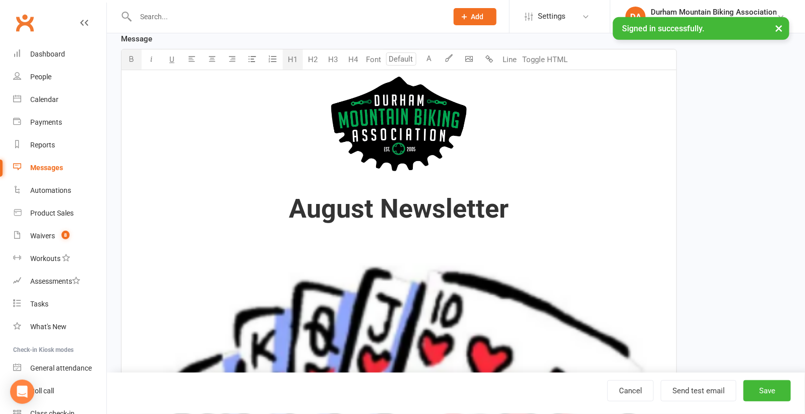
scroll to position [957, 0]
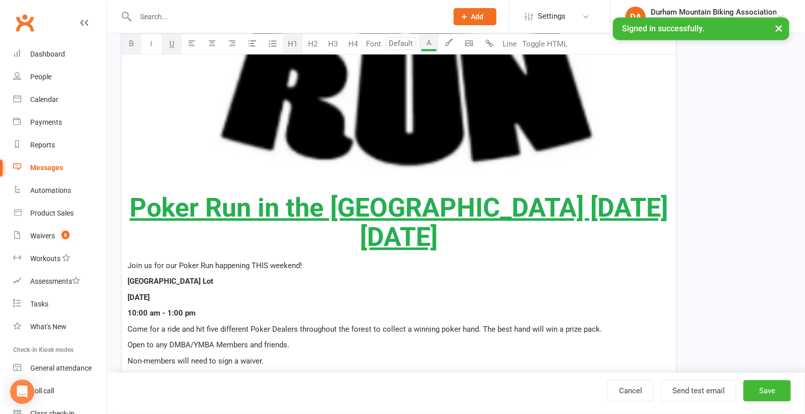
drag, startPoint x: 546, startPoint y: 246, endPoint x: 177, endPoint y: 204, distance: 372.0
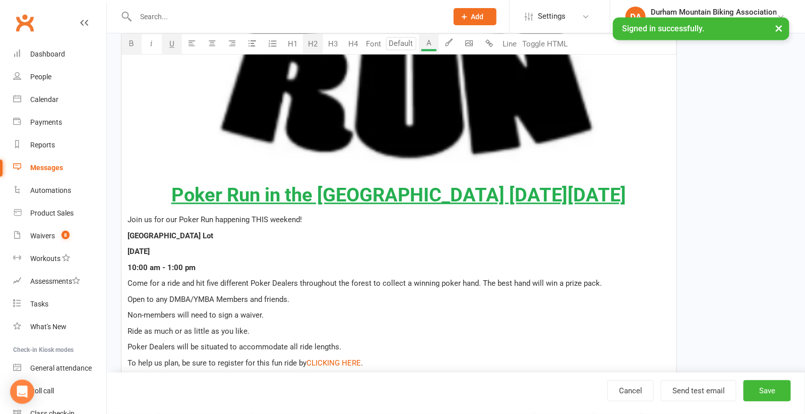
click at [313, 41] on button "H2" at bounding box center [313, 44] width 20 height 20
click at [194, 45] on icon "button" at bounding box center [193, 43] width 8 height 8
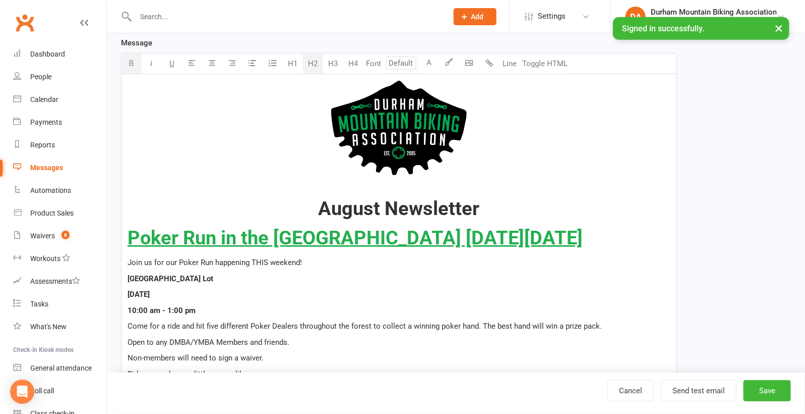
scroll to position [944, 0]
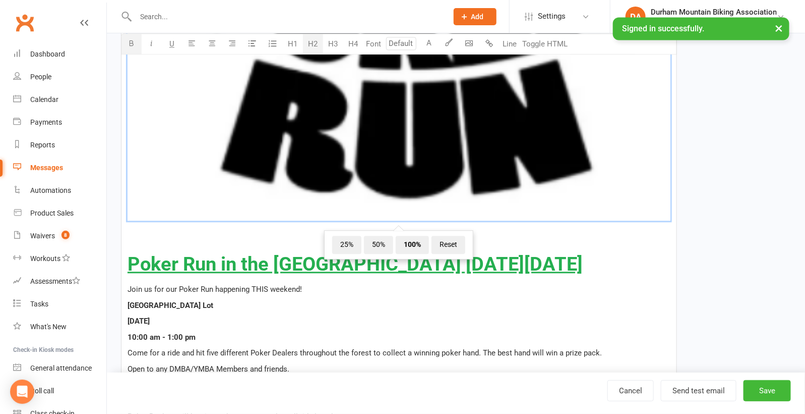
scroll to position [935, 0]
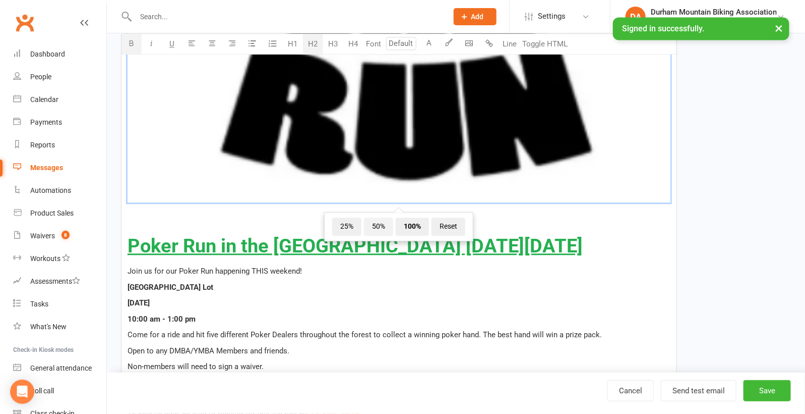
click at [383, 224] on span "50%" at bounding box center [378, 226] width 29 height 18
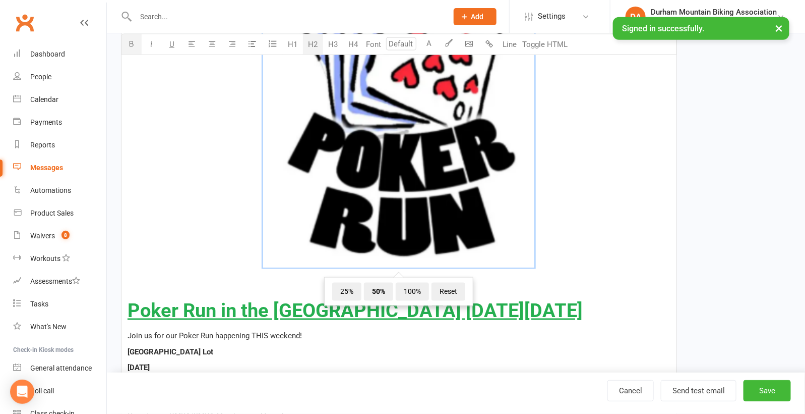
scroll to position [534, 0]
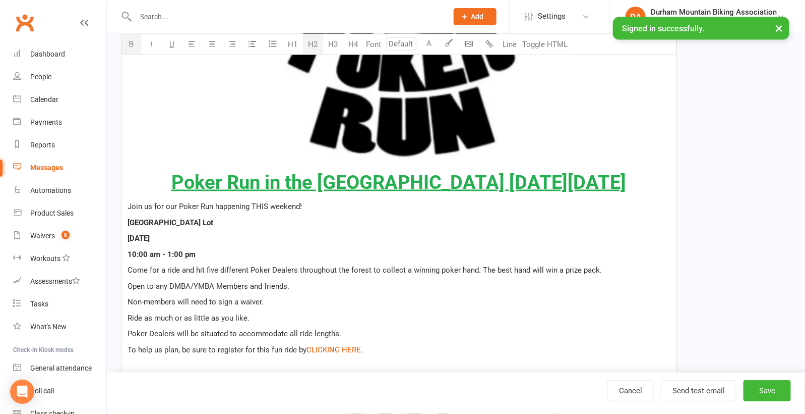
scroll to position [613, 0]
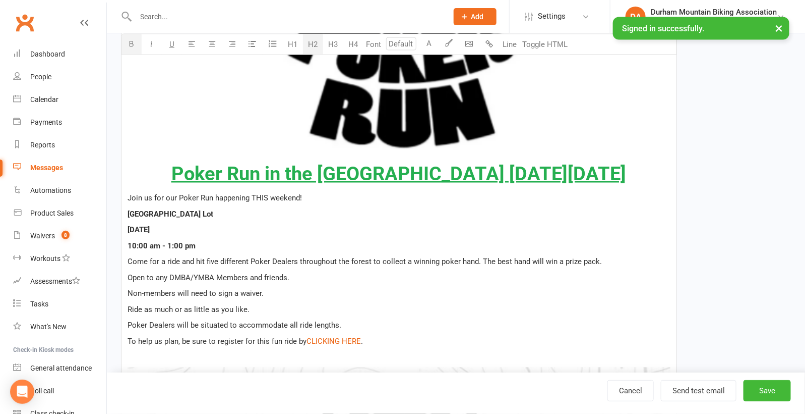
click at [171, 173] on span "Poker Run in the [GEOGRAPHIC_DATA] [DATE][DATE]" at bounding box center [398, 173] width 455 height 22
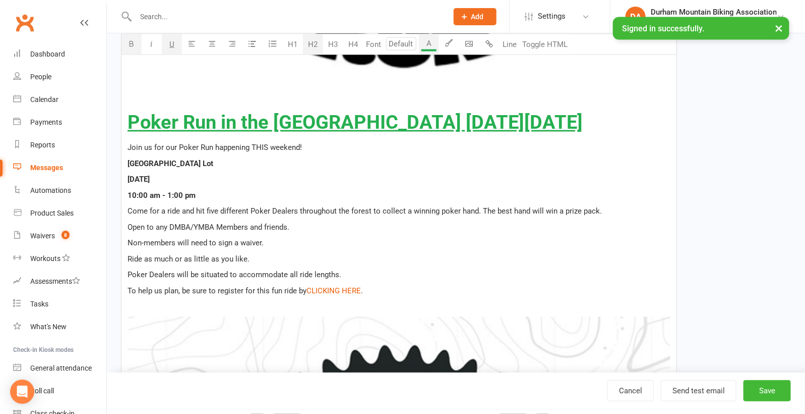
scroll to position [731, 0]
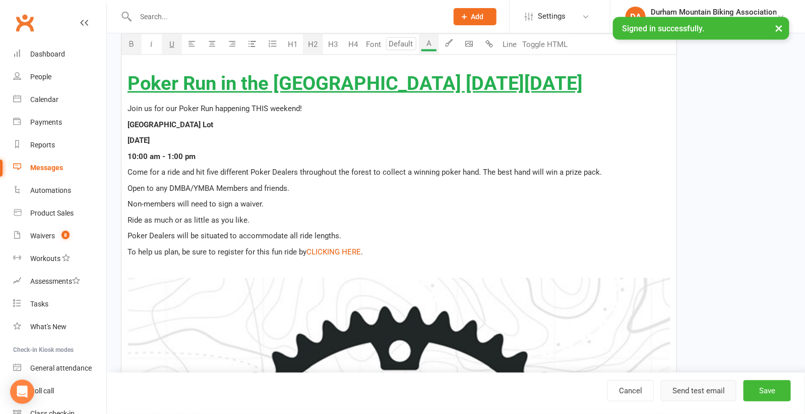
click at [708, 388] on button "Send test email" at bounding box center [699, 390] width 76 height 21
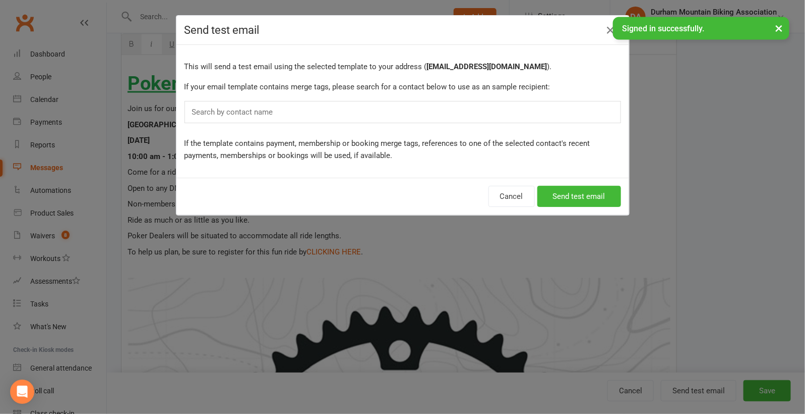
click at [500, 107] on div "Search by contact name" at bounding box center [403, 112] width 437 height 22
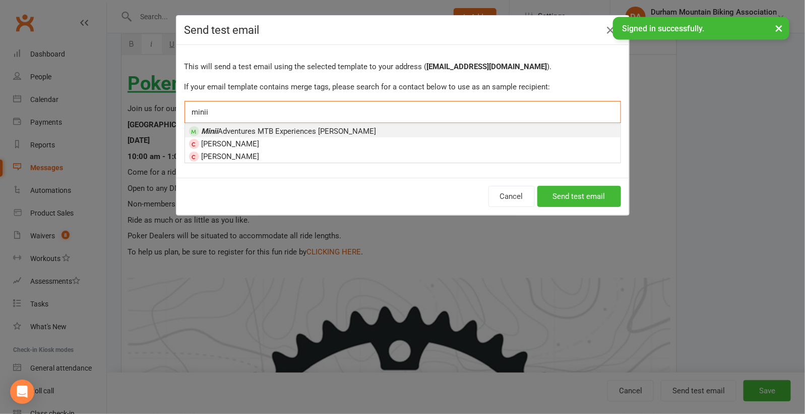
type input "minii"
click at [275, 127] on span "Minii Adventures MTB Experiences [PERSON_NAME]" at bounding box center [289, 131] width 175 height 9
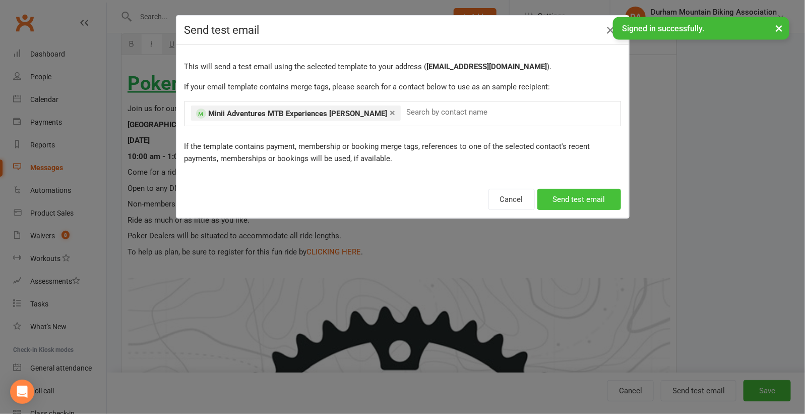
click at [579, 192] on button "Send test email" at bounding box center [580, 199] width 84 height 21
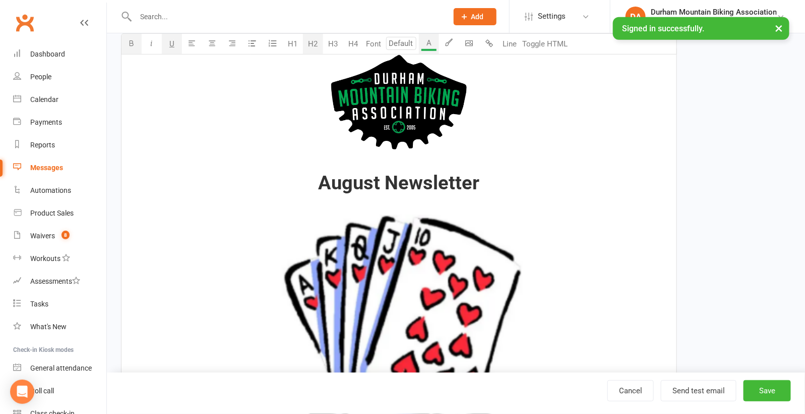
scroll to position [312, 0]
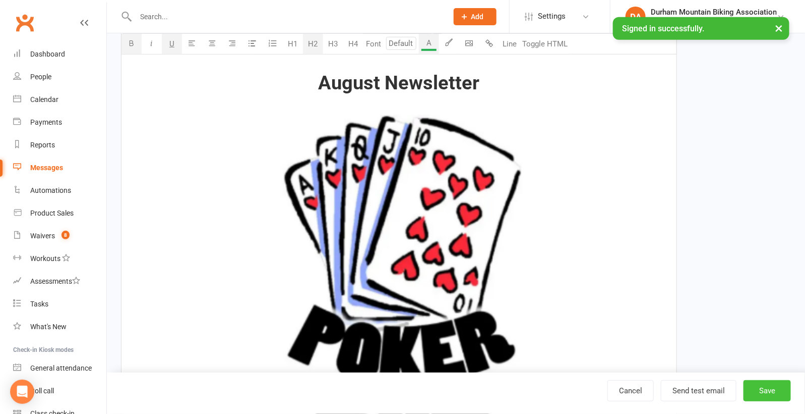
click at [766, 393] on button "Save" at bounding box center [767, 390] width 47 height 21
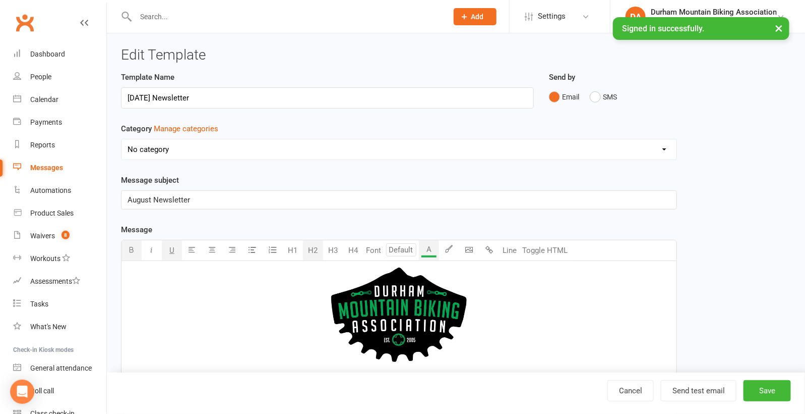
select select "grid"
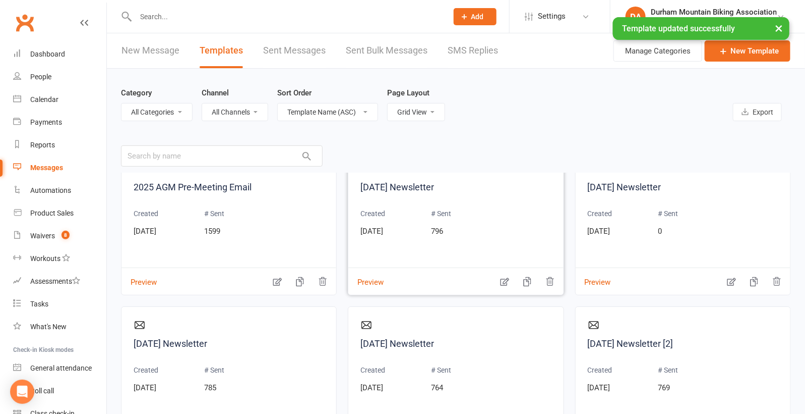
scroll to position [36, 0]
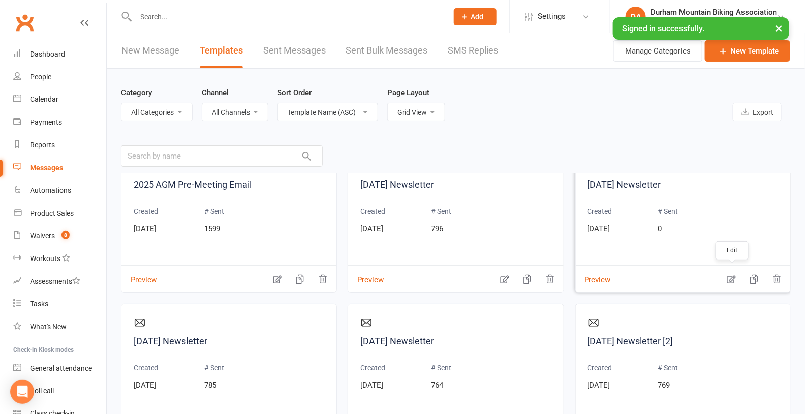
click at [728, 274] on icon "button" at bounding box center [732, 279] width 10 height 10
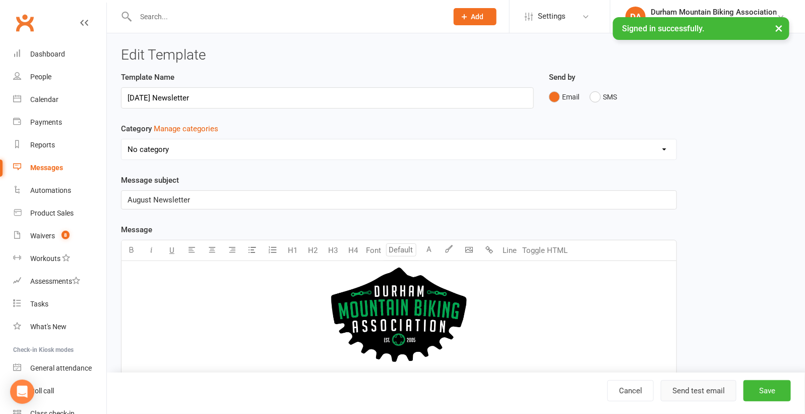
click at [702, 393] on button "Send test email" at bounding box center [699, 390] width 76 height 21
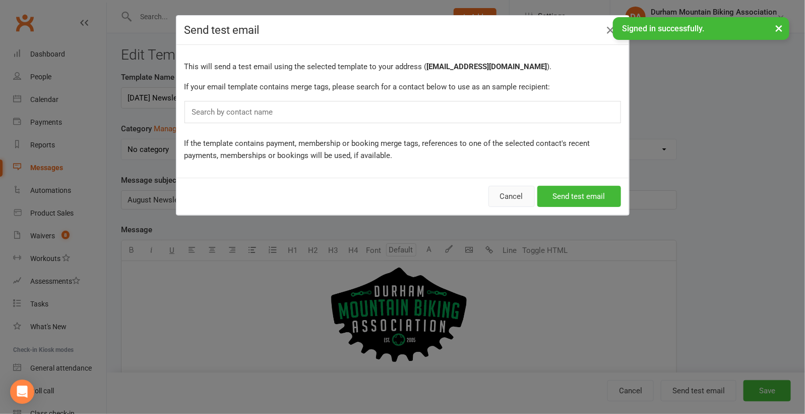
click at [516, 190] on button "Cancel" at bounding box center [512, 196] width 46 height 21
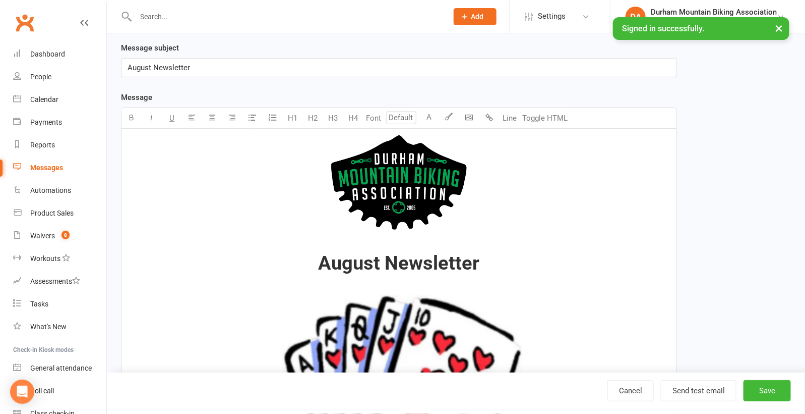
scroll to position [133, 0]
click at [708, 395] on button "Send test email" at bounding box center [699, 390] width 76 height 21
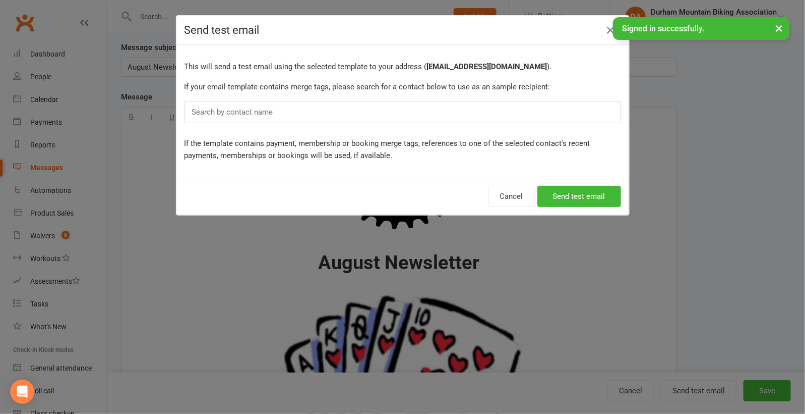
click at [409, 113] on div "Search by contact name" at bounding box center [403, 112] width 437 height 22
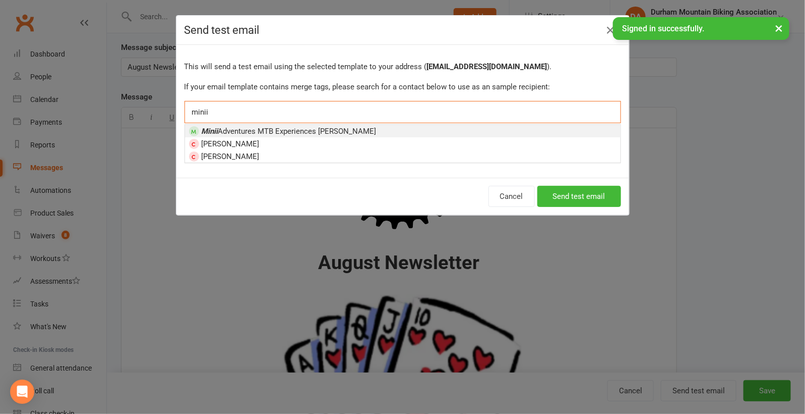
type input "minii"
click at [315, 127] on span "Minii Adventures MTB Experiences [PERSON_NAME]" at bounding box center [289, 131] width 175 height 9
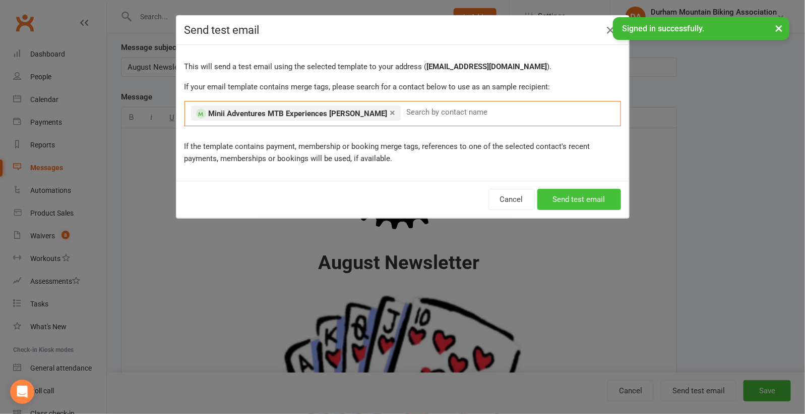
click at [567, 199] on button "Send test email" at bounding box center [580, 199] width 84 height 21
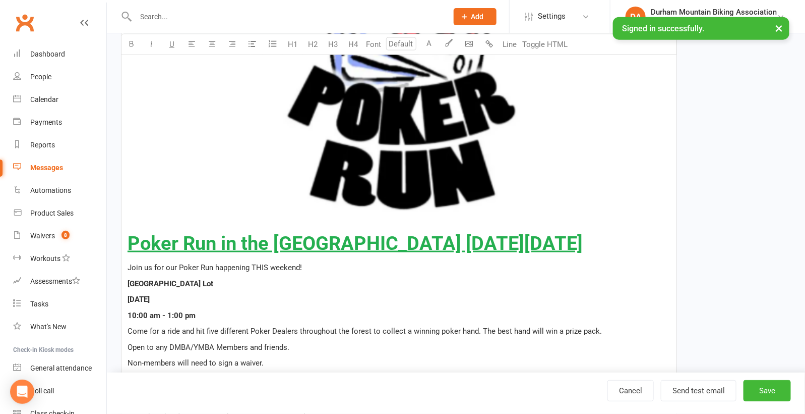
scroll to position [271, 0]
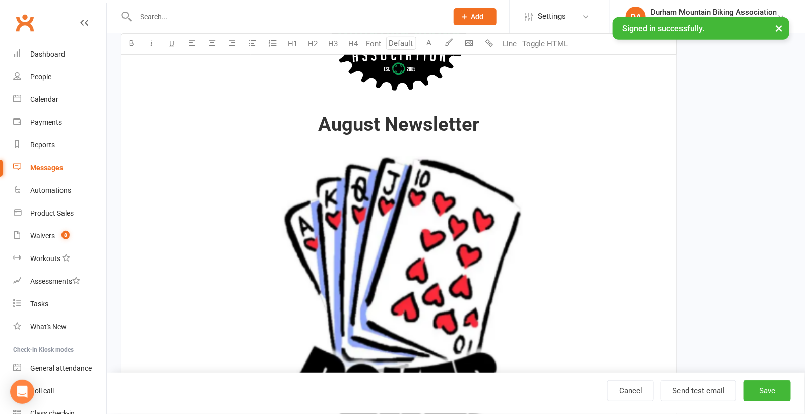
click at [396, 120] on span "August Newsletter" at bounding box center [398, 124] width 161 height 22
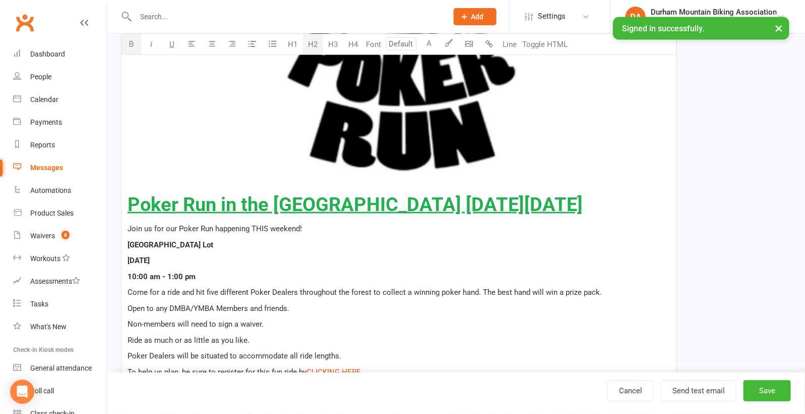
scroll to position [545, 0]
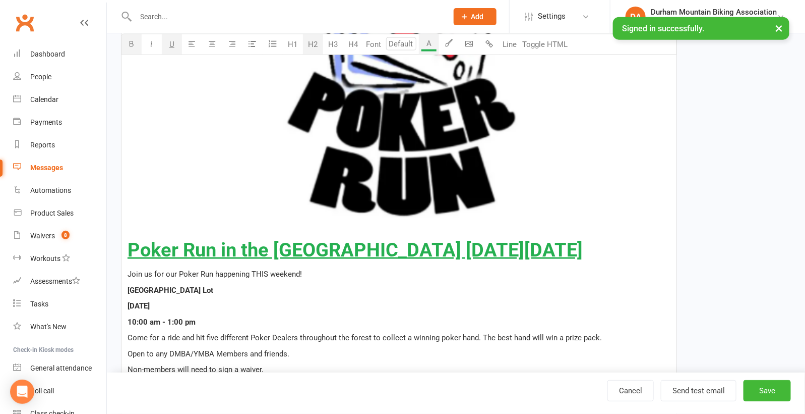
click at [132, 243] on span "Poker Run in the [GEOGRAPHIC_DATA] [DATE][DATE]" at bounding box center [355, 250] width 455 height 22
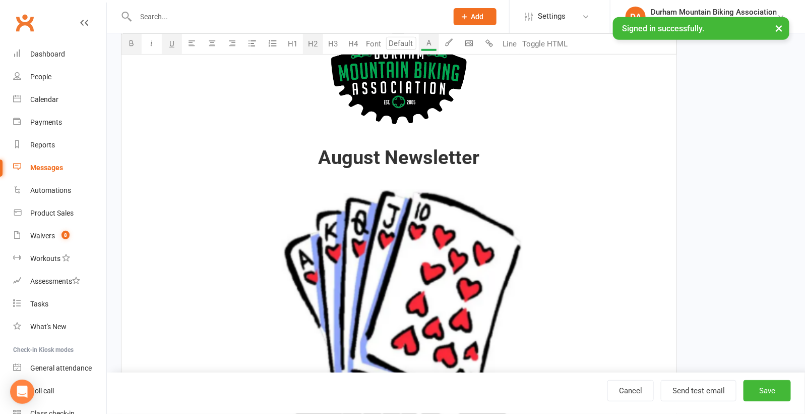
scroll to position [224, 0]
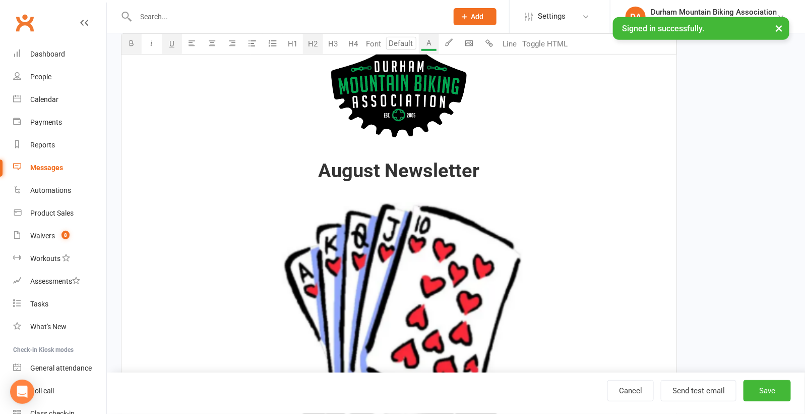
click at [509, 175] on h2 "August Newsletter ﻿" at bounding box center [399, 355] width 543 height 391
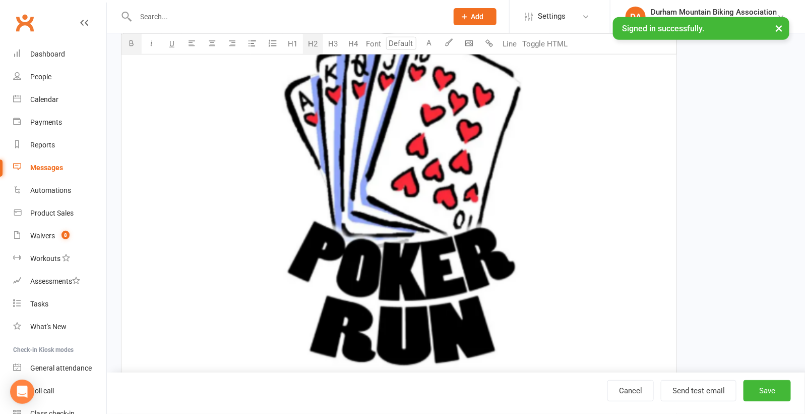
scroll to position [273, 0]
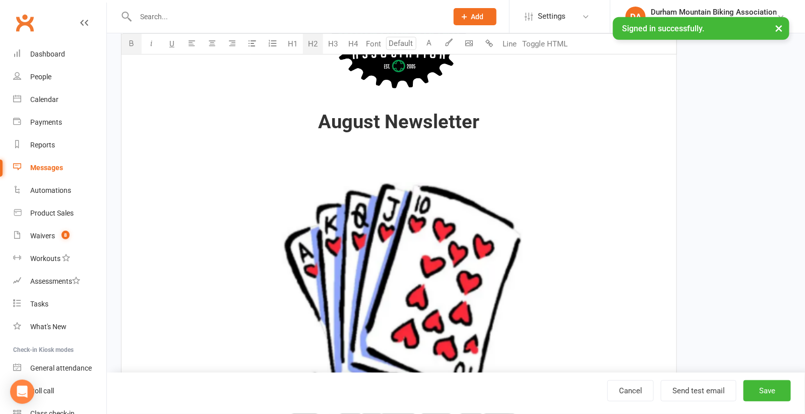
click at [401, 118] on span "August Newsletter" at bounding box center [398, 121] width 161 height 22
click at [292, 47] on button "H1" at bounding box center [293, 44] width 20 height 20
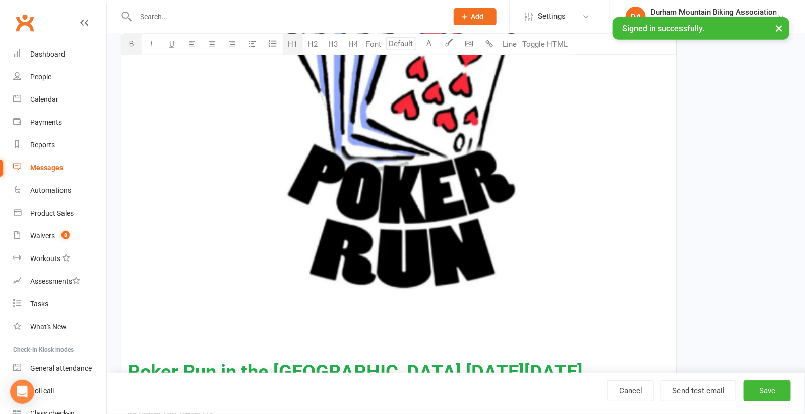
click at [439, 178] on img "To enrich screen reader interactions, please activate Accessibility in Grammarl…" at bounding box center [398, 116] width 271 height 366
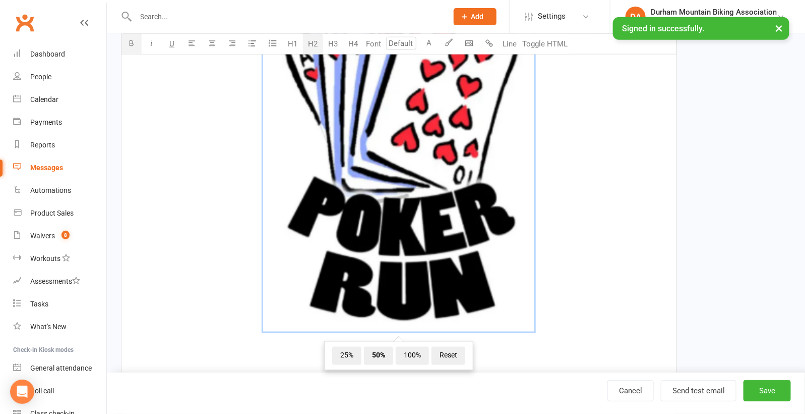
scroll to position [583, 0]
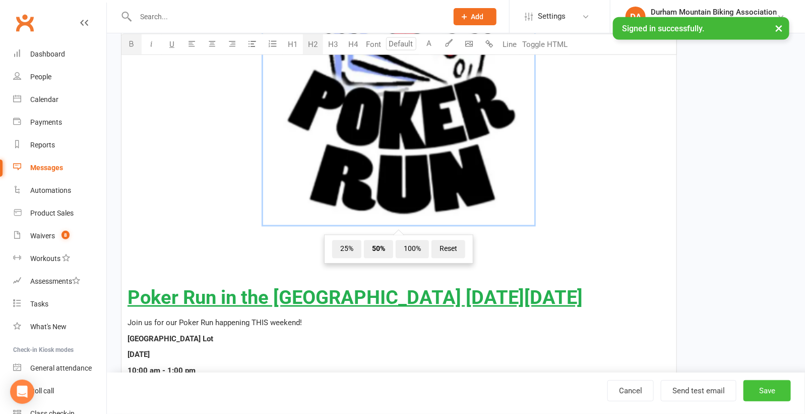
click at [763, 389] on button "Save" at bounding box center [767, 390] width 47 height 21
select select "grid"
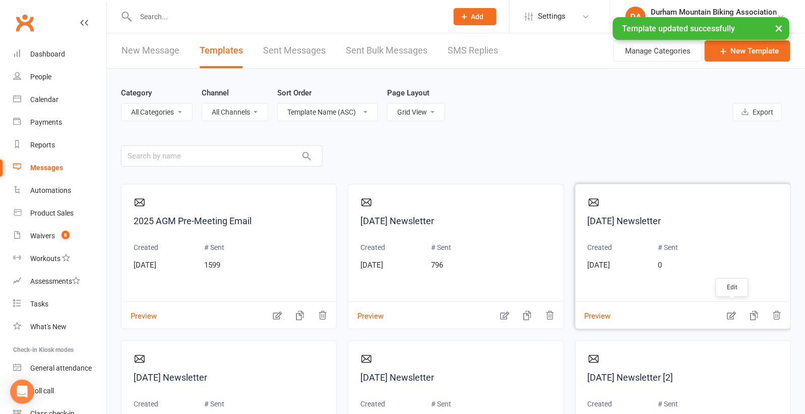
click at [735, 315] on icon "button" at bounding box center [732, 315] width 10 height 10
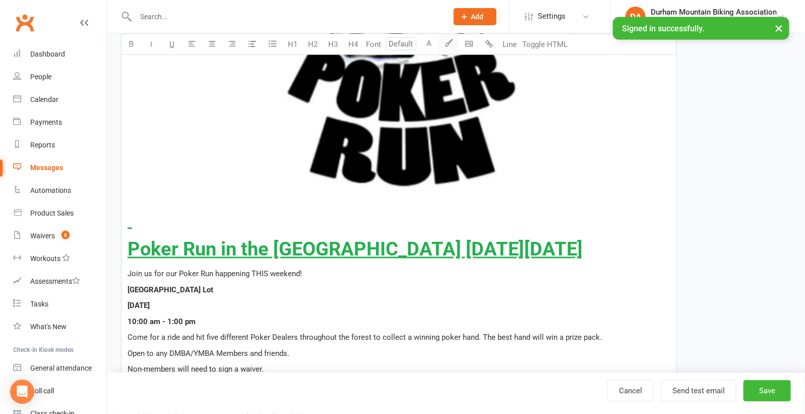
scroll to position [617, 0]
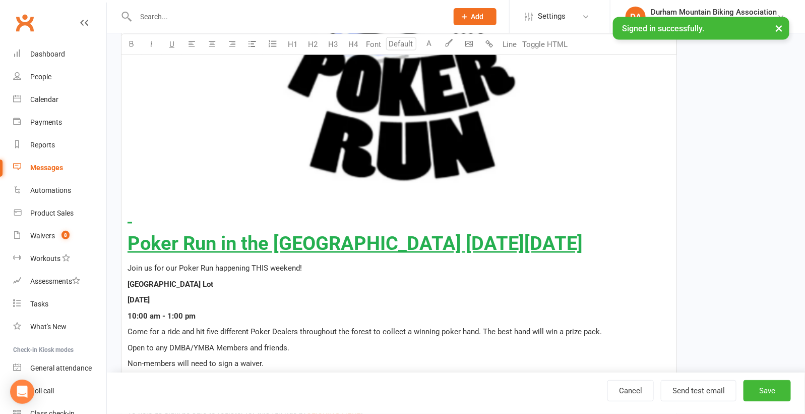
click at [133, 222] on h2 at bounding box center [399, 214] width 543 height 21
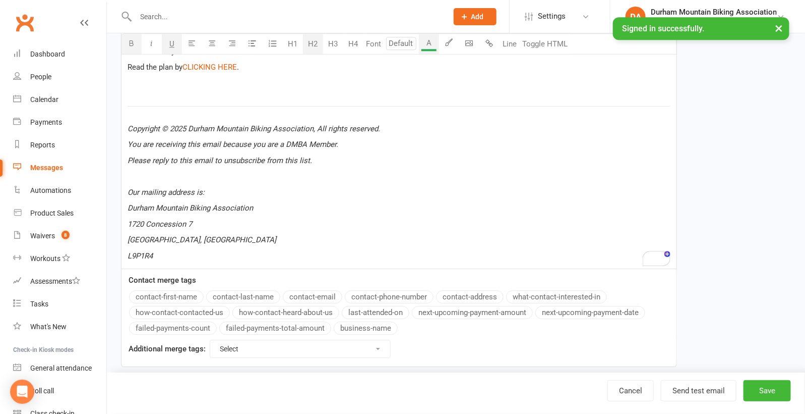
scroll to position [2681, 0]
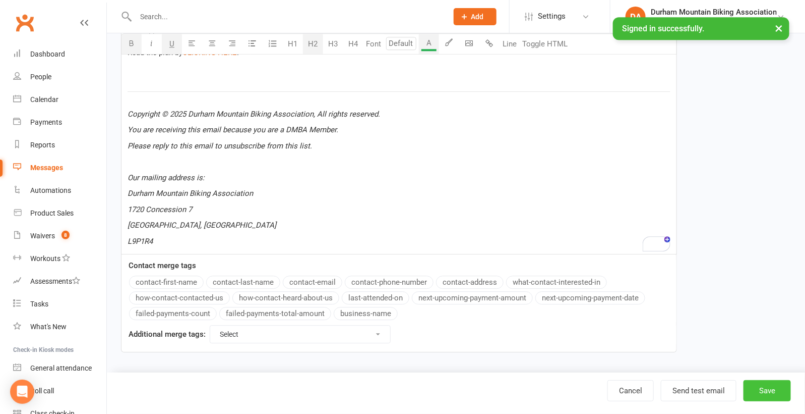
click at [771, 384] on button "Save" at bounding box center [767, 390] width 47 height 21
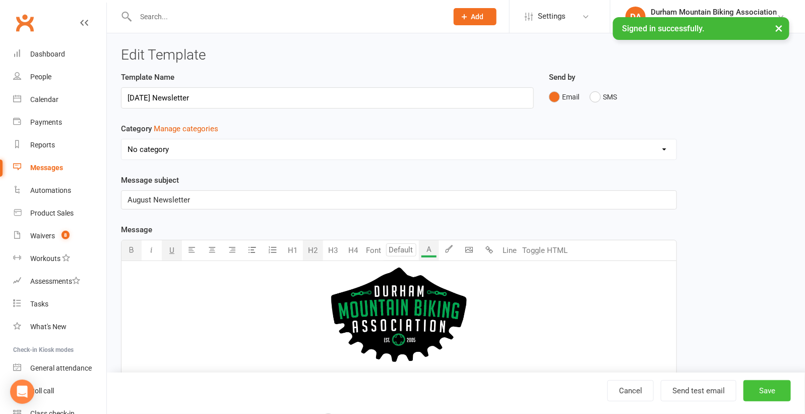
select select "grid"
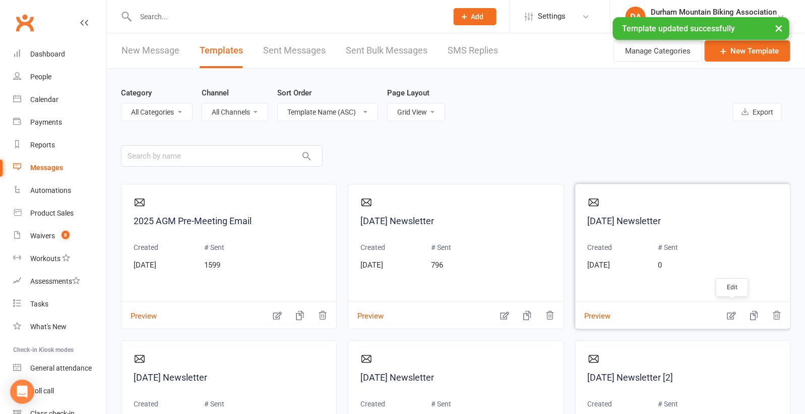
click at [730, 312] on icon "button" at bounding box center [732, 315] width 10 height 10
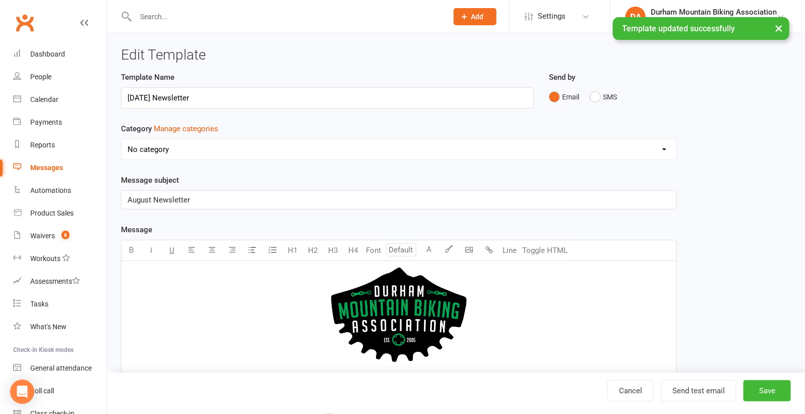
scroll to position [34, 0]
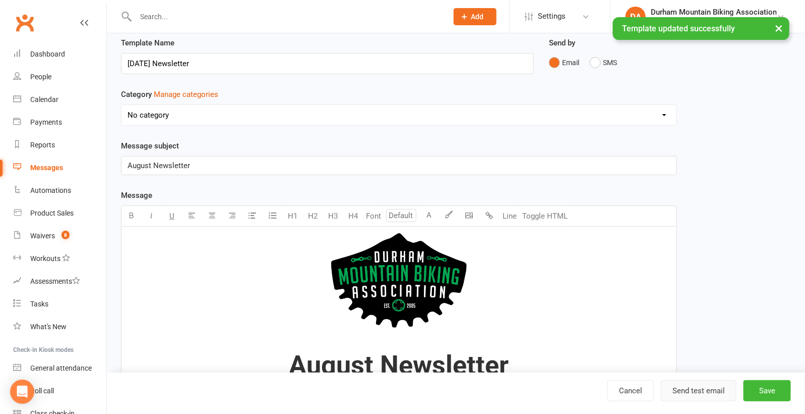
click at [695, 388] on button "Send test email" at bounding box center [699, 390] width 76 height 21
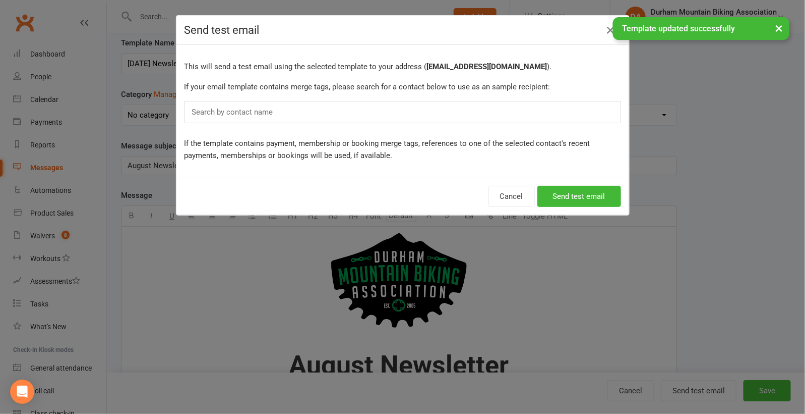
click at [329, 110] on div "Search by contact name" at bounding box center [403, 112] width 437 height 22
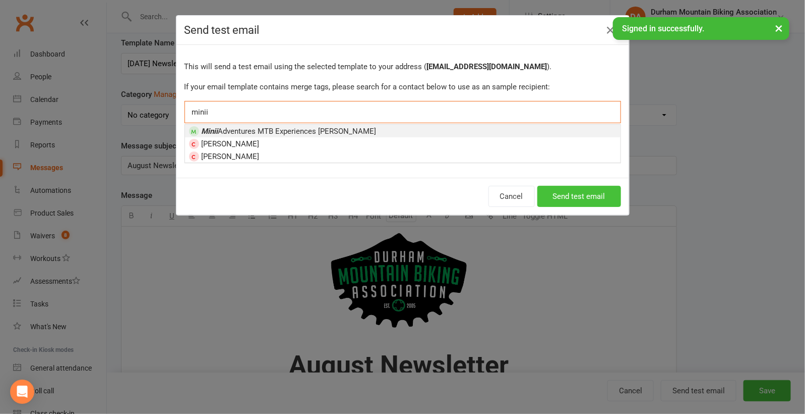
click at [582, 197] on button "Send test email" at bounding box center [580, 196] width 84 height 21
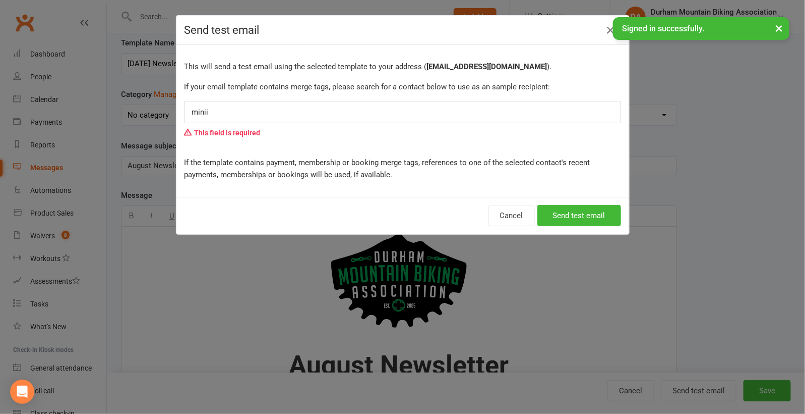
click at [278, 120] on div "minii minii" at bounding box center [403, 112] width 437 height 22
click at [279, 111] on div "minii minii" at bounding box center [403, 112] width 437 height 22
click at [224, 112] on input "minii" at bounding box center [208, 111] width 34 height 13
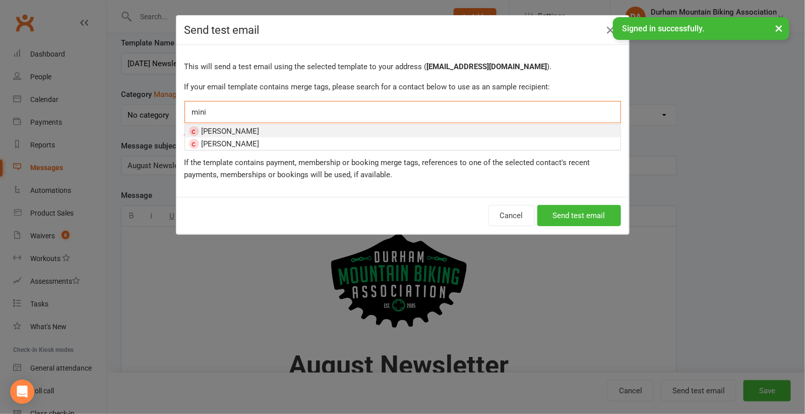
type input "minii"
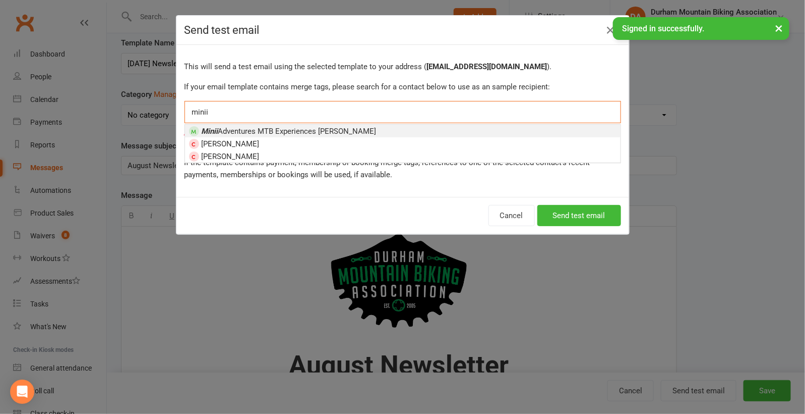
click at [246, 131] on span "Minii Adventures MTB Experiences [PERSON_NAME]" at bounding box center [289, 131] width 175 height 9
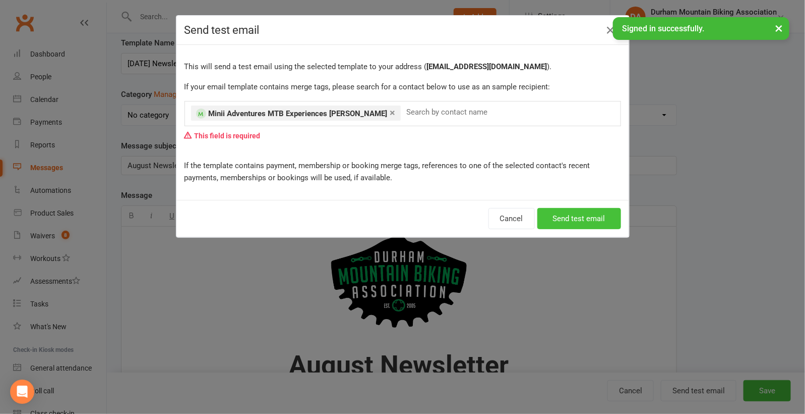
click at [572, 220] on button "Send test email" at bounding box center [580, 218] width 84 height 21
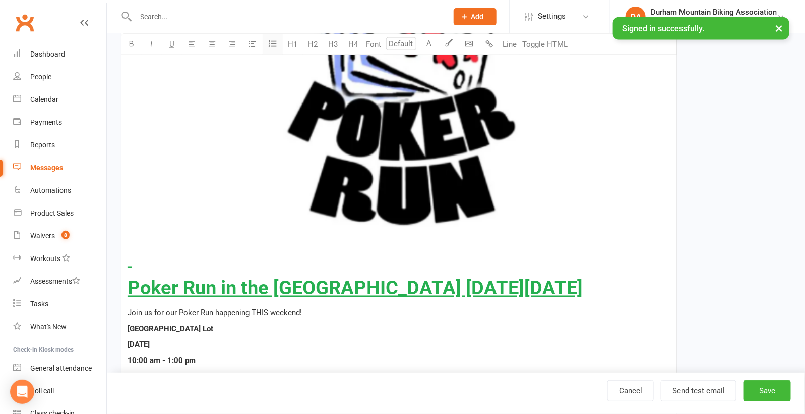
scroll to position [603, 0]
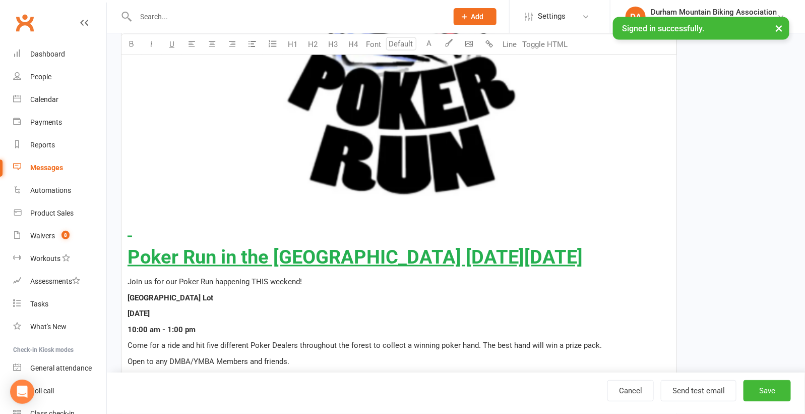
click at [136, 235] on h2 at bounding box center [399, 228] width 543 height 21
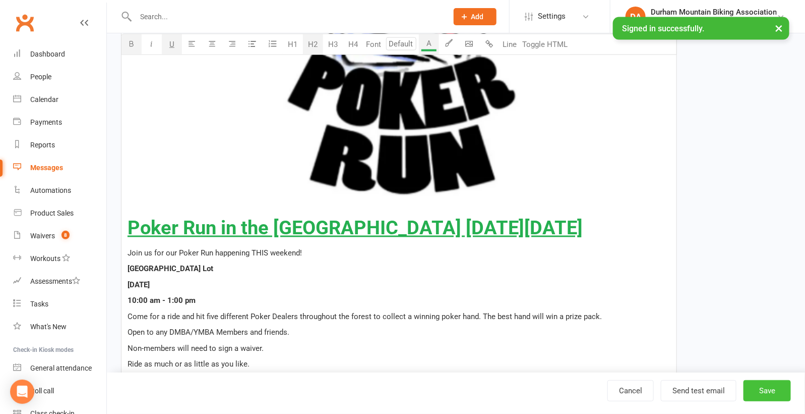
click at [761, 391] on button "Save" at bounding box center [767, 390] width 47 height 21
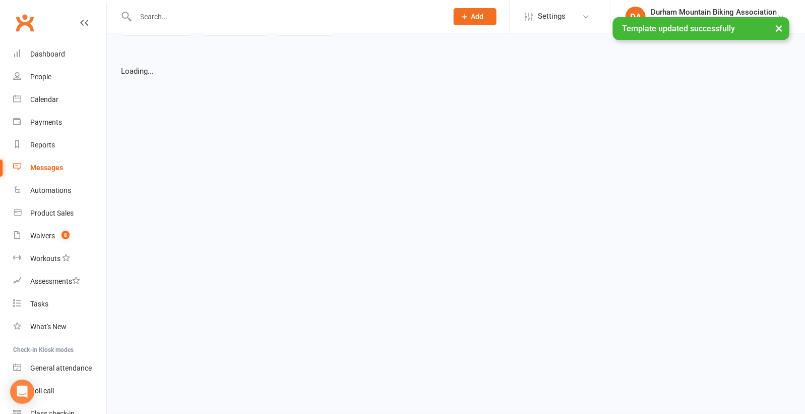
select select "grid"
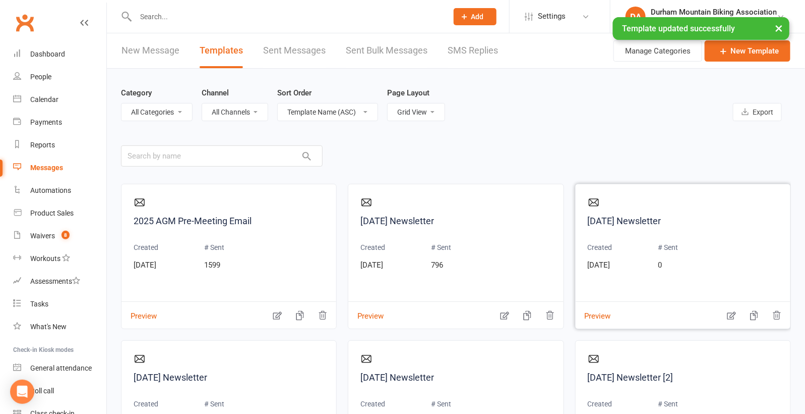
click at [732, 312] on icon "button" at bounding box center [732, 315] width 10 height 10
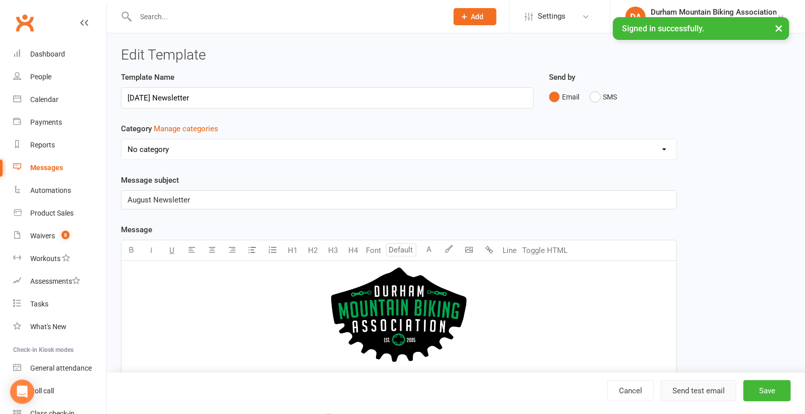
click at [694, 397] on button "Send test email" at bounding box center [699, 390] width 76 height 21
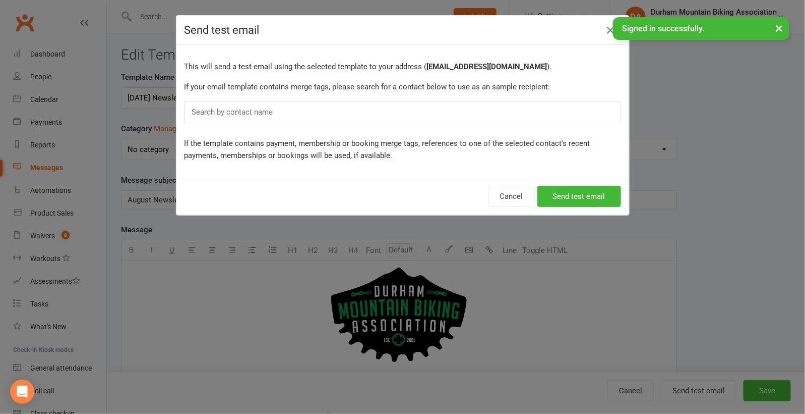
click at [394, 121] on div "Search by contact name" at bounding box center [403, 112] width 437 height 22
click at [394, 113] on div "Search by contact name" at bounding box center [403, 112] width 437 height 22
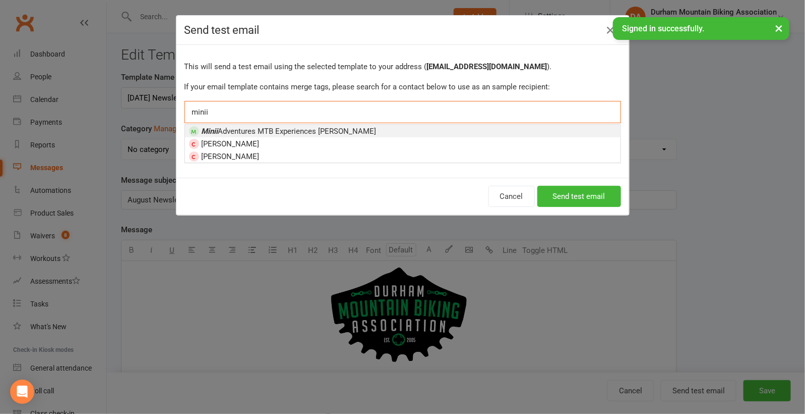
type input "minii"
click at [222, 127] on span "Minii Adventures MTB Experiences [PERSON_NAME]" at bounding box center [289, 131] width 175 height 9
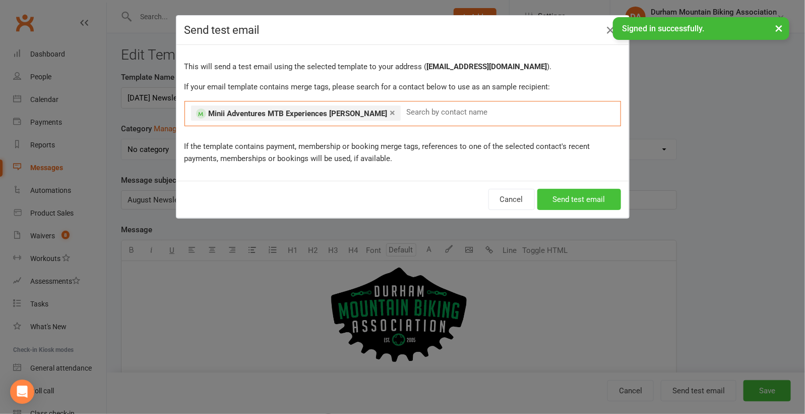
click at [576, 199] on button "Send test email" at bounding box center [580, 199] width 84 height 21
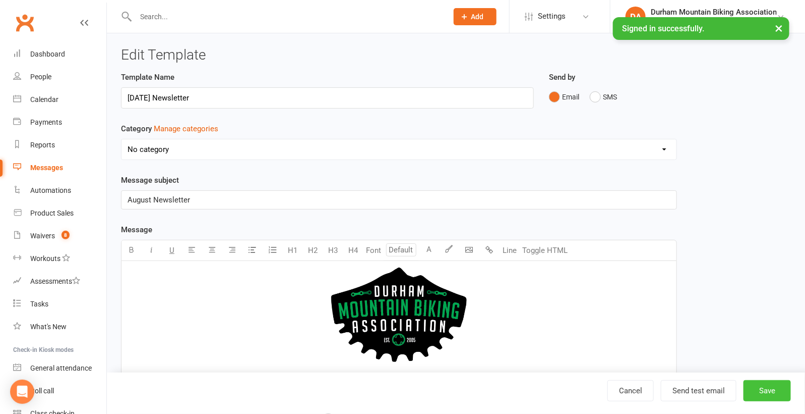
click at [778, 393] on button "Save" at bounding box center [767, 390] width 47 height 21
select select "grid"
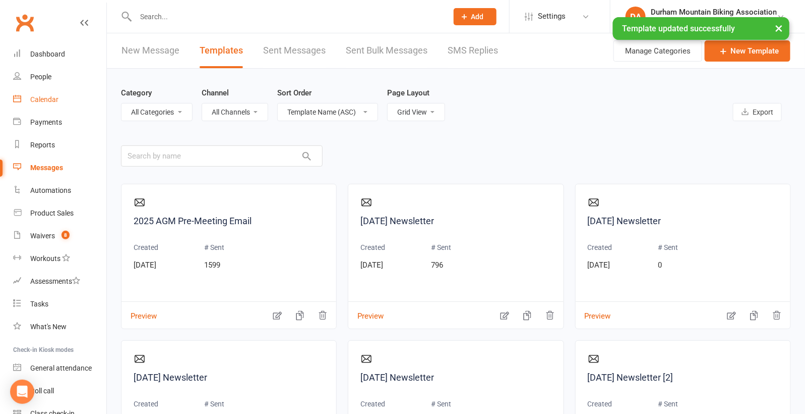
click at [46, 104] on link "Calendar" at bounding box center [59, 99] width 93 height 23
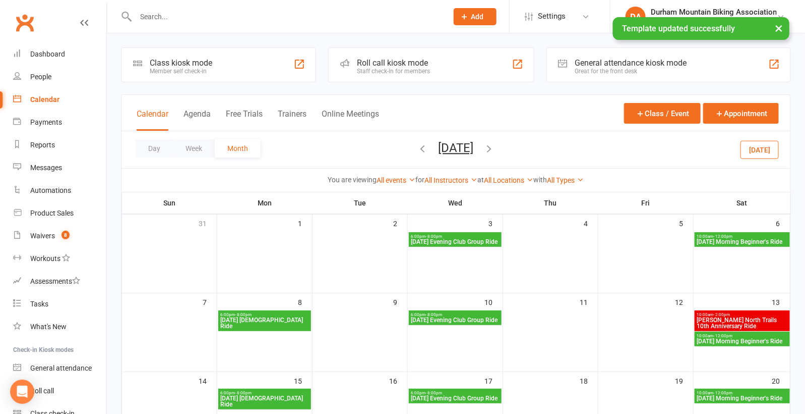
click at [728, 327] on span "Dagmar North Trails 10th Anniversary Ride" at bounding box center [742, 323] width 91 height 12
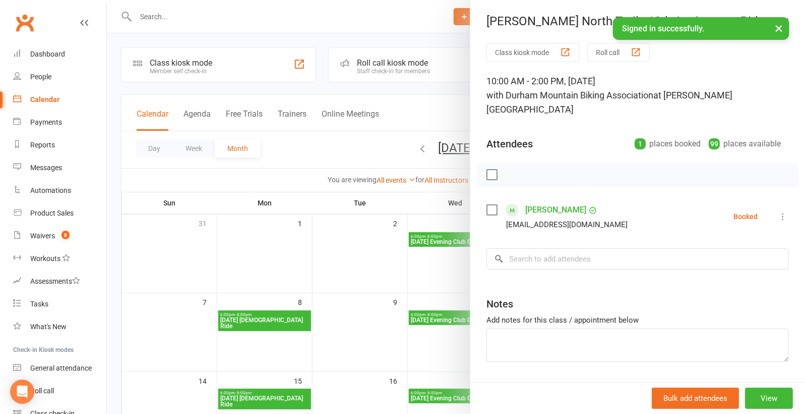
click at [778, 25] on button "×" at bounding box center [779, 28] width 18 height 22
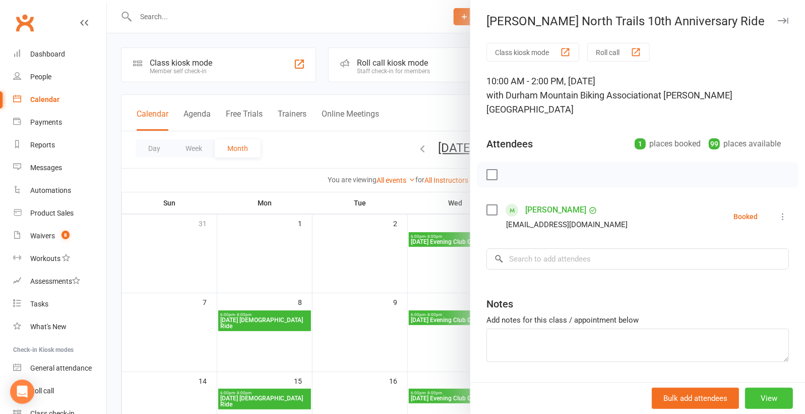
click at [777, 401] on button "View" at bounding box center [769, 397] width 48 height 21
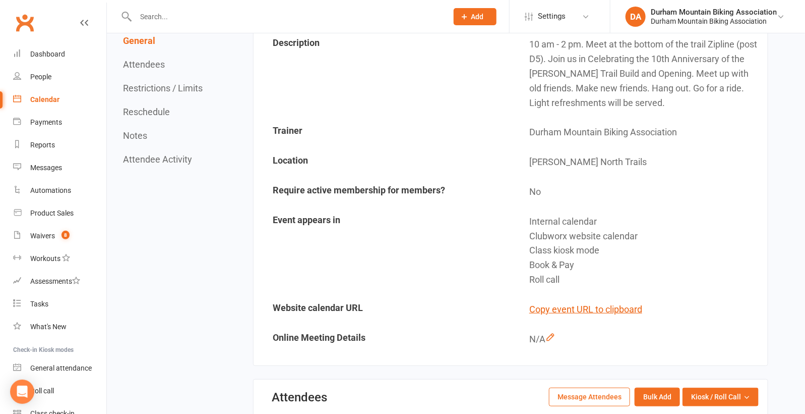
scroll to position [181, 0]
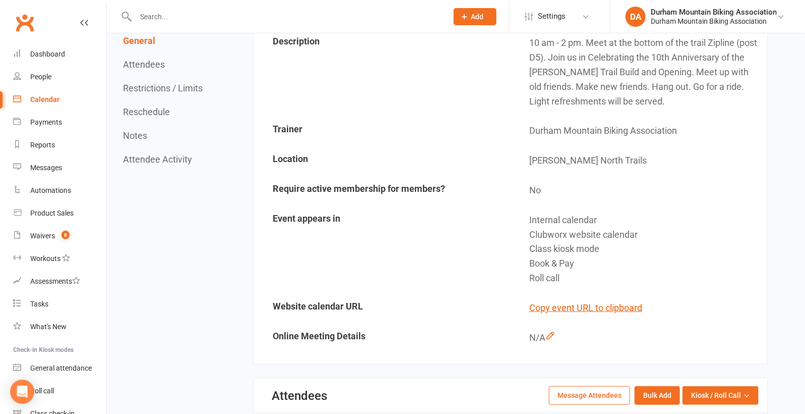
click at [173, 16] on input "text" at bounding box center [287, 17] width 308 height 14
paste input "Rob Wicik"
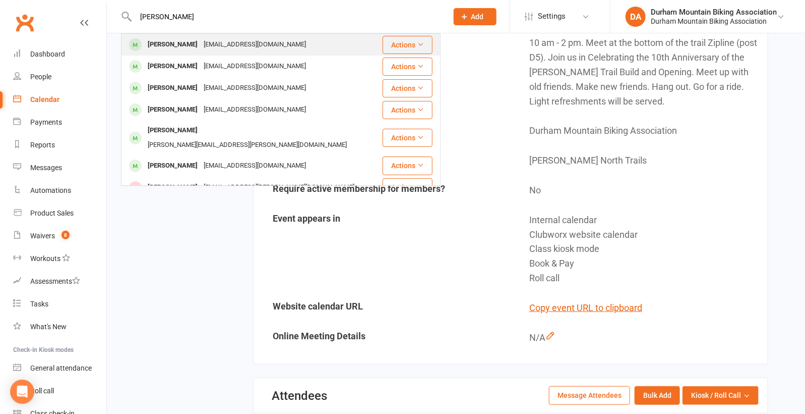
type input "Rob Wicik"
click at [232, 51] on div "rob.wicik@gmail.com" at bounding box center [255, 44] width 108 height 15
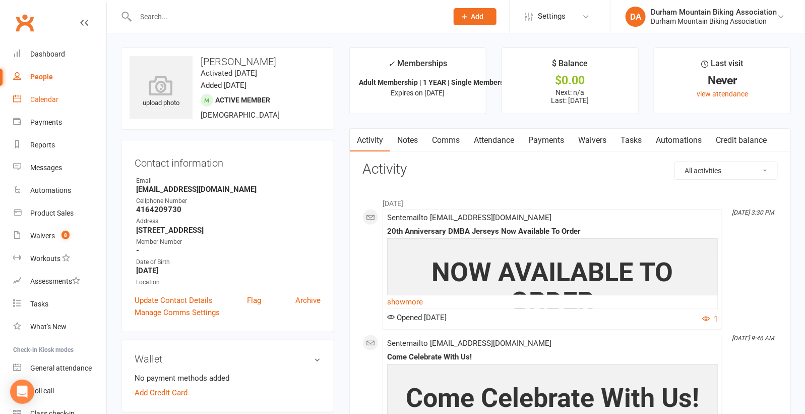
click at [52, 100] on div "Calendar" at bounding box center [44, 99] width 28 height 8
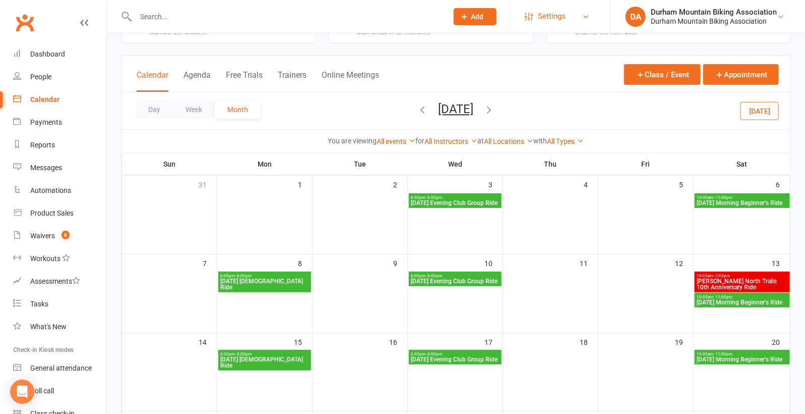
scroll to position [44, 0]
